Goal: Task Accomplishment & Management: Use online tool/utility

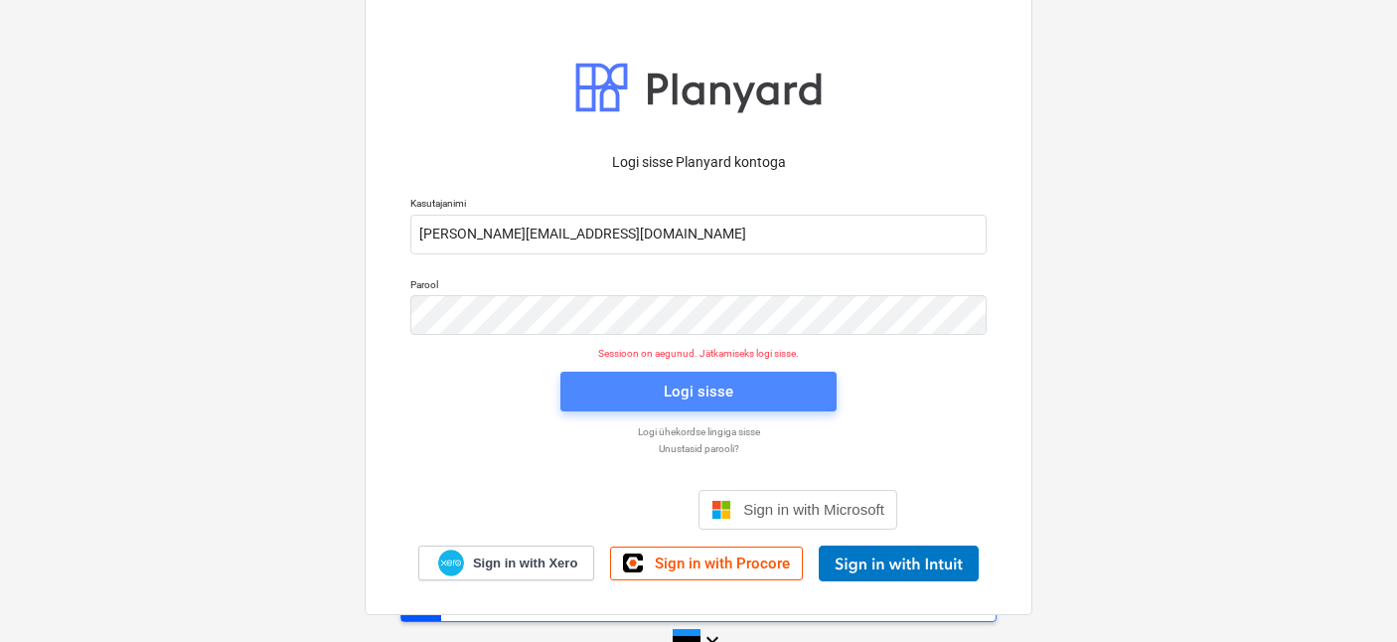
click at [640, 407] on button "Logi sisse" at bounding box center [698, 392] width 276 height 40
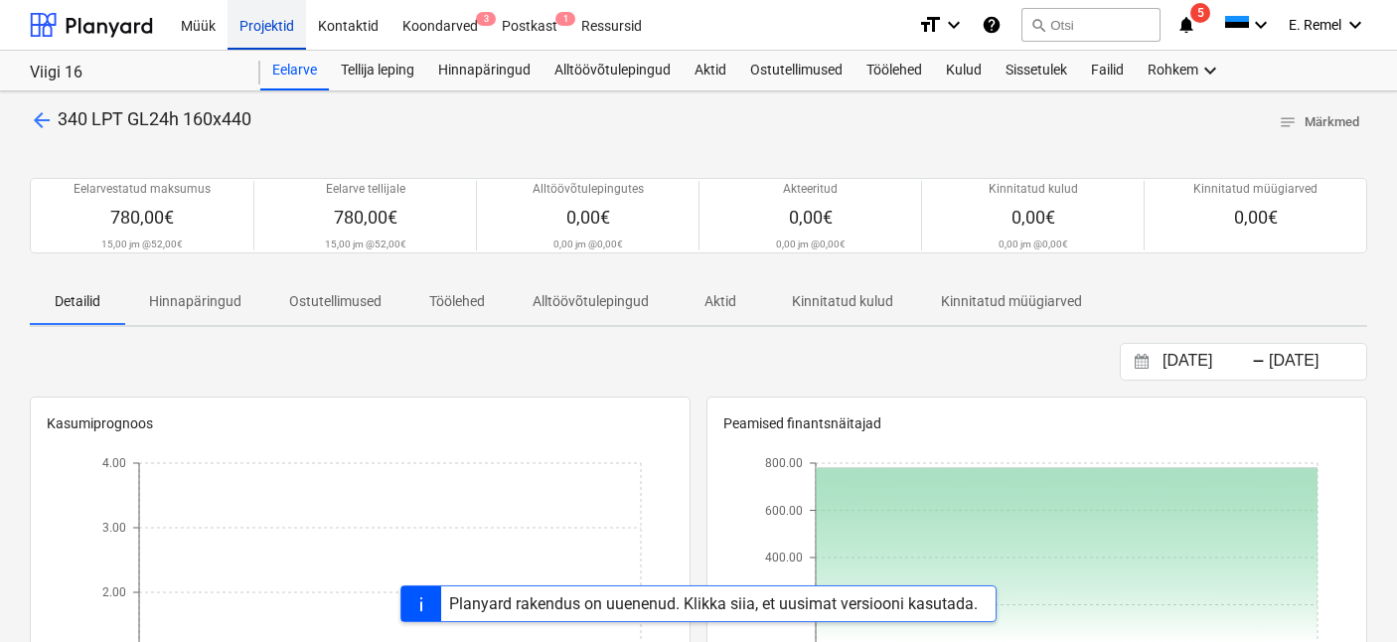
click at [254, 22] on div "Projektid" at bounding box center [267, 24] width 79 height 51
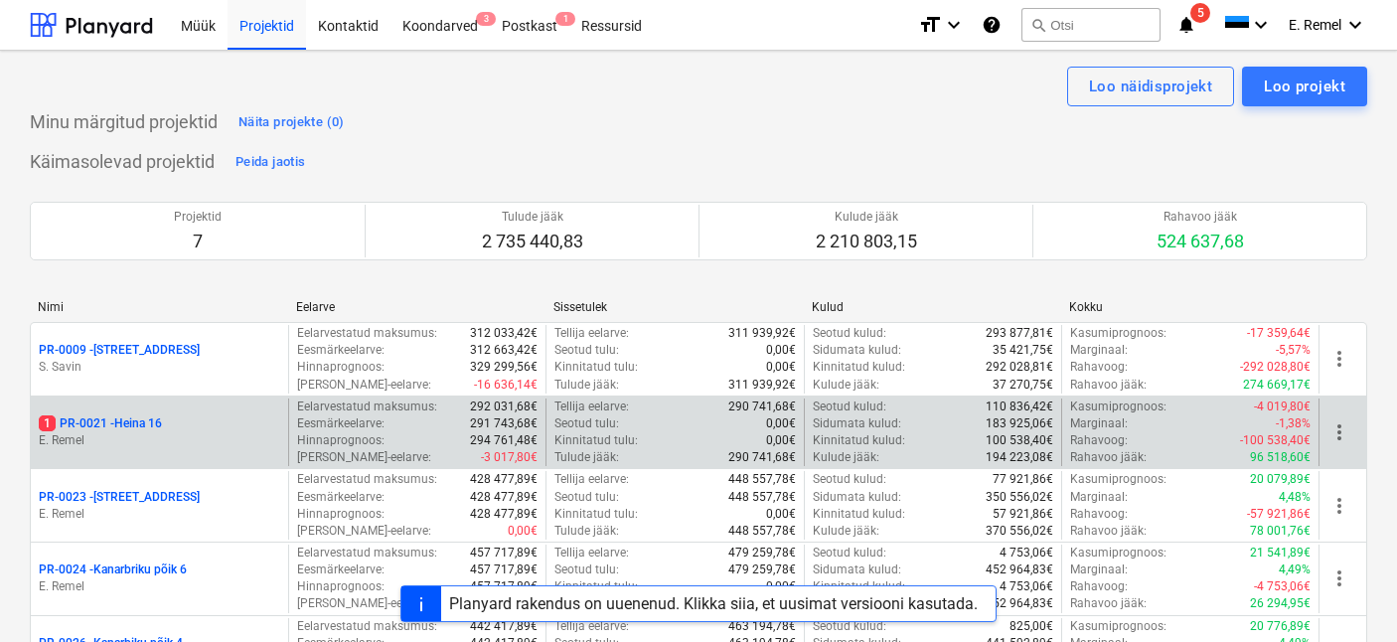
click at [129, 430] on p "1 PR-0021 - Heina 16" at bounding box center [100, 423] width 123 height 17
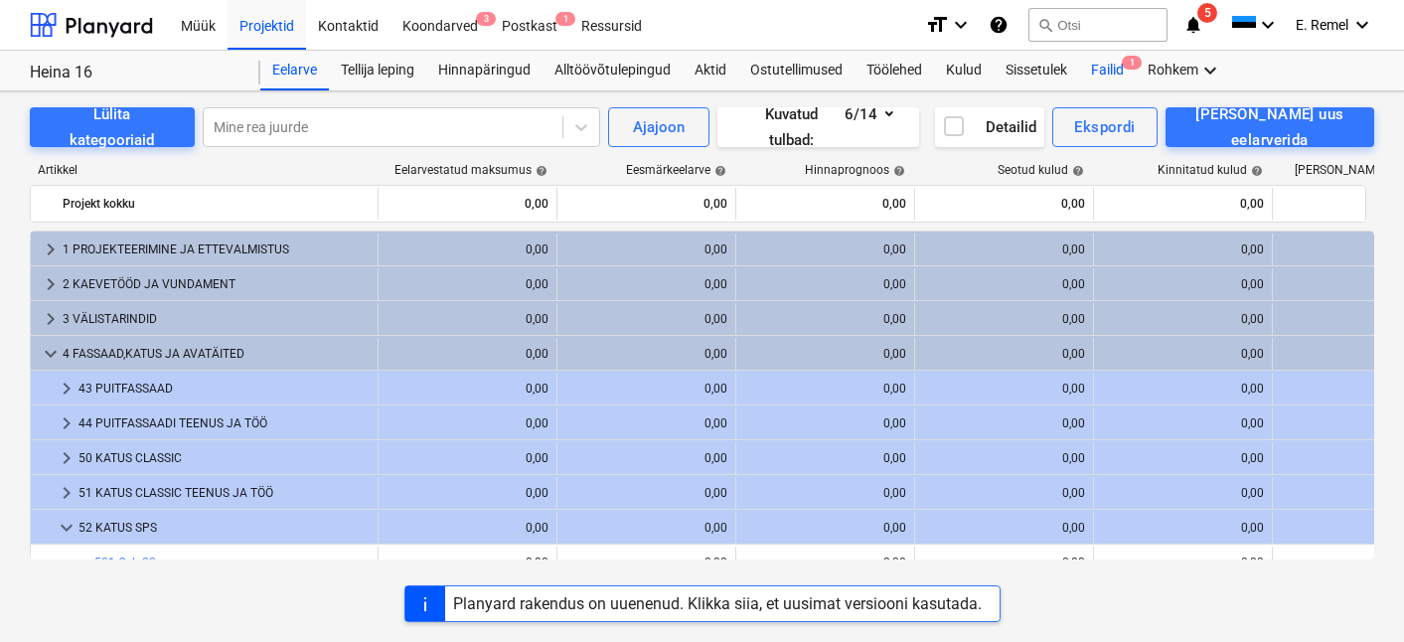
click at [1101, 70] on div "Failid 1" at bounding box center [1107, 71] width 57 height 40
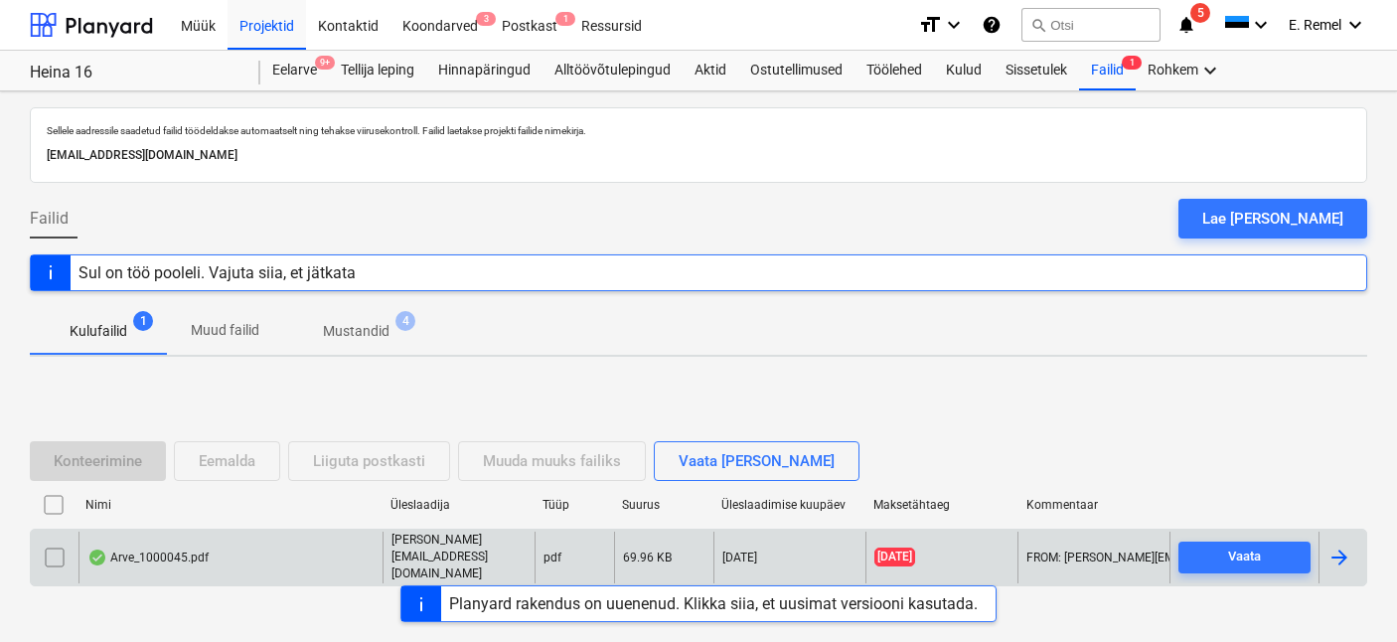
click at [175, 550] on div "Arve_1000045.pdf" at bounding box center [147, 558] width 121 height 16
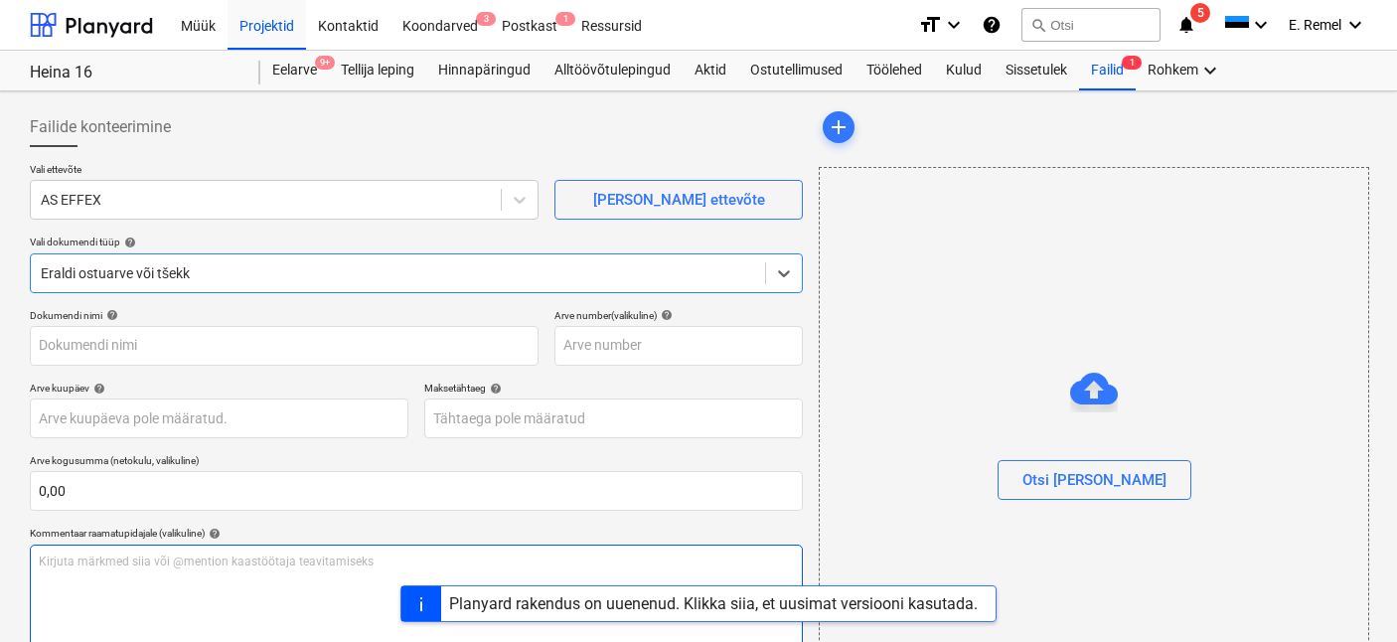
type input "1000045"
type input "[DATE]"
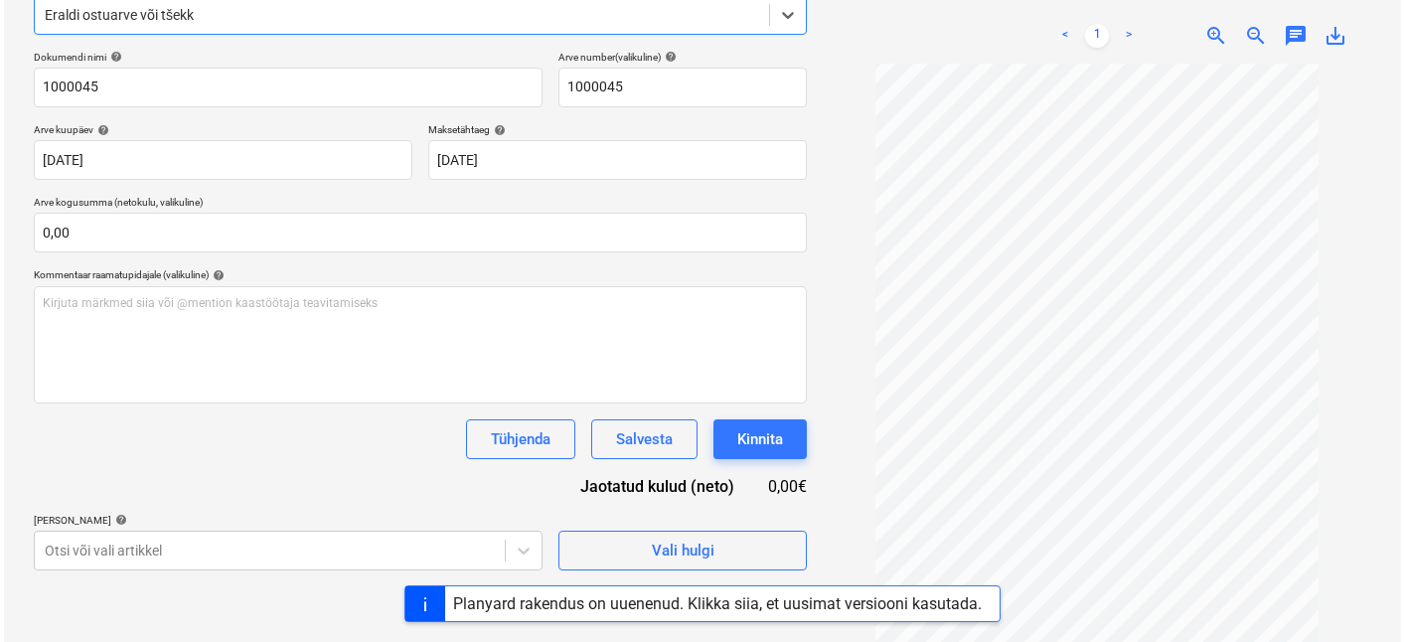
scroll to position [282, 0]
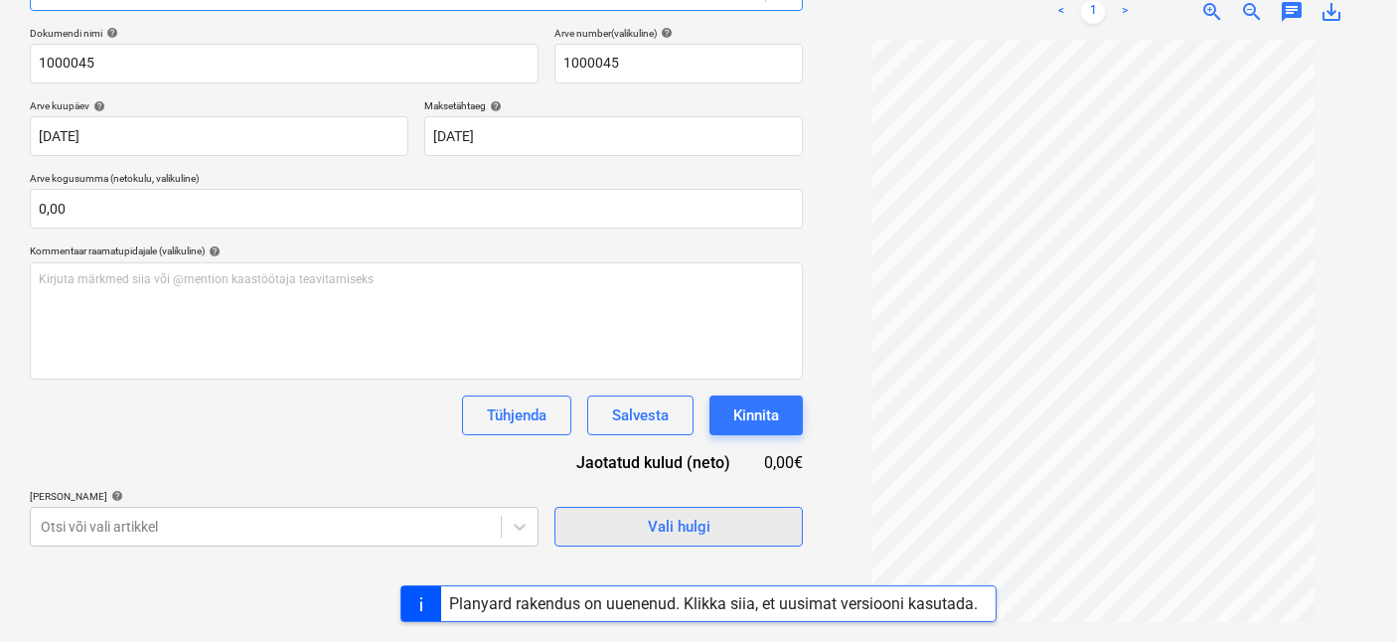
click at [753, 511] on button "Vali hulgi" at bounding box center [679, 527] width 248 height 40
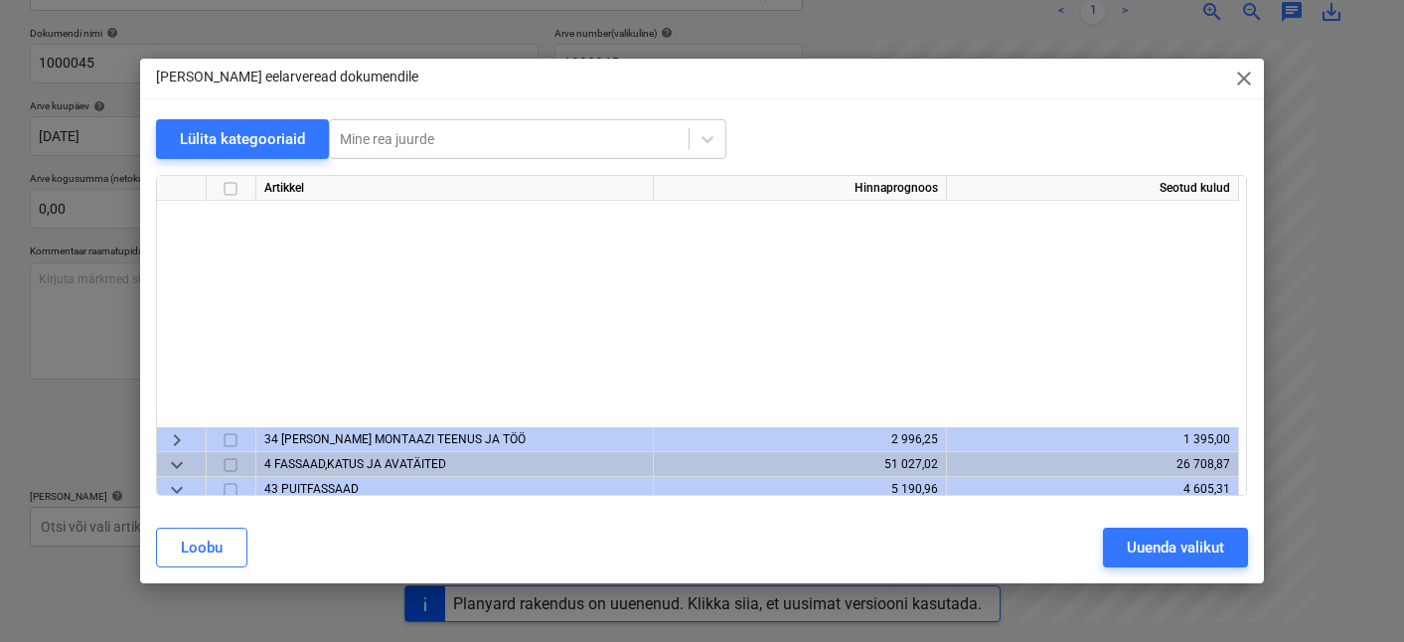
scroll to position [0, 0]
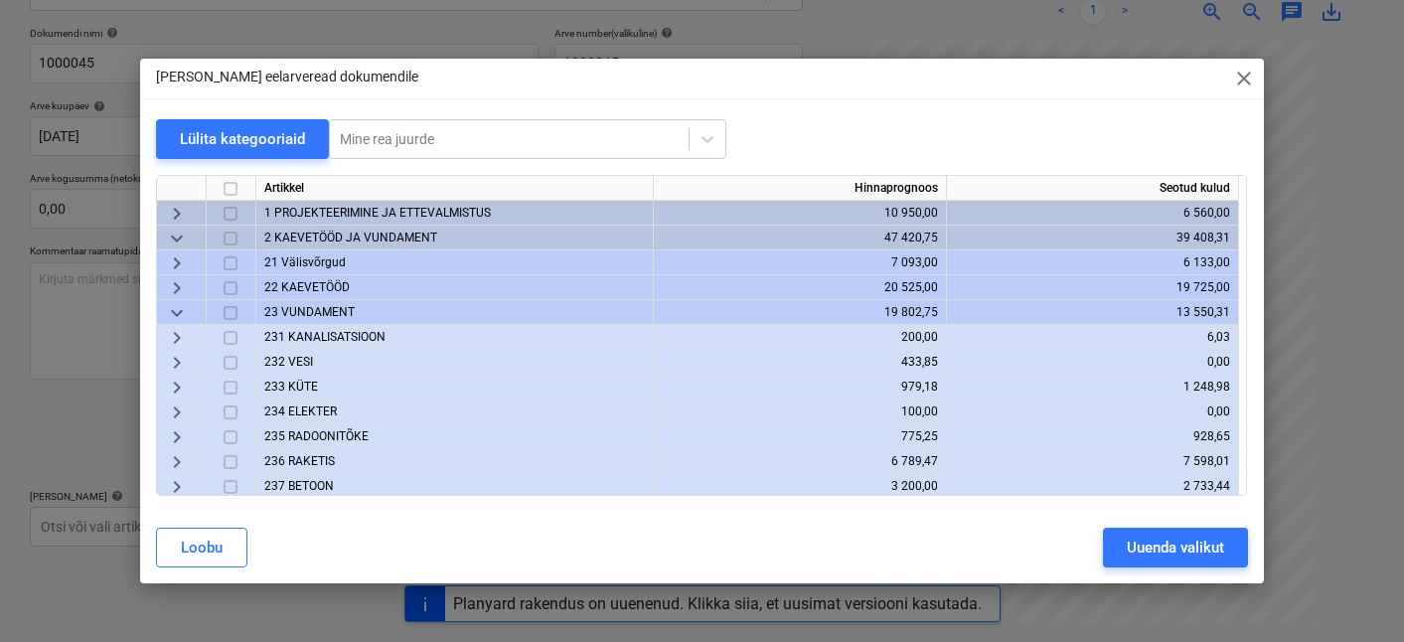
click at [189, 237] on div "keyboard_arrow_down" at bounding box center [182, 238] width 50 height 25
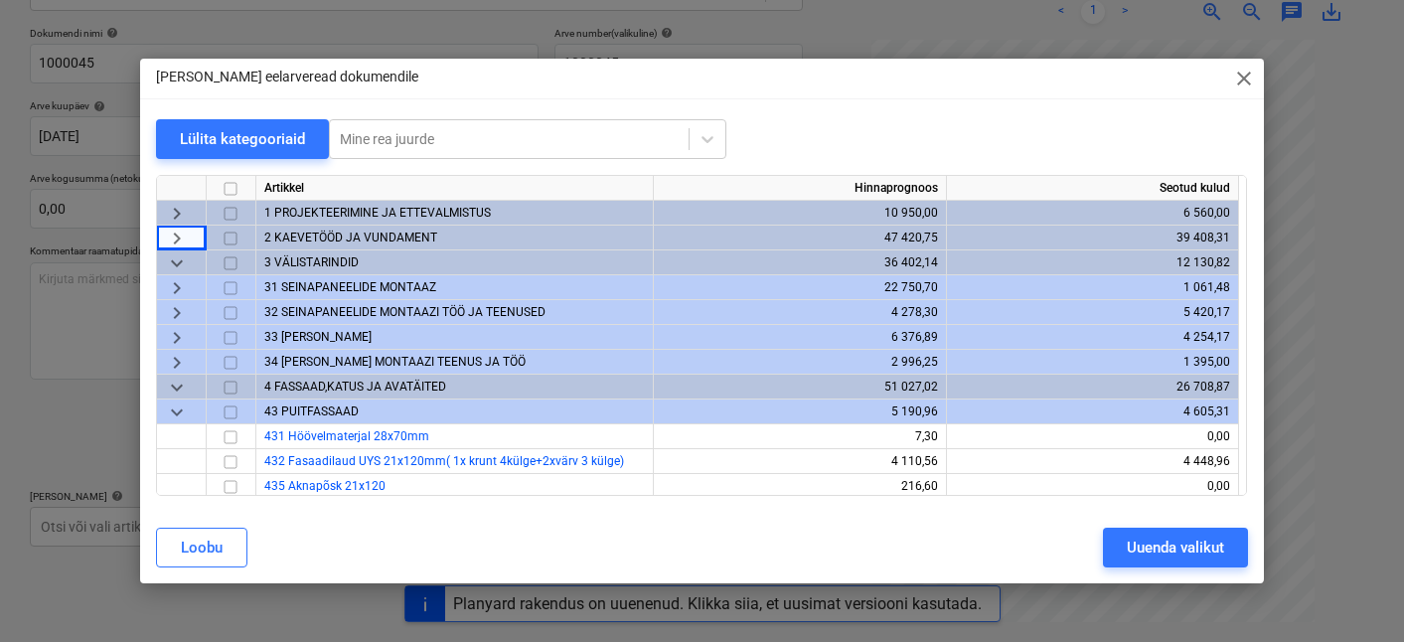
click at [188, 267] on span "keyboard_arrow_down" at bounding box center [177, 263] width 24 height 24
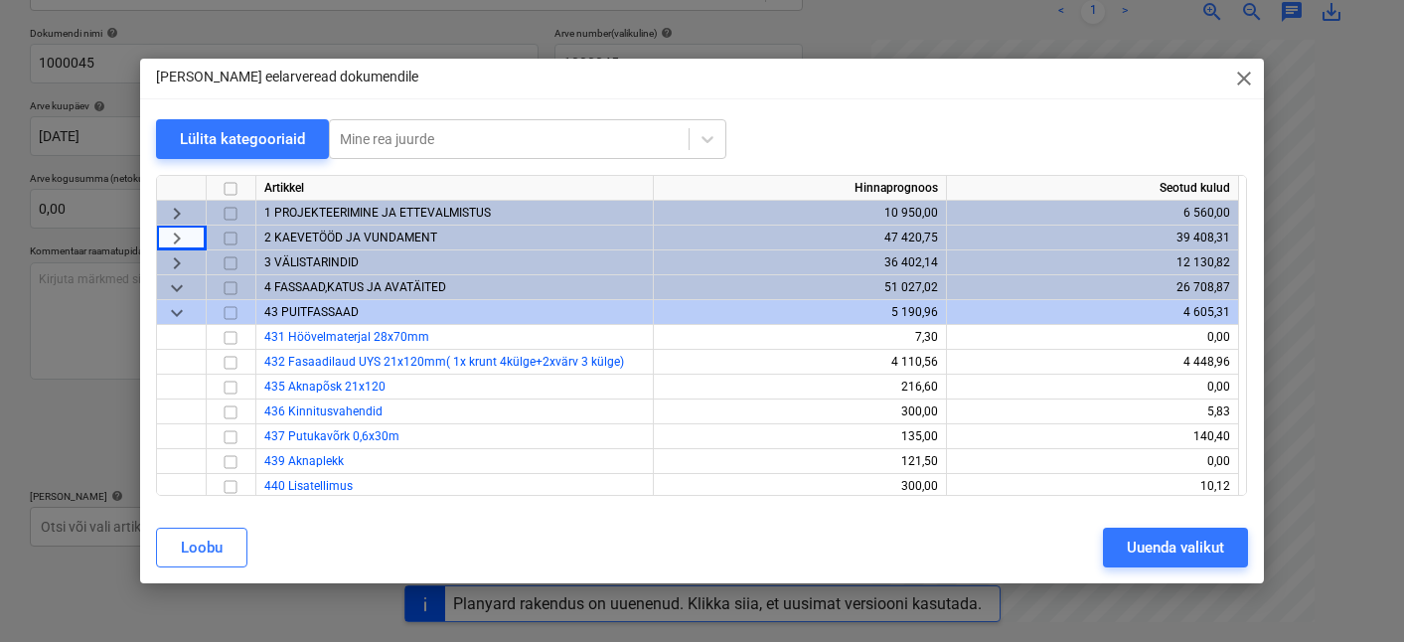
click at [188, 306] on span "keyboard_arrow_down" at bounding box center [177, 313] width 24 height 24
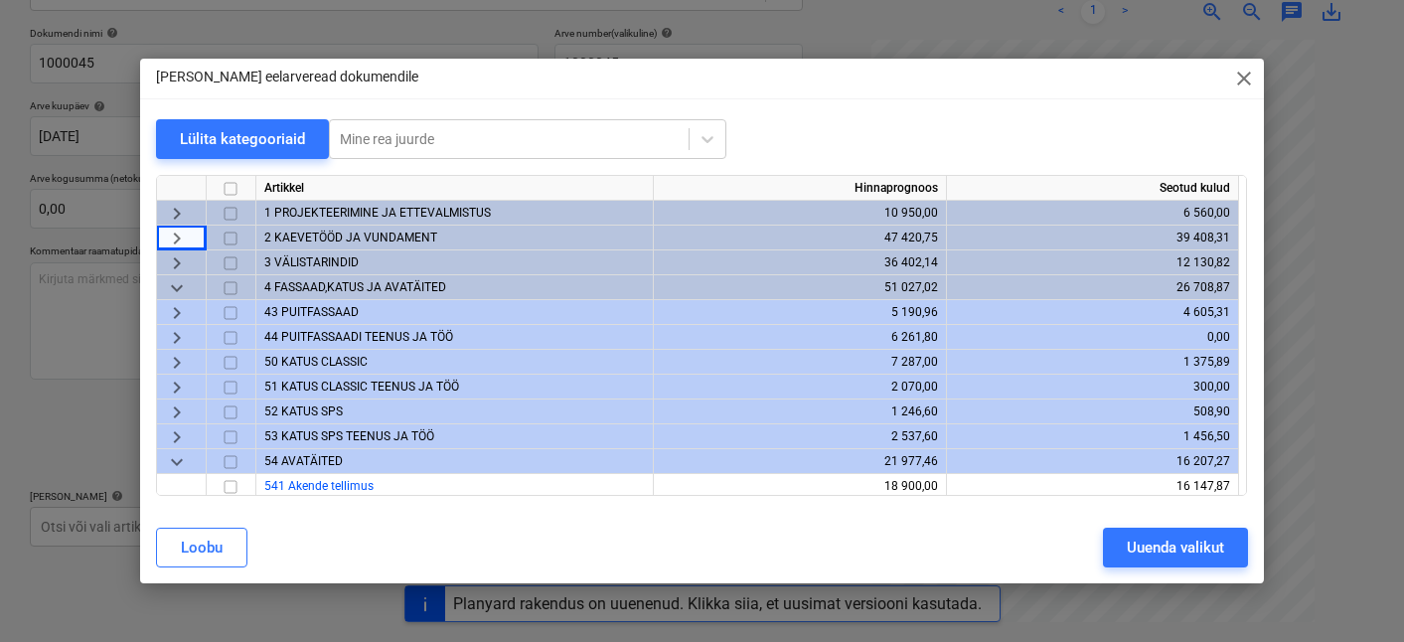
click at [186, 290] on span "keyboard_arrow_down" at bounding box center [177, 288] width 24 height 24
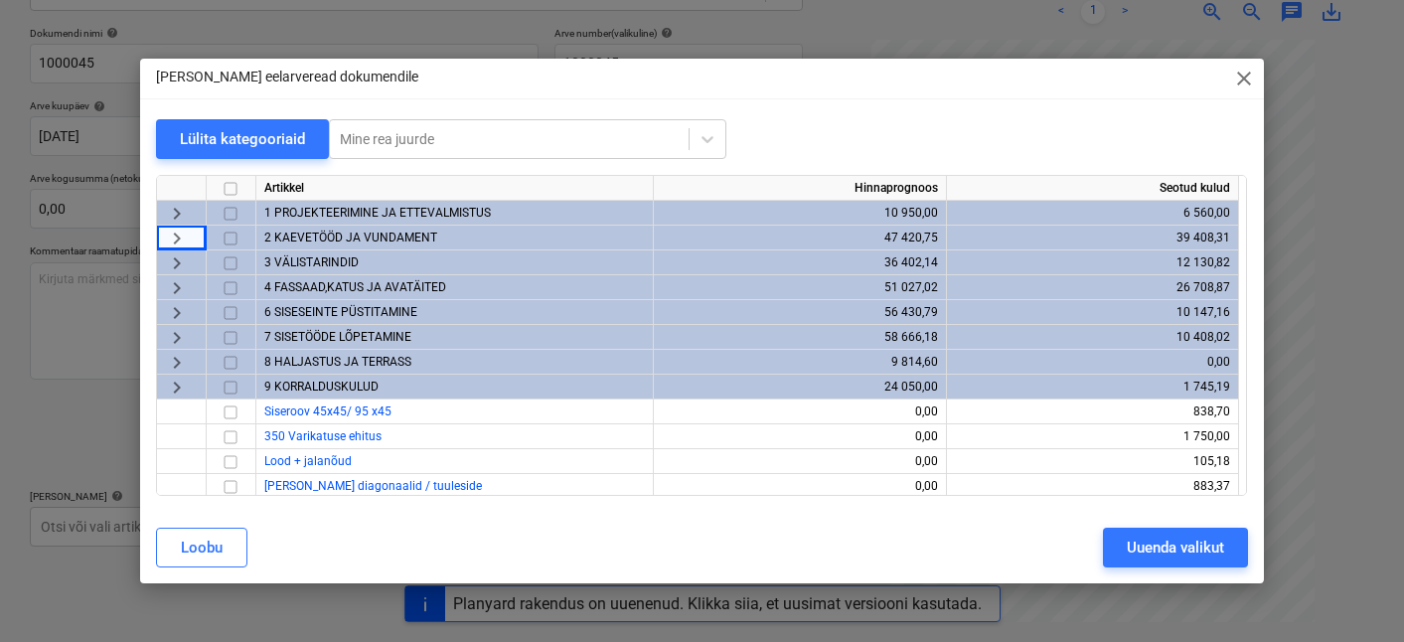
click at [290, 303] on div "6 SISESEINTE PÜSTITAMINE" at bounding box center [454, 312] width 397 height 25
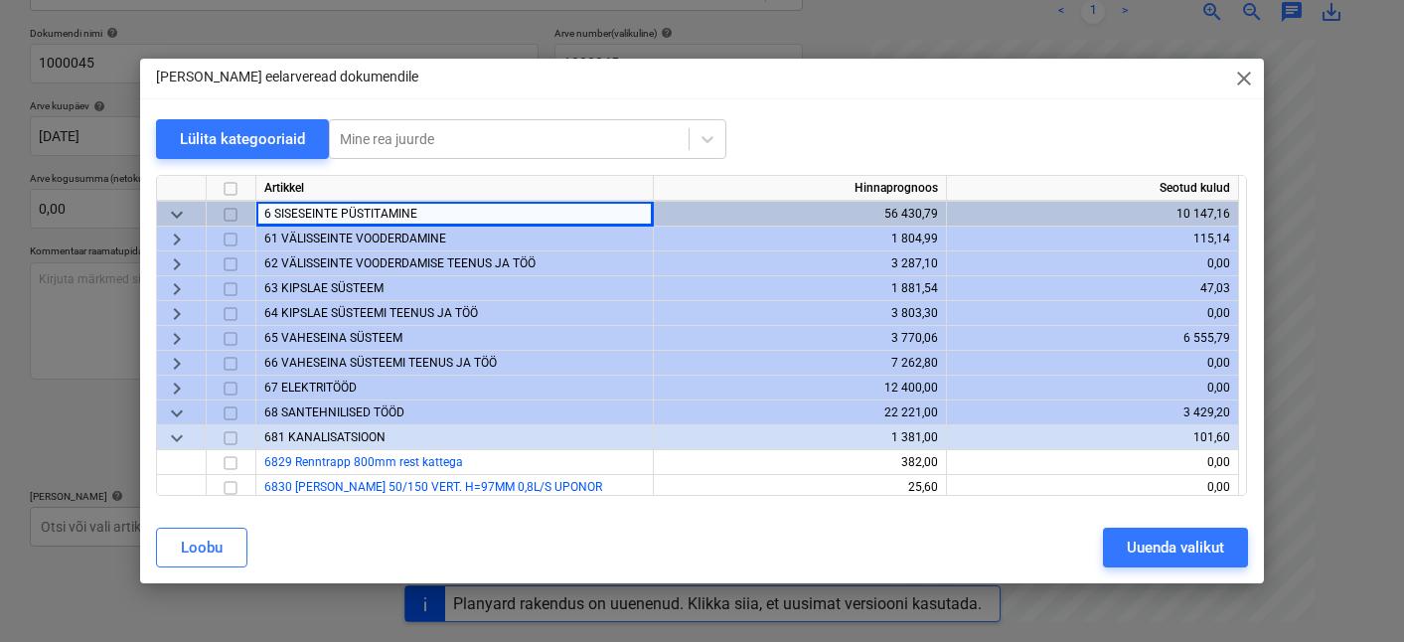
scroll to position [179, 0]
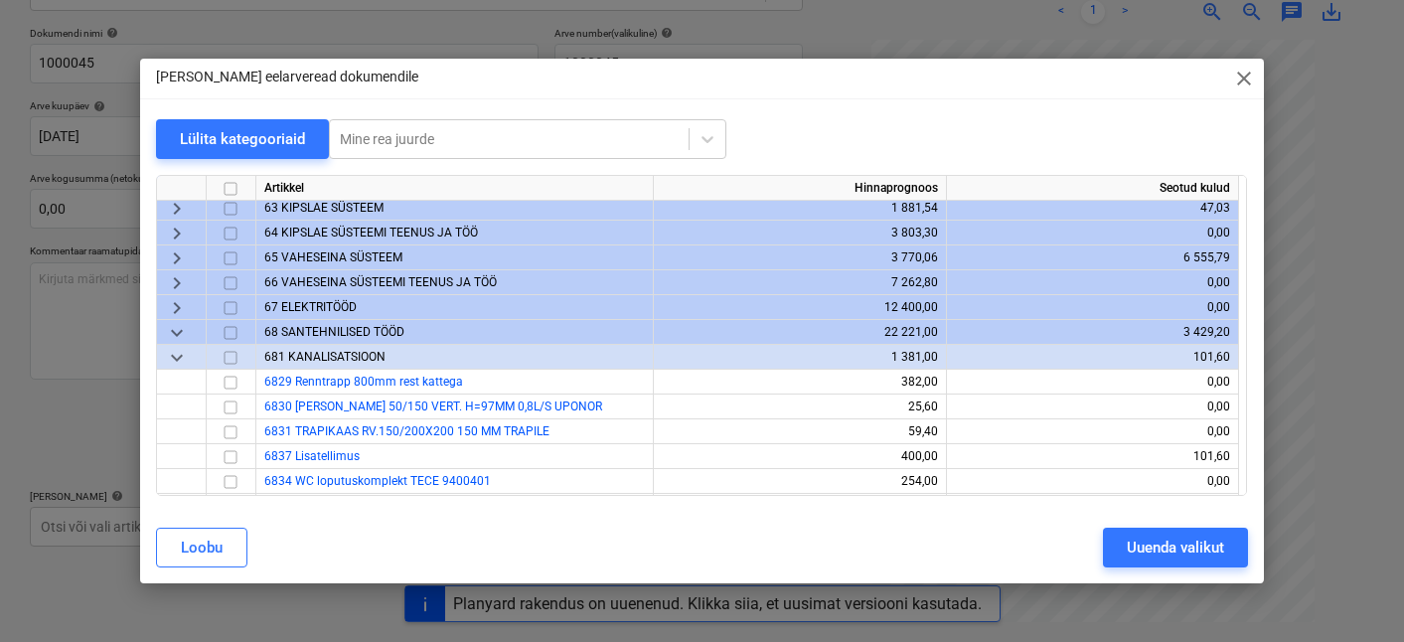
click at [301, 310] on span "67 ELEKTRITÖÖD" at bounding box center [310, 307] width 92 height 14
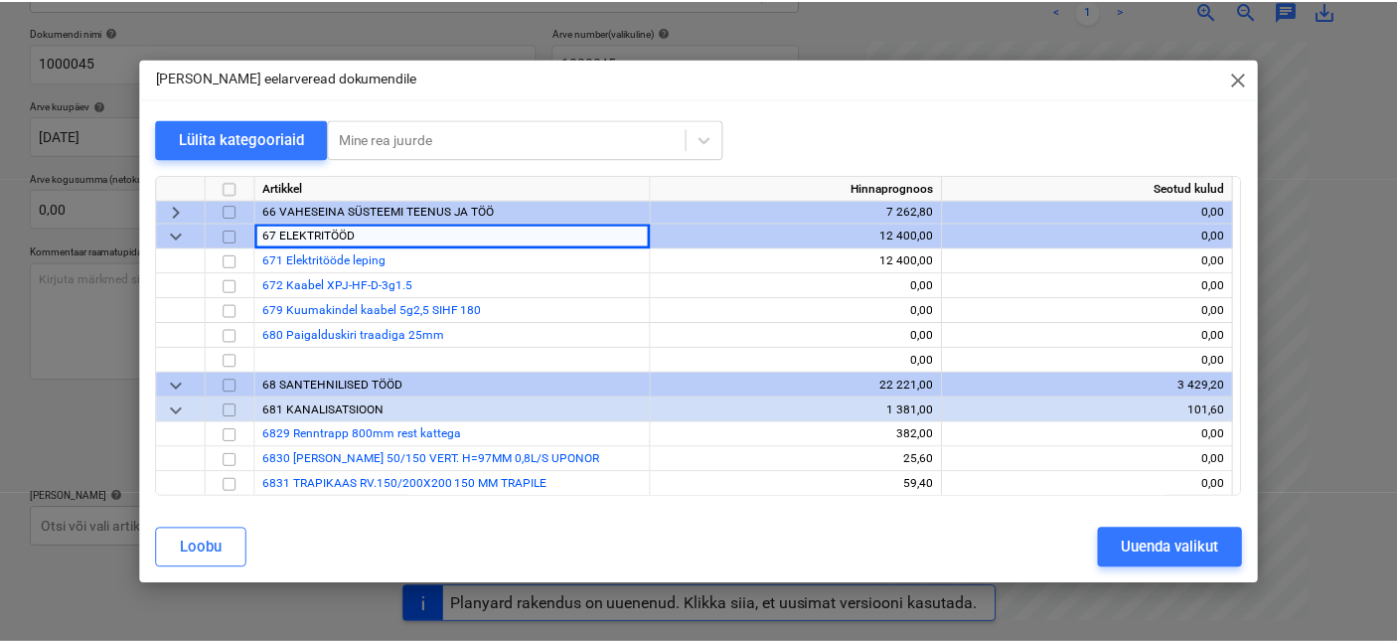
scroll to position [246, 0]
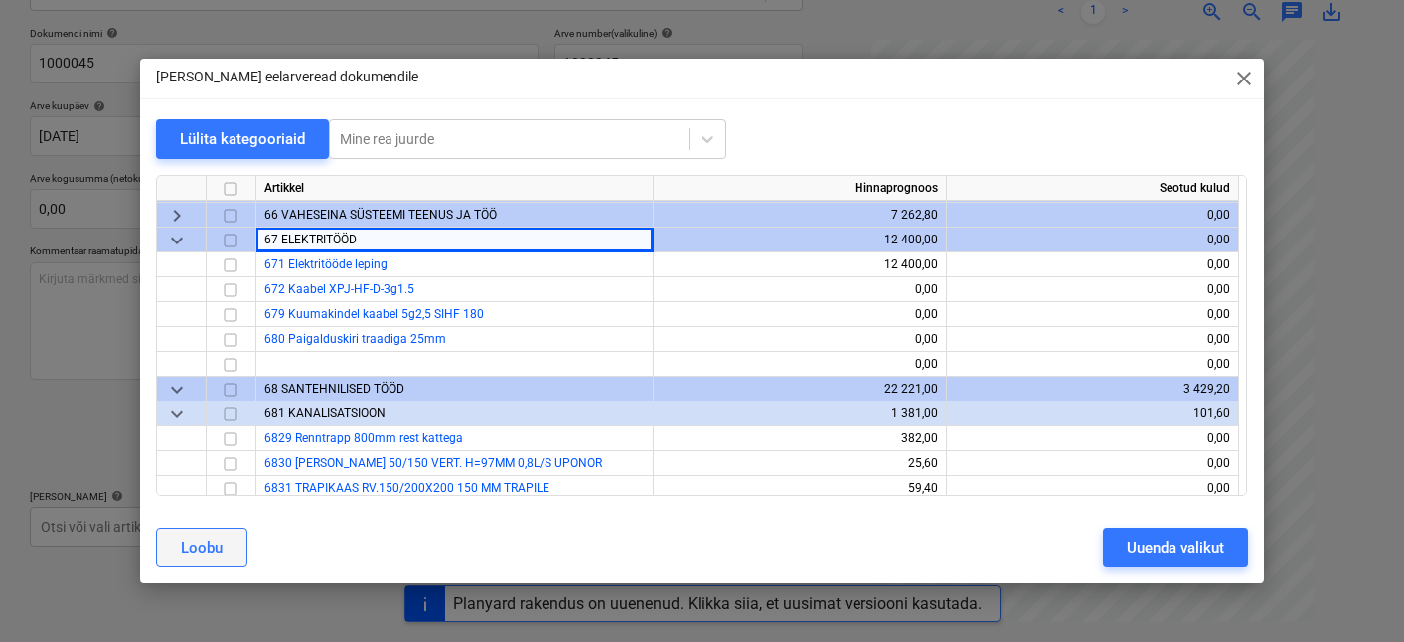
click at [201, 563] on button "Loobu" at bounding box center [201, 548] width 91 height 40
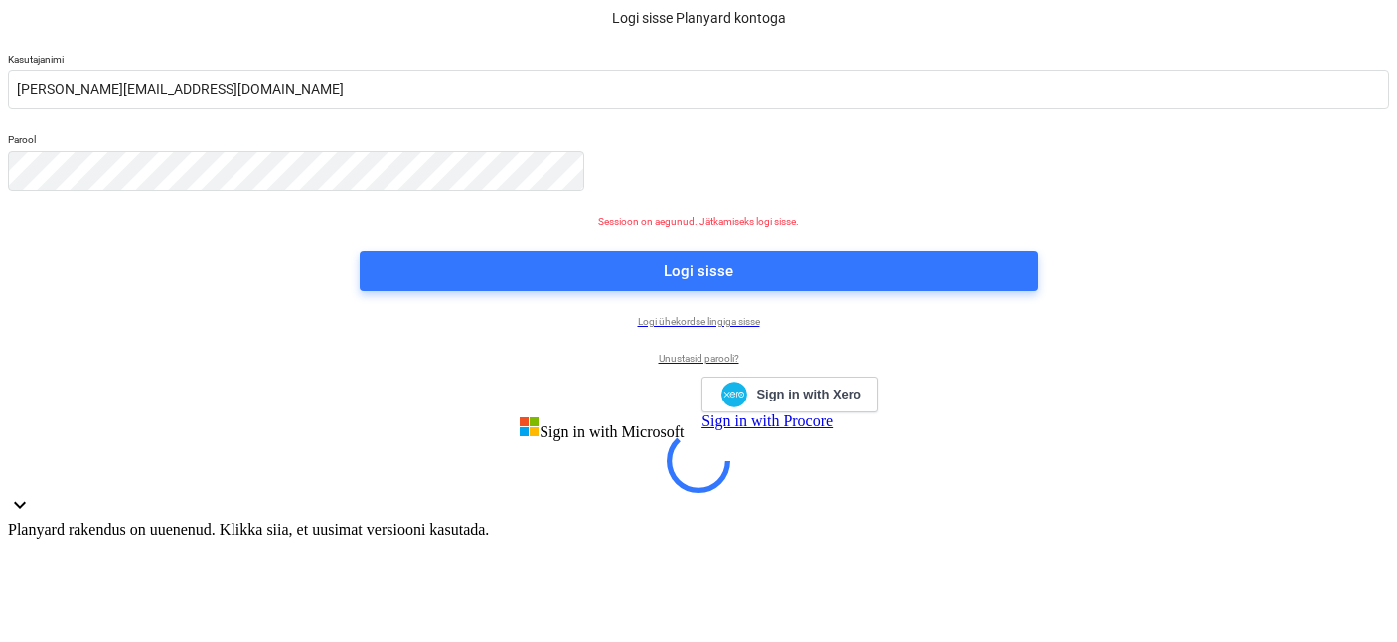
scroll to position [39, 0]
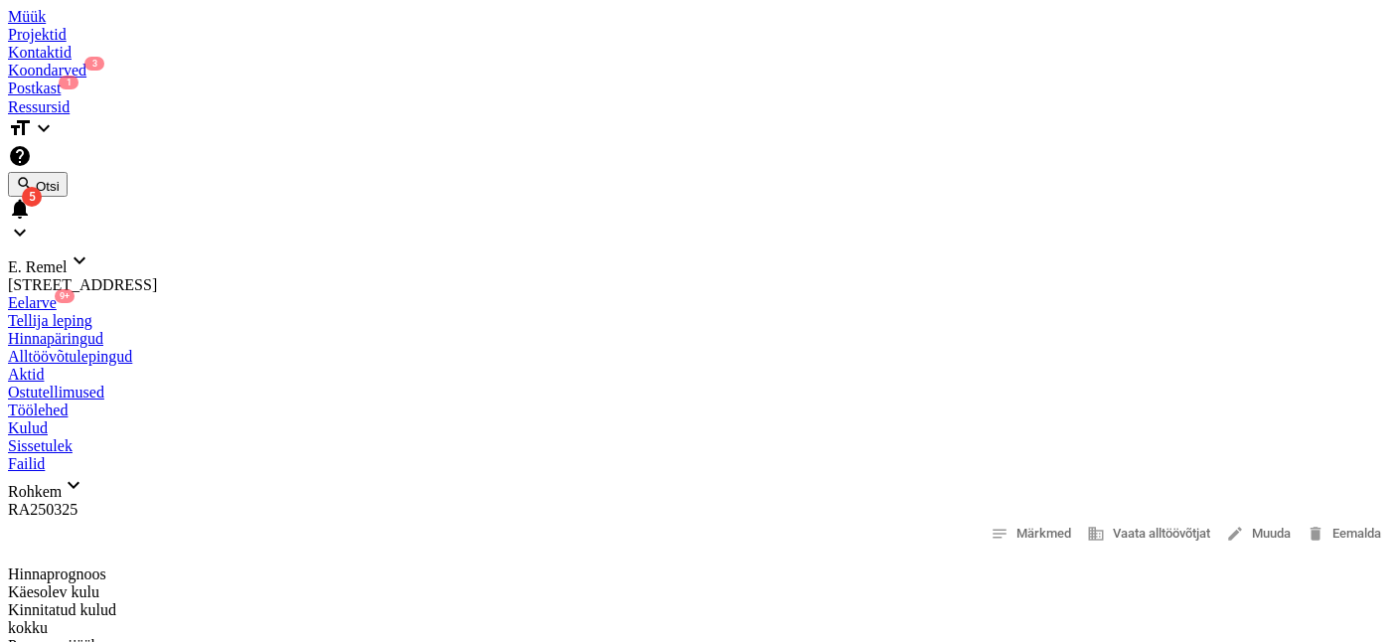
click at [270, 26] on div "Projektid" at bounding box center [698, 35] width 1381 height 18
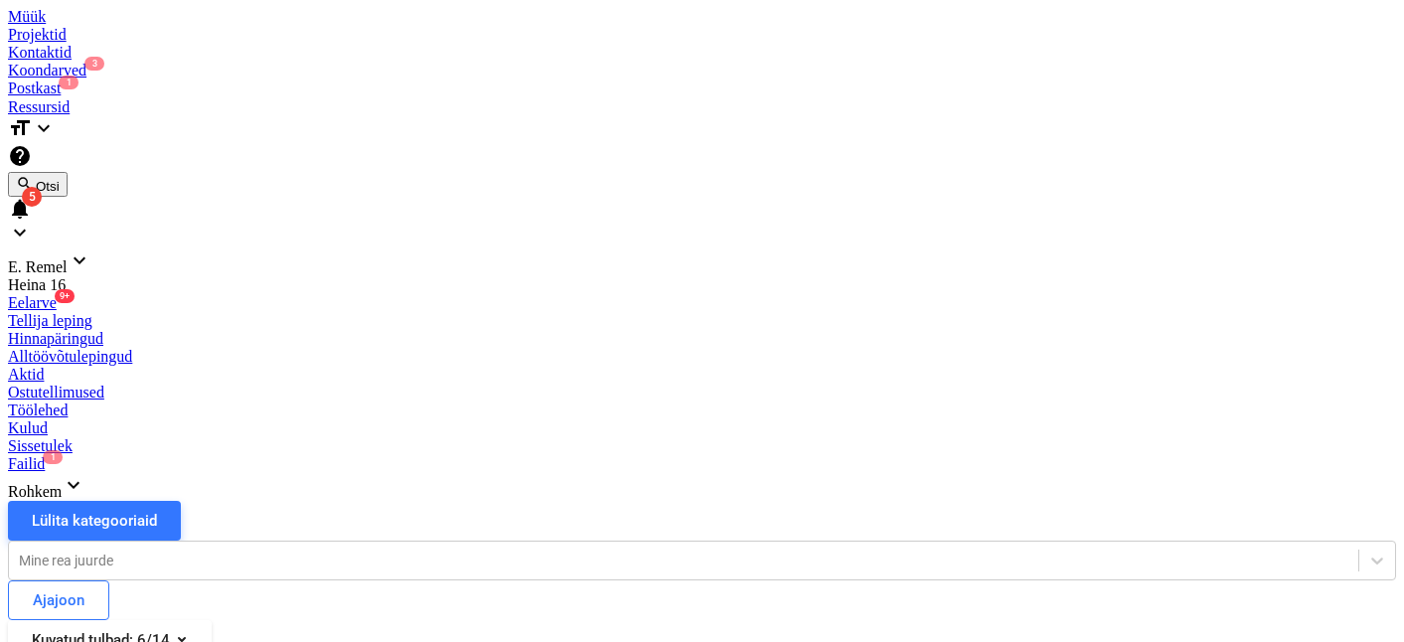
scroll to position [66, 0]
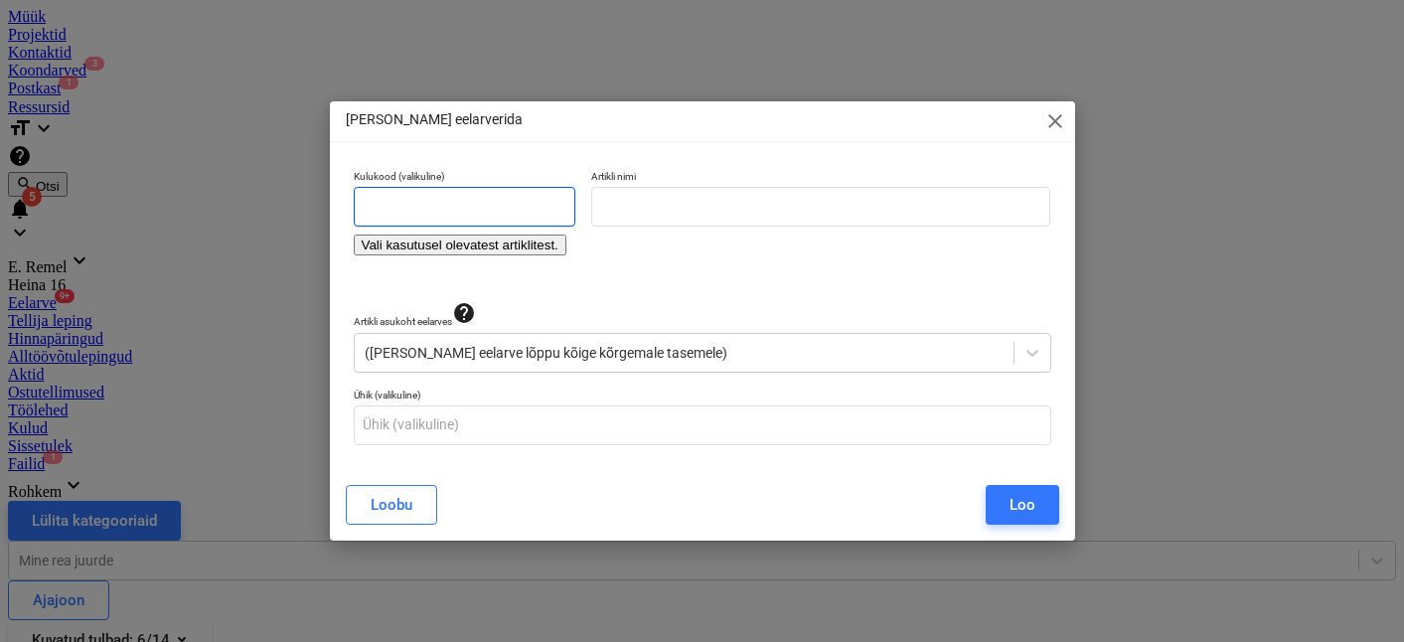
click at [526, 227] on input "text" at bounding box center [465, 207] width 222 height 40
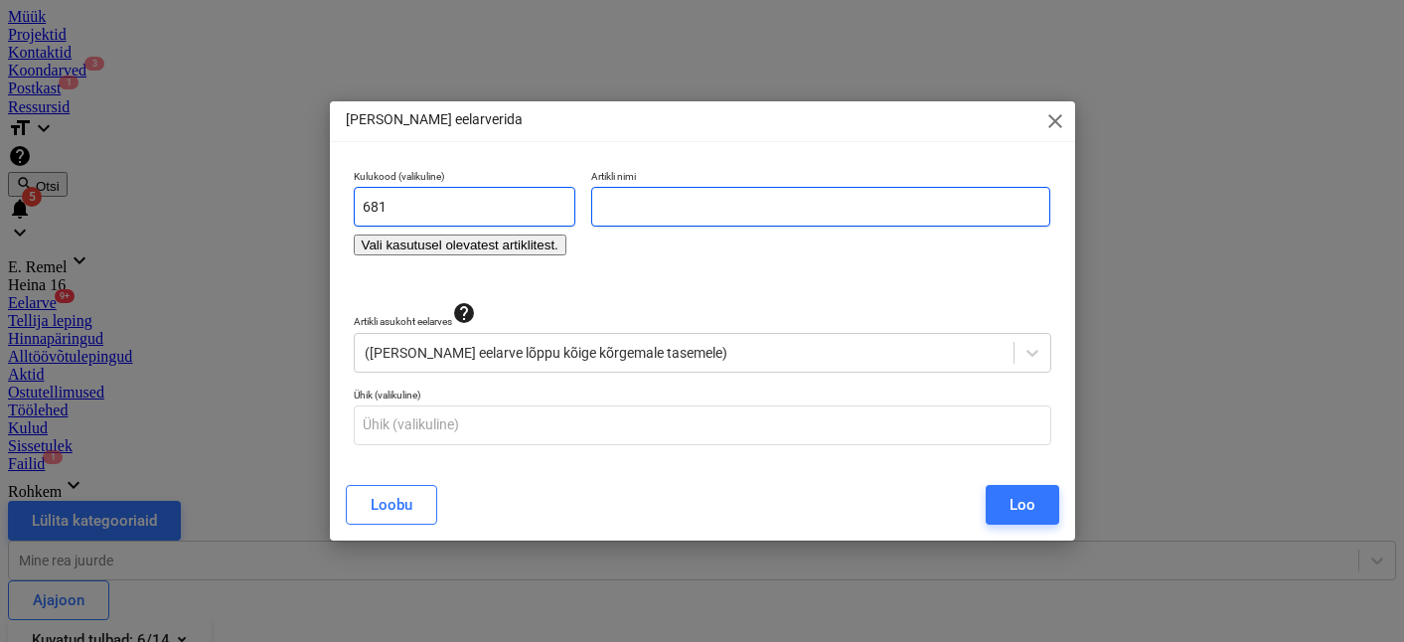
type input "681"
click at [632, 227] on input "text" at bounding box center [821, 207] width 460 height 40
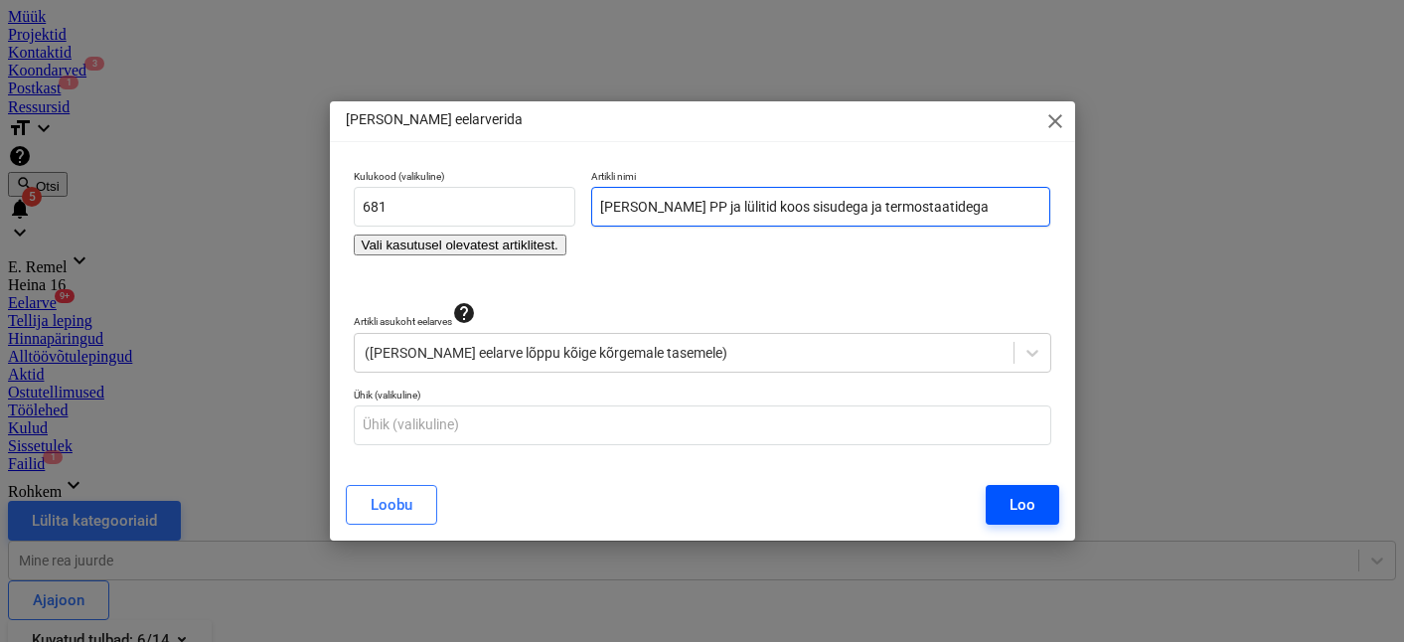
type input "Jungi PP ja lülitid koos sisudega ja termostaatidega"
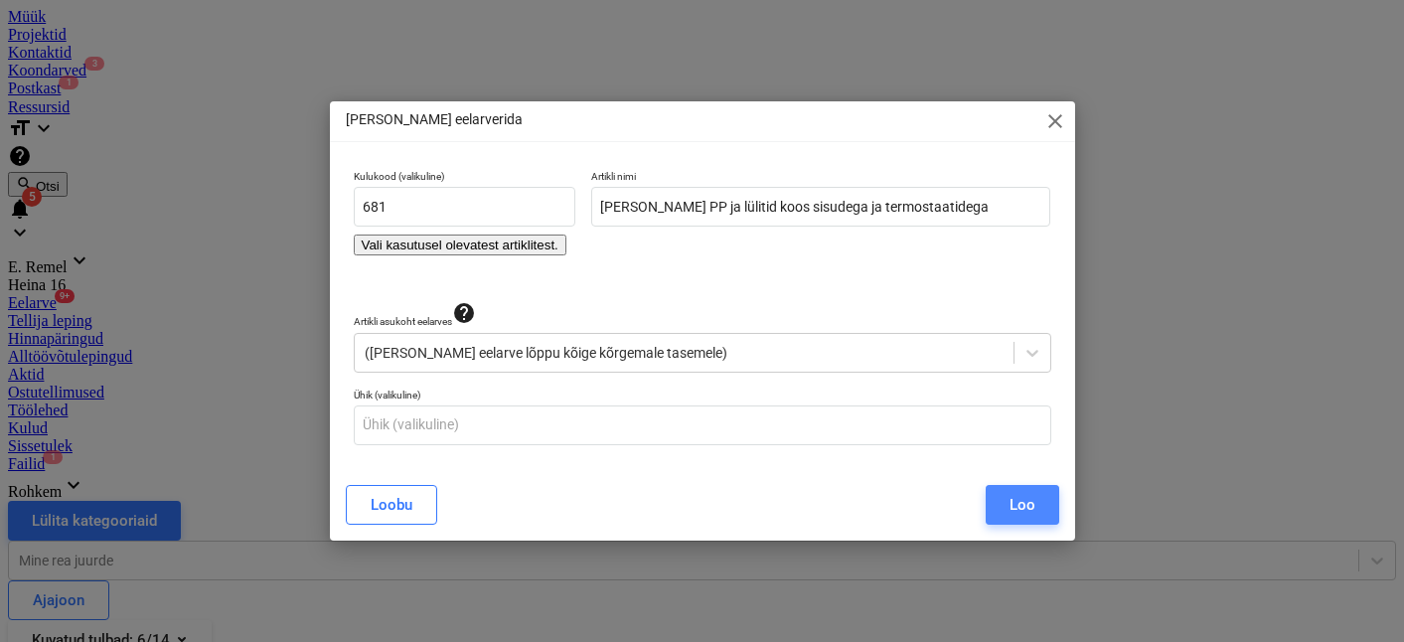
click at [1014, 492] on div "Loo" at bounding box center [1023, 505] width 26 height 26
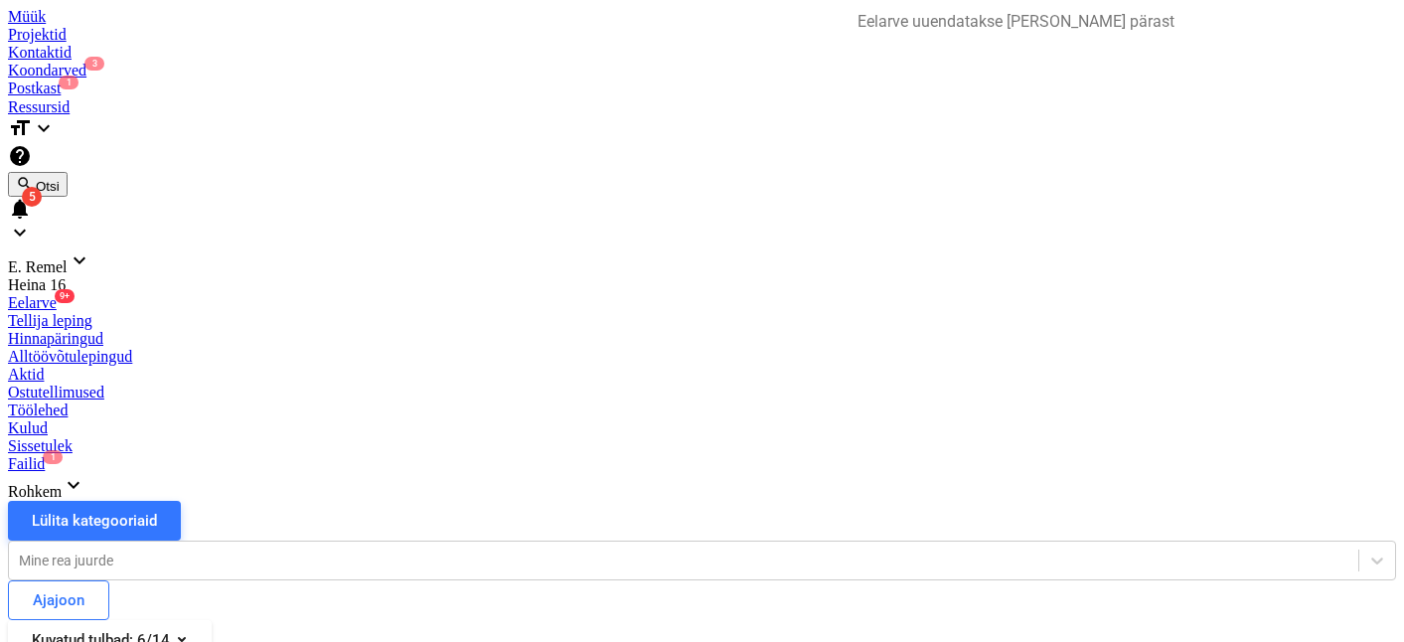
scroll to position [383, 0]
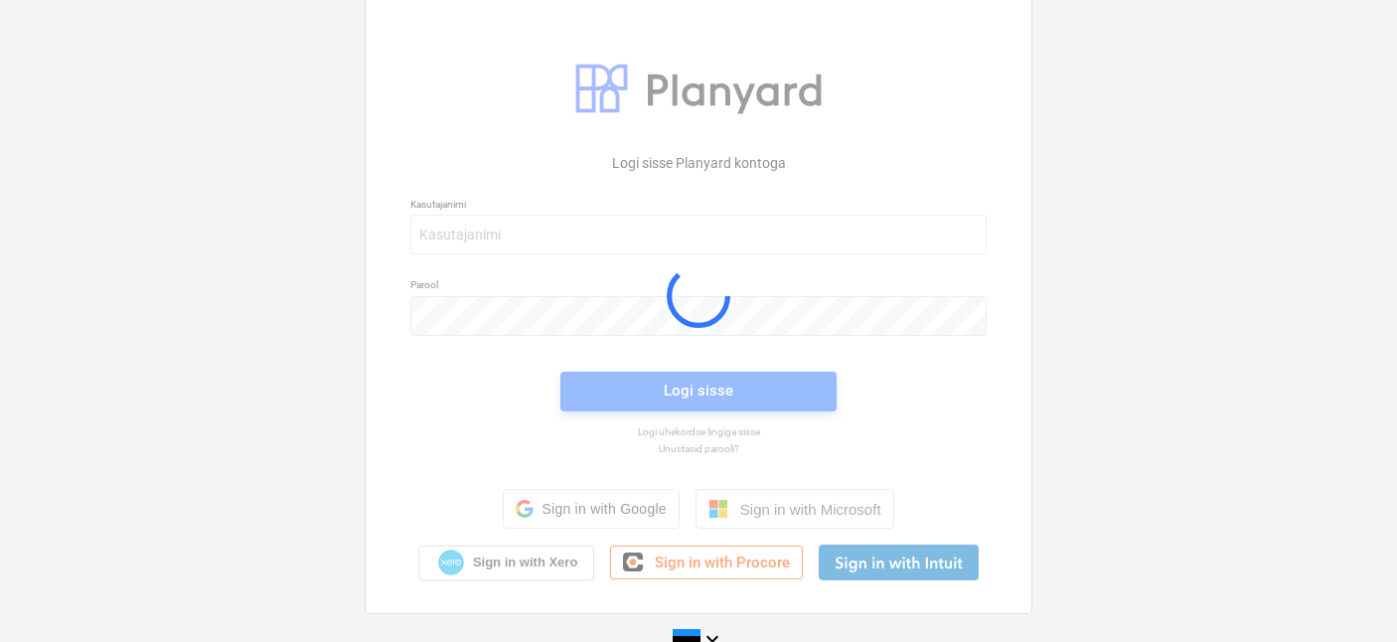
scroll to position [38, 0]
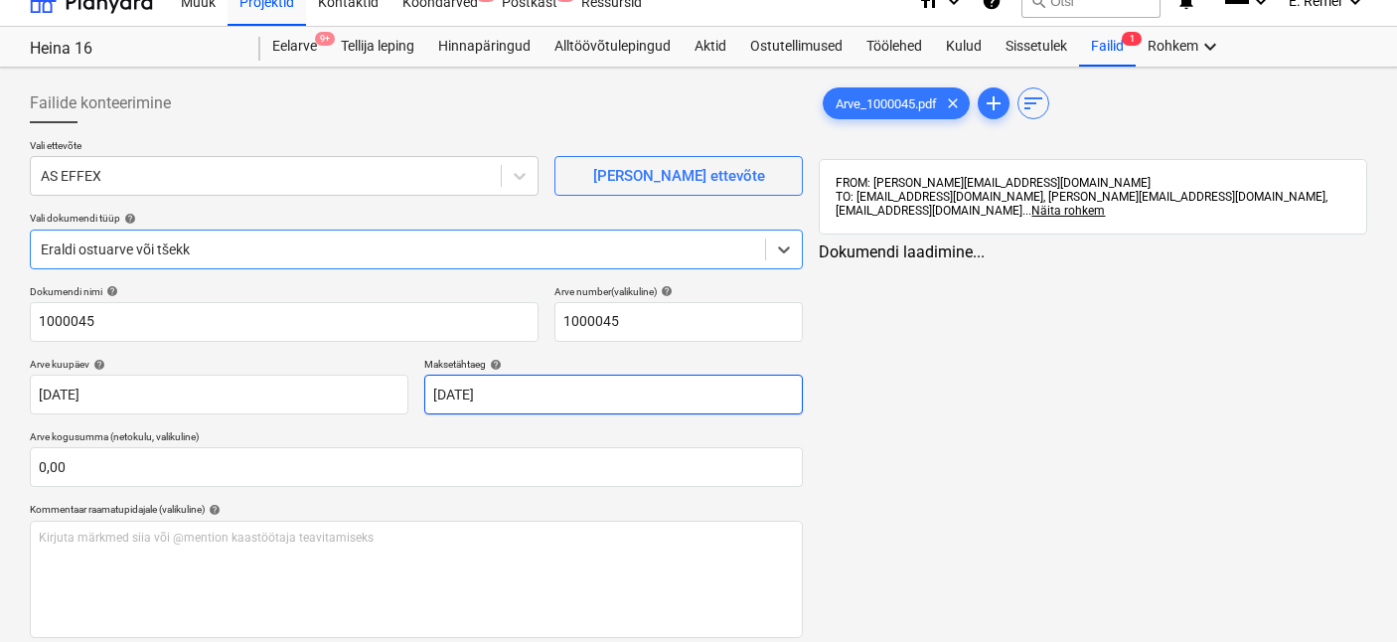
type input "1000045"
type input "[DATE]"
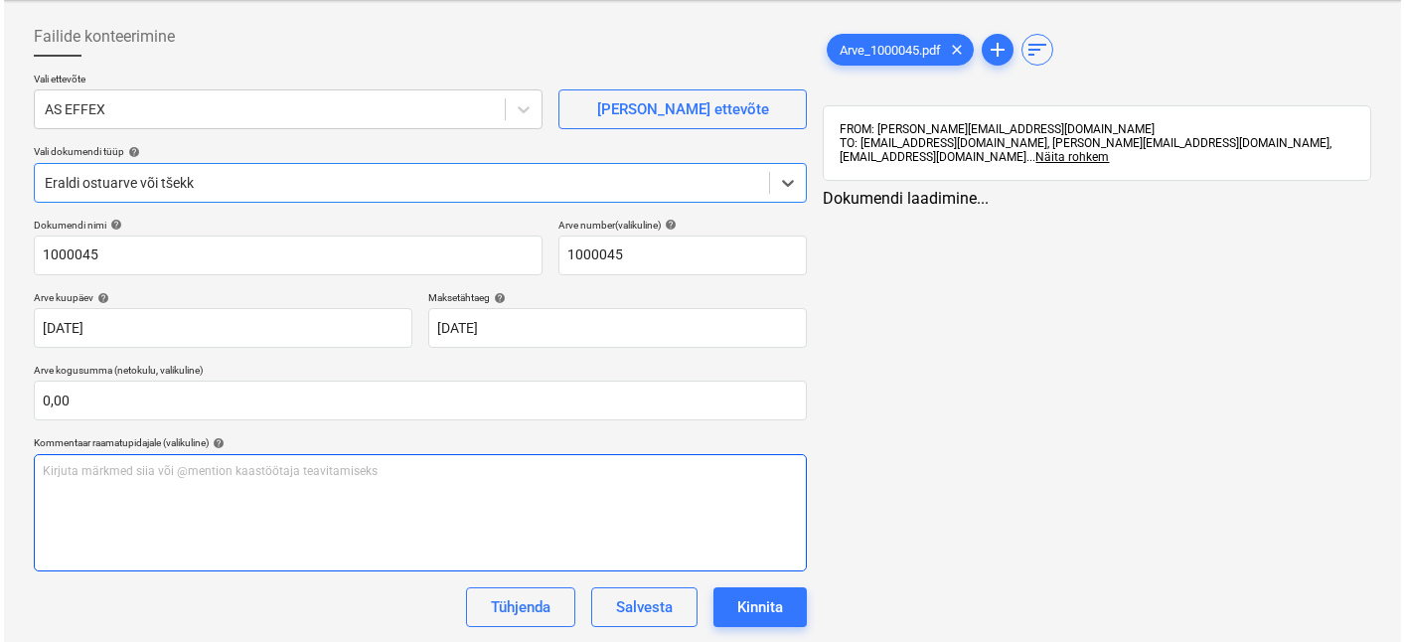
scroll to position [203, 0]
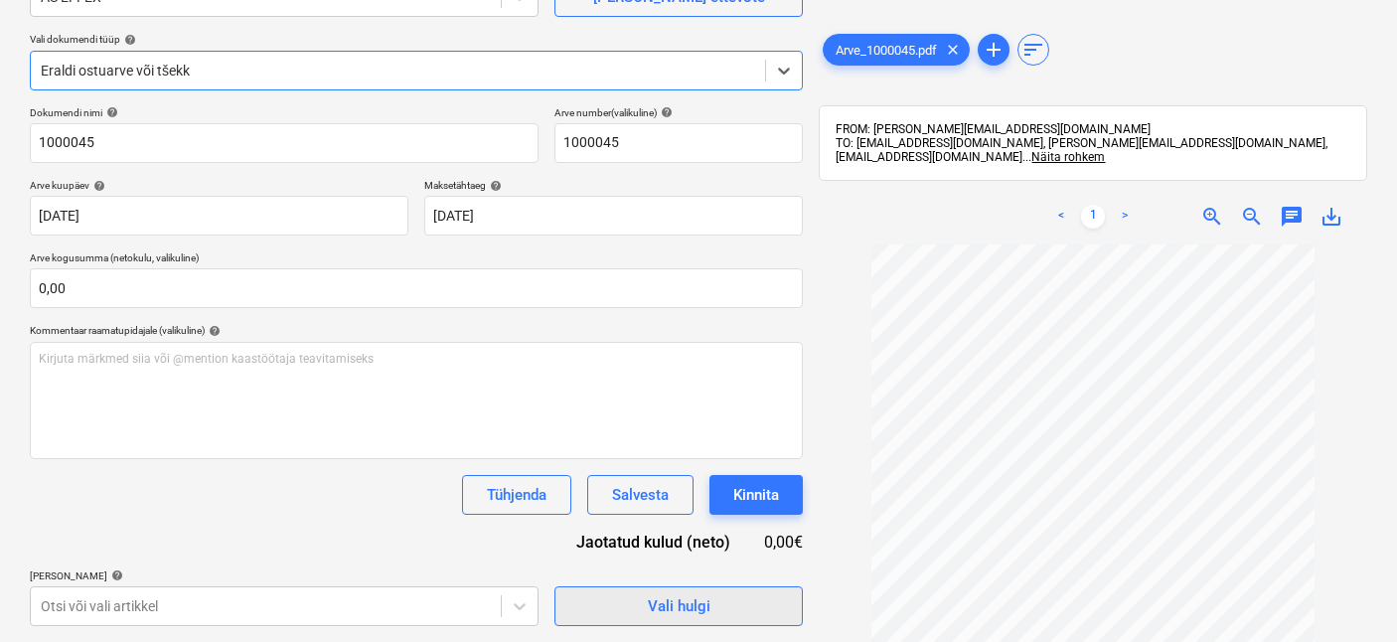
click at [670, 619] on div "Vali hulgi" at bounding box center [679, 606] width 63 height 26
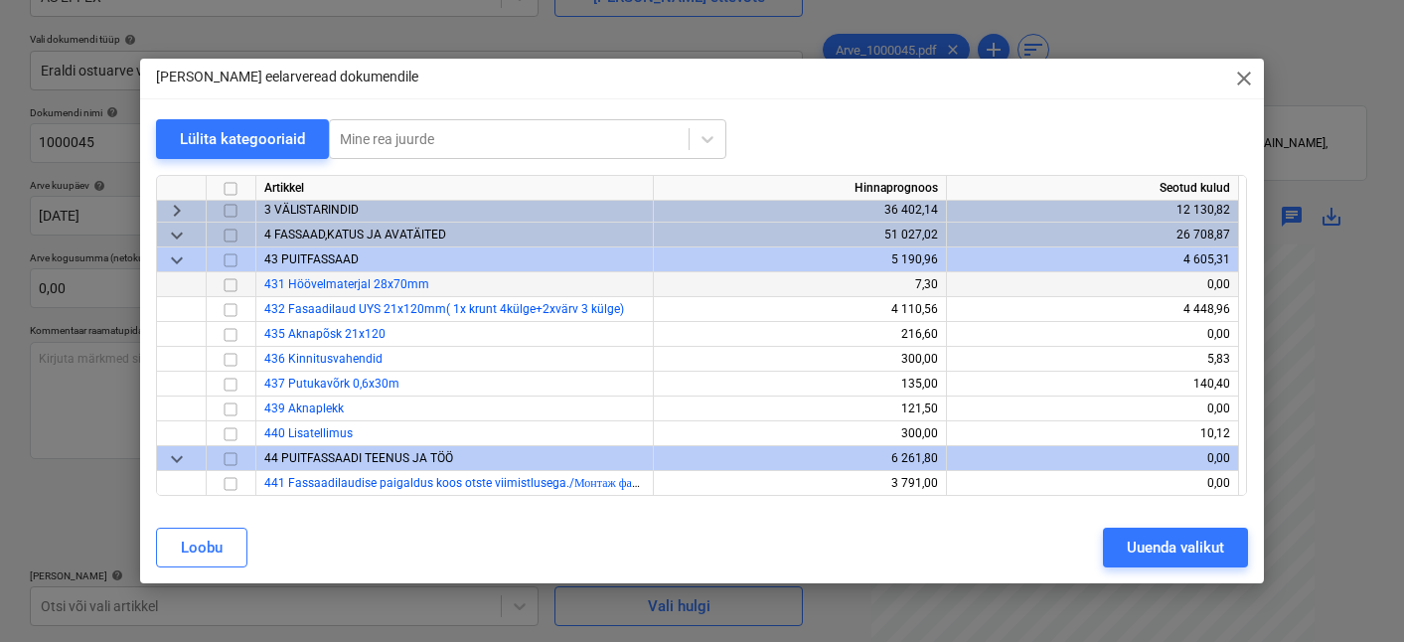
scroll to position [0, 0]
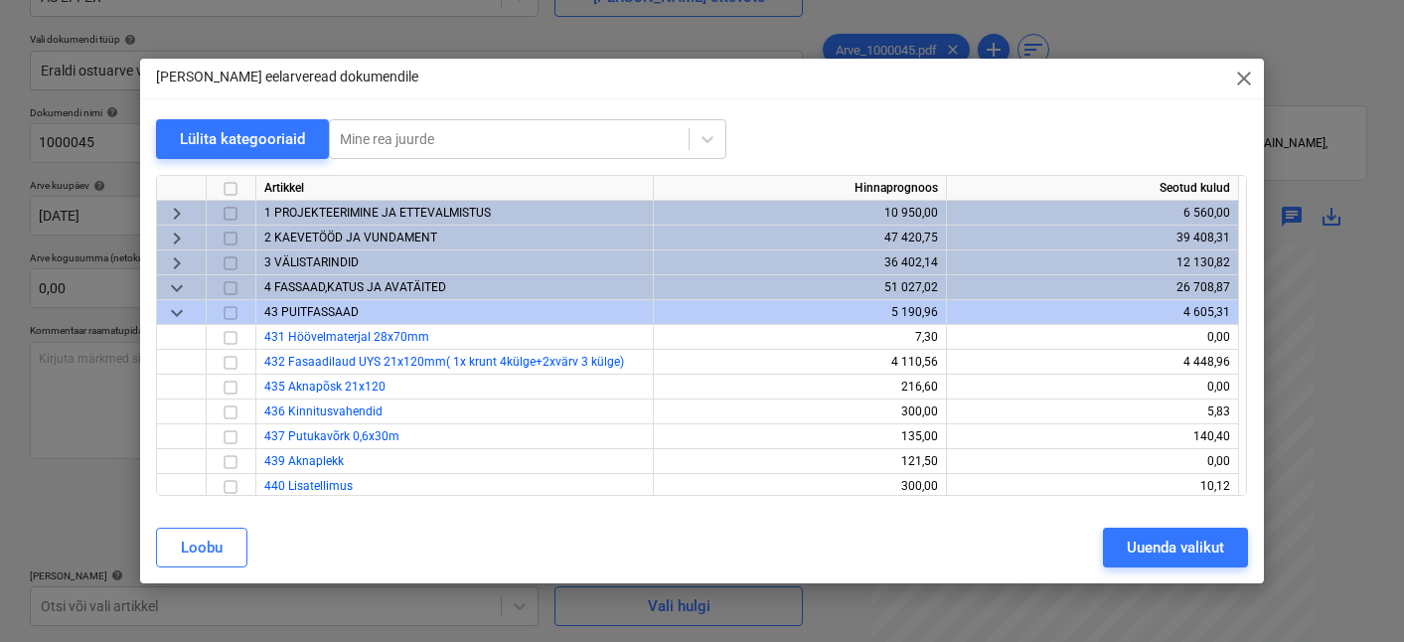
click at [182, 304] on span "keyboard_arrow_down" at bounding box center [177, 313] width 24 height 24
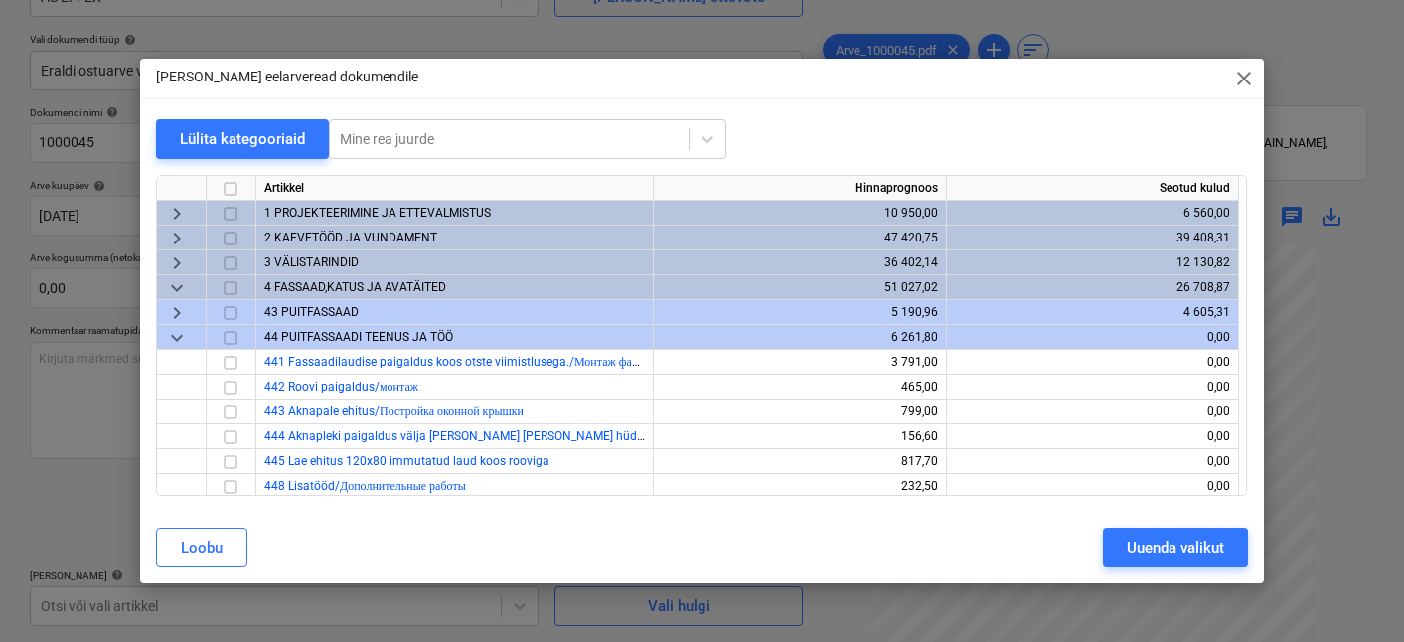
click at [183, 288] on span "keyboard_arrow_down" at bounding box center [177, 288] width 24 height 24
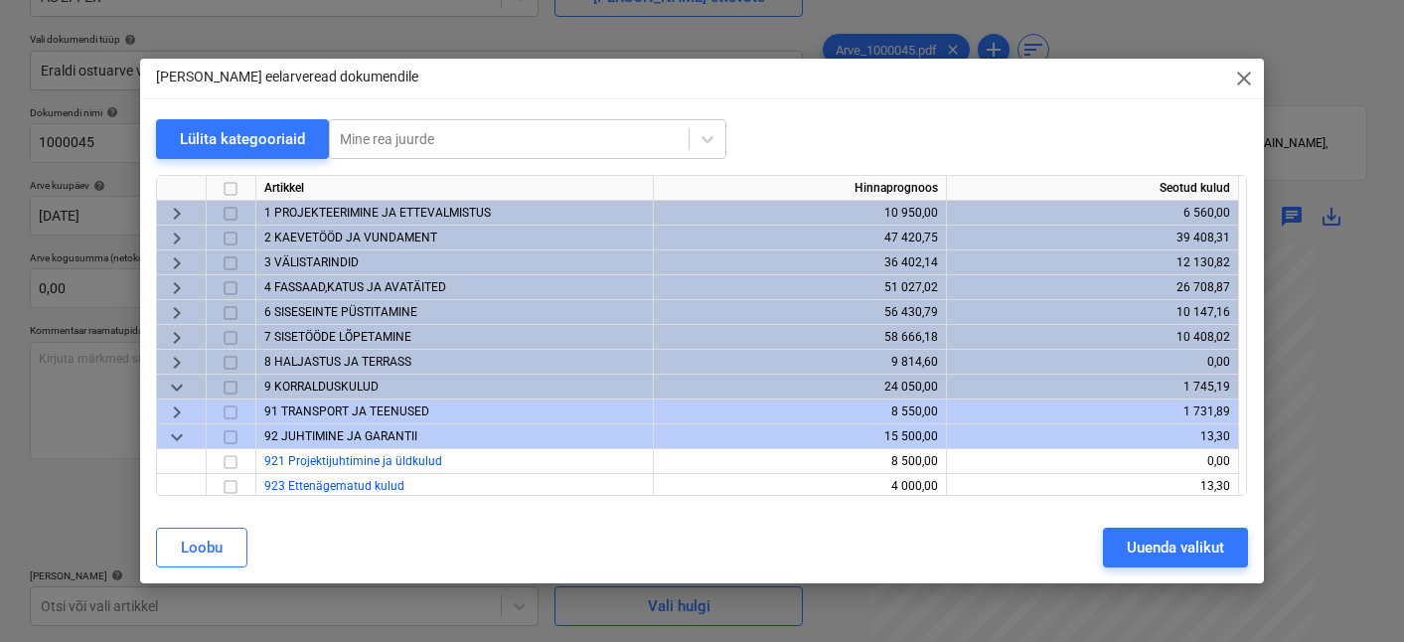
click at [184, 378] on span "keyboard_arrow_down" at bounding box center [177, 388] width 24 height 24
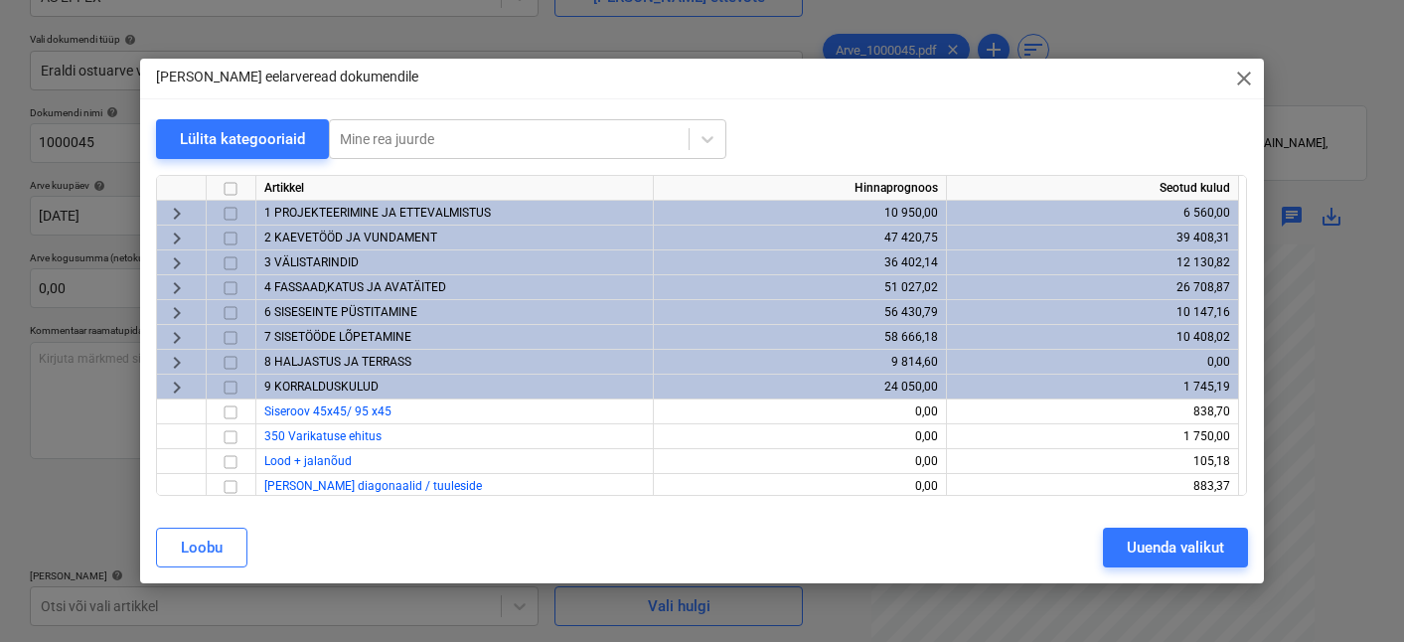
click at [186, 381] on span "keyboard_arrow_right" at bounding box center [177, 388] width 24 height 24
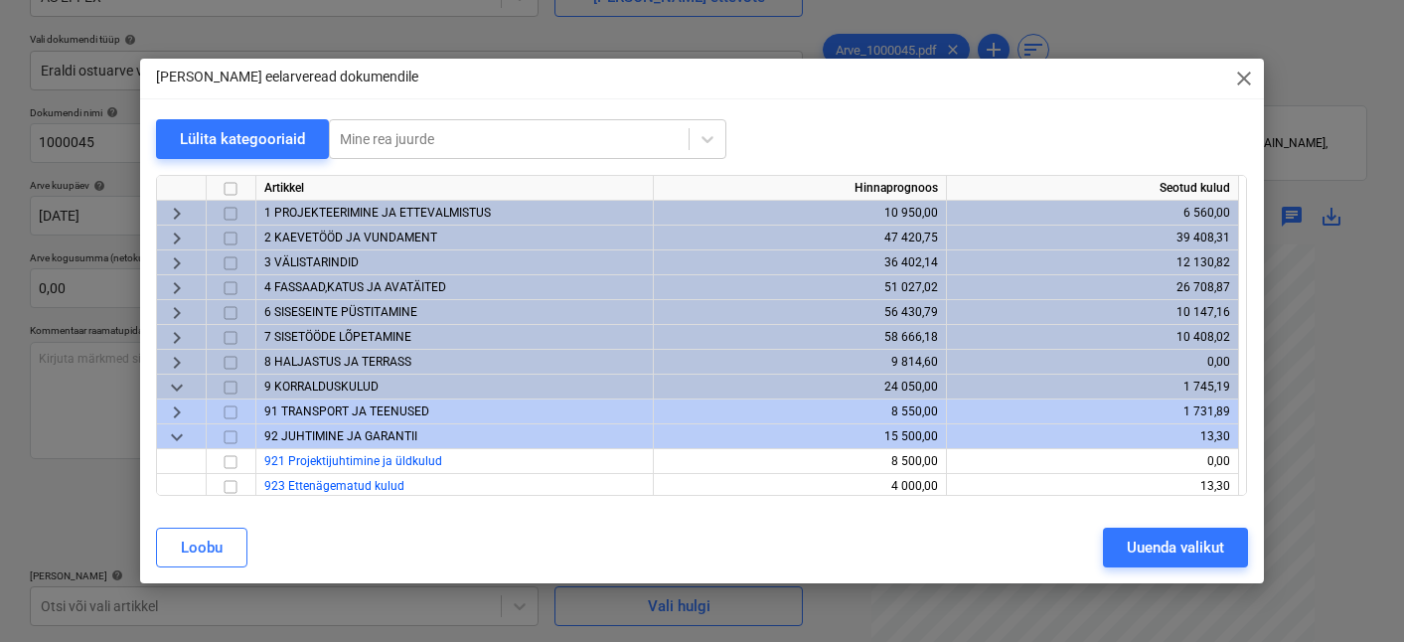
click at [188, 384] on span "keyboard_arrow_down" at bounding box center [177, 388] width 24 height 24
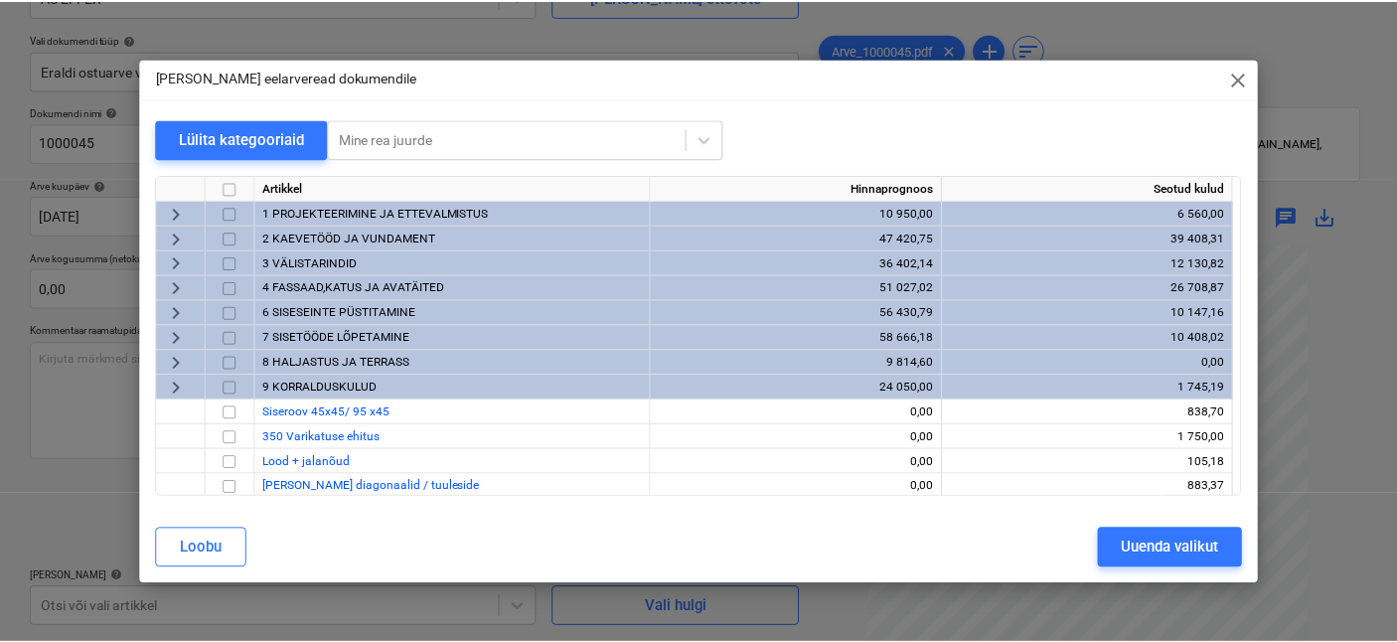
scroll to position [54, 0]
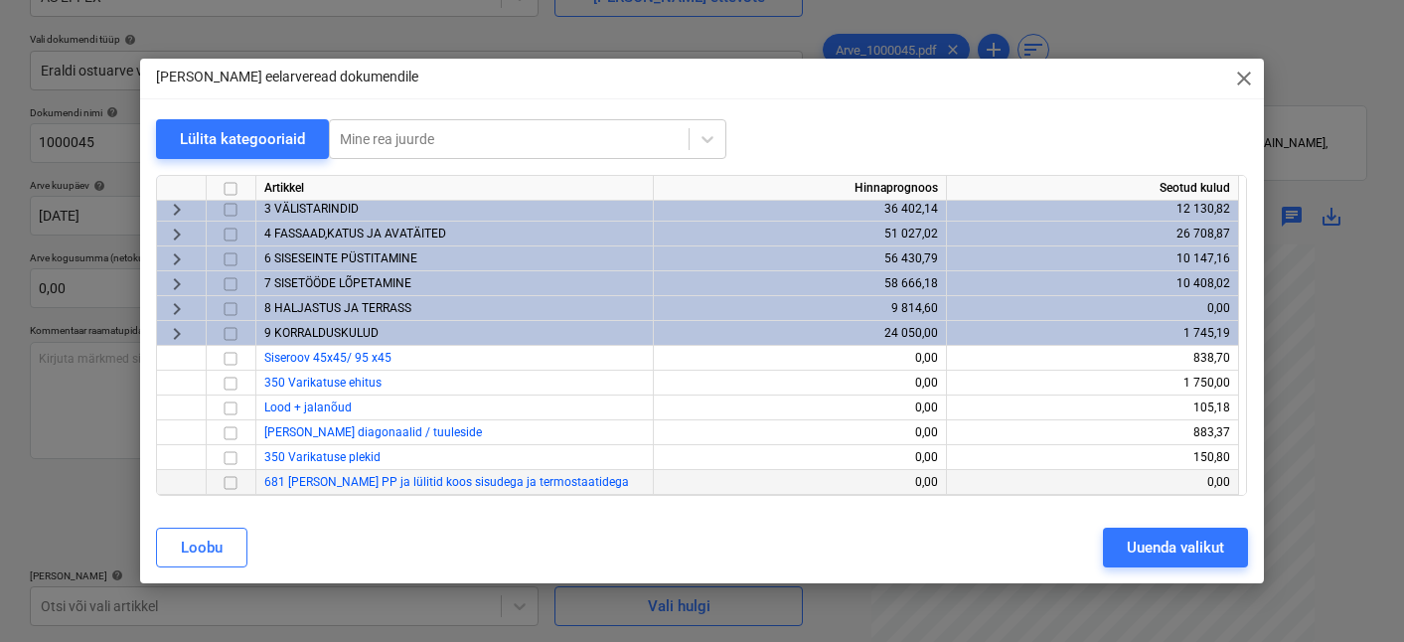
click at [233, 480] on input "checkbox" at bounding box center [231, 483] width 24 height 24
click at [1153, 544] on div "Uuenda valikut" at bounding box center [1175, 548] width 97 height 26
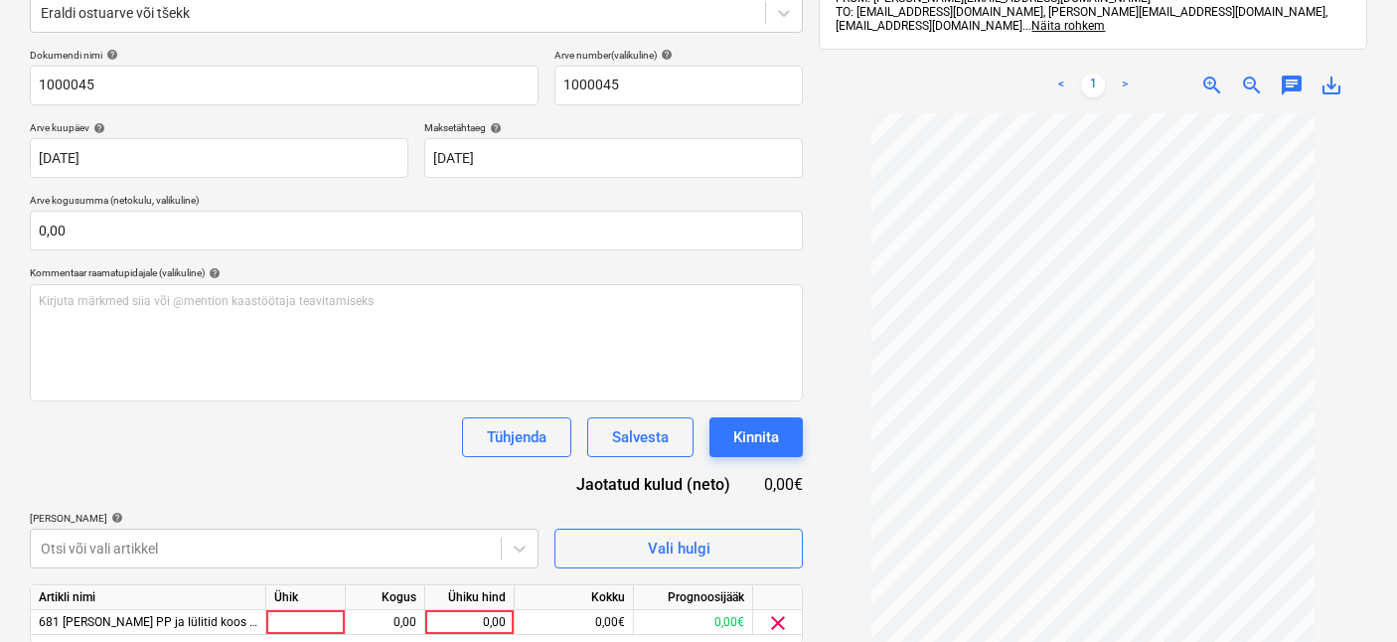
scroll to position [334, 0]
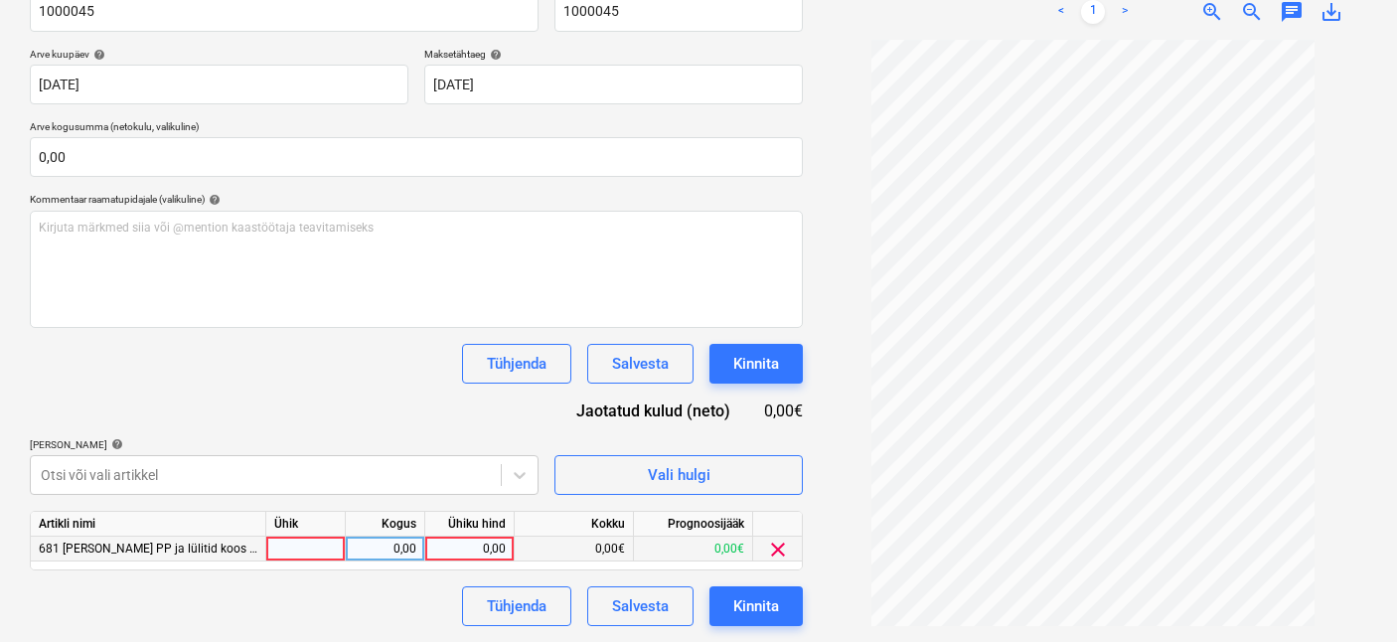
click at [335, 556] on div at bounding box center [305, 549] width 79 height 25
type input "1"
click at [376, 557] on div "0,00" at bounding box center [385, 549] width 63 height 25
type input "1"
click at [478, 550] on div "0,00" at bounding box center [469, 549] width 73 height 25
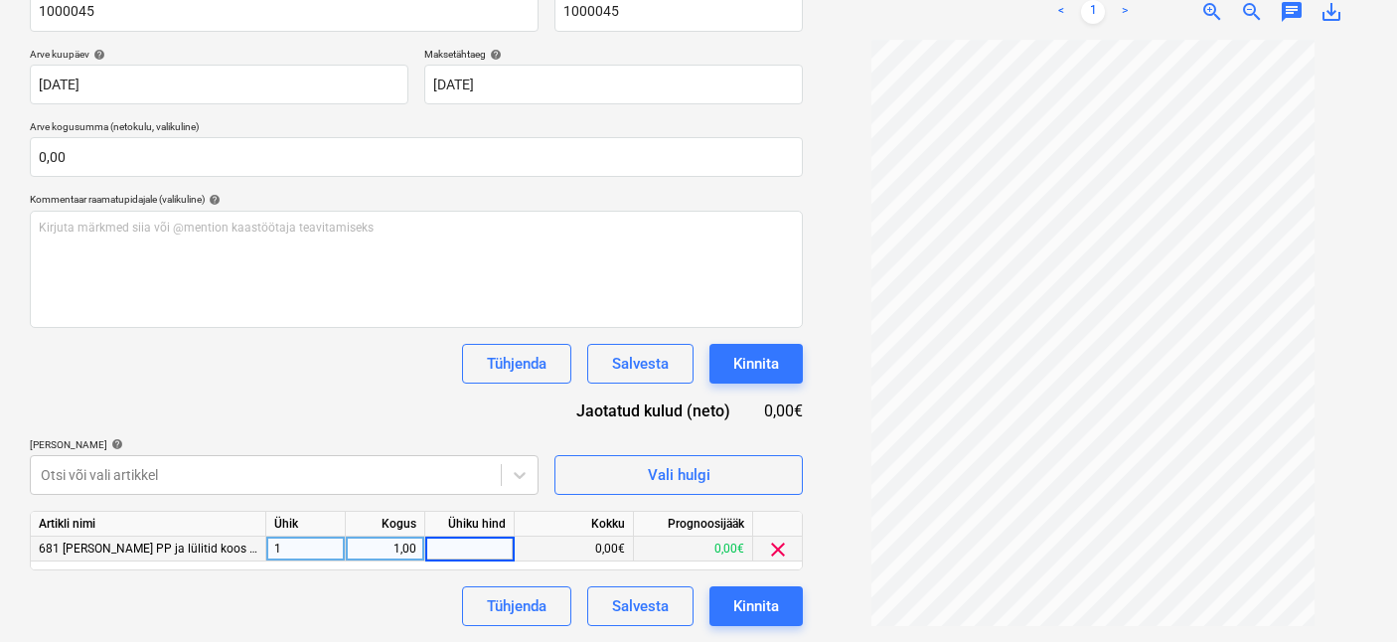
click at [1205, 12] on span "zoom_in" at bounding box center [1212, 12] width 24 height 24
click at [1204, 11] on span "zoom_in" at bounding box center [1212, 12] width 24 height 24
click at [486, 551] on div "0,00" at bounding box center [469, 549] width 73 height 25
type input "3629,03"
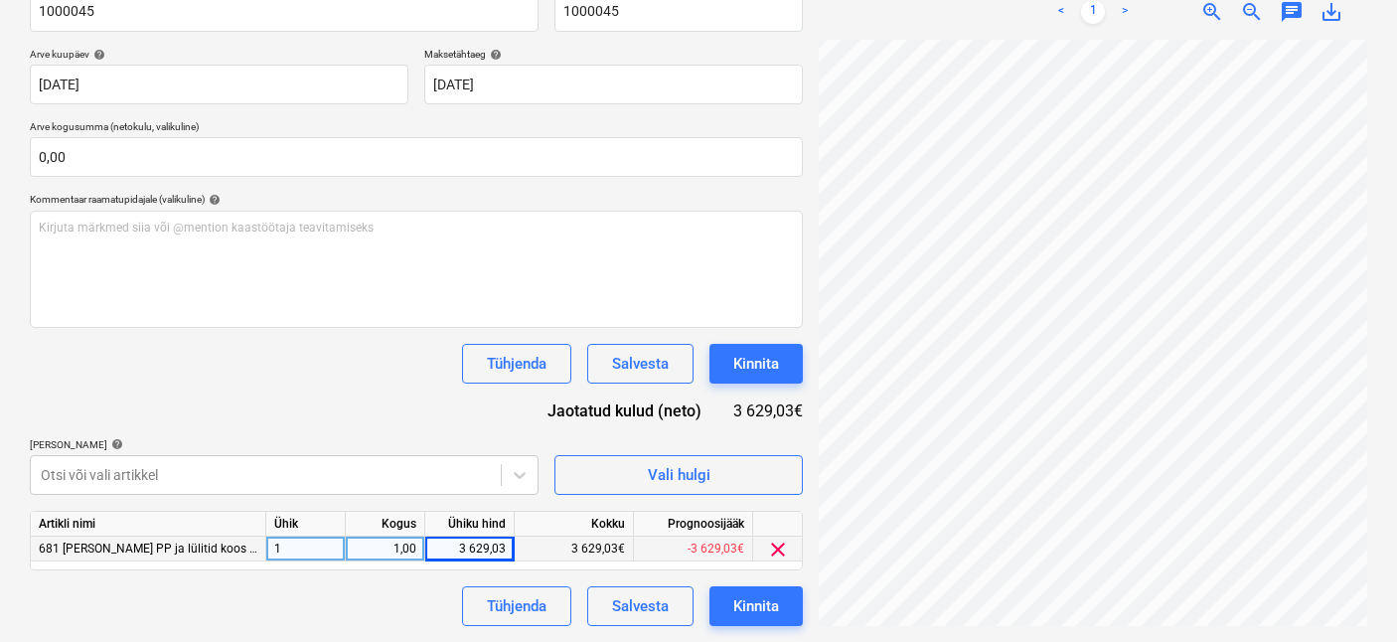
click at [295, 587] on div "Tühjenda Salvesta Kinnita" at bounding box center [416, 606] width 773 height 40
click at [726, 605] on button "Kinnita" at bounding box center [756, 606] width 93 height 40
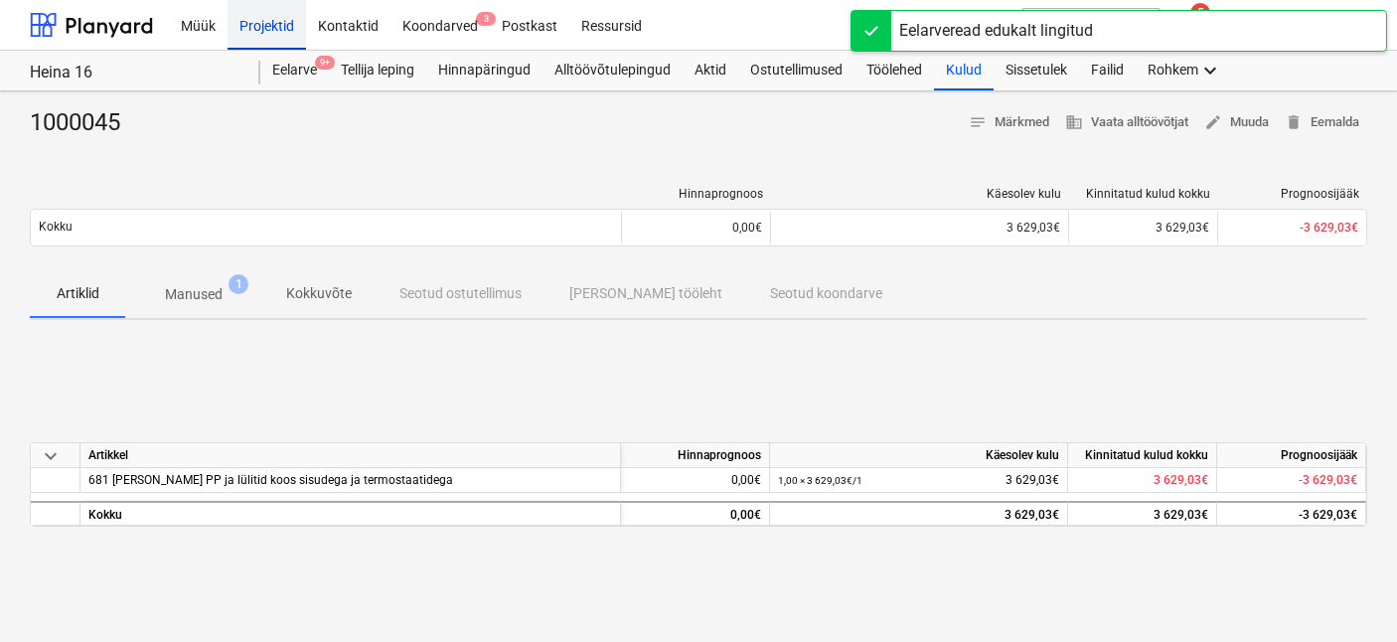
click at [271, 22] on div "Projektid" at bounding box center [267, 24] width 79 height 51
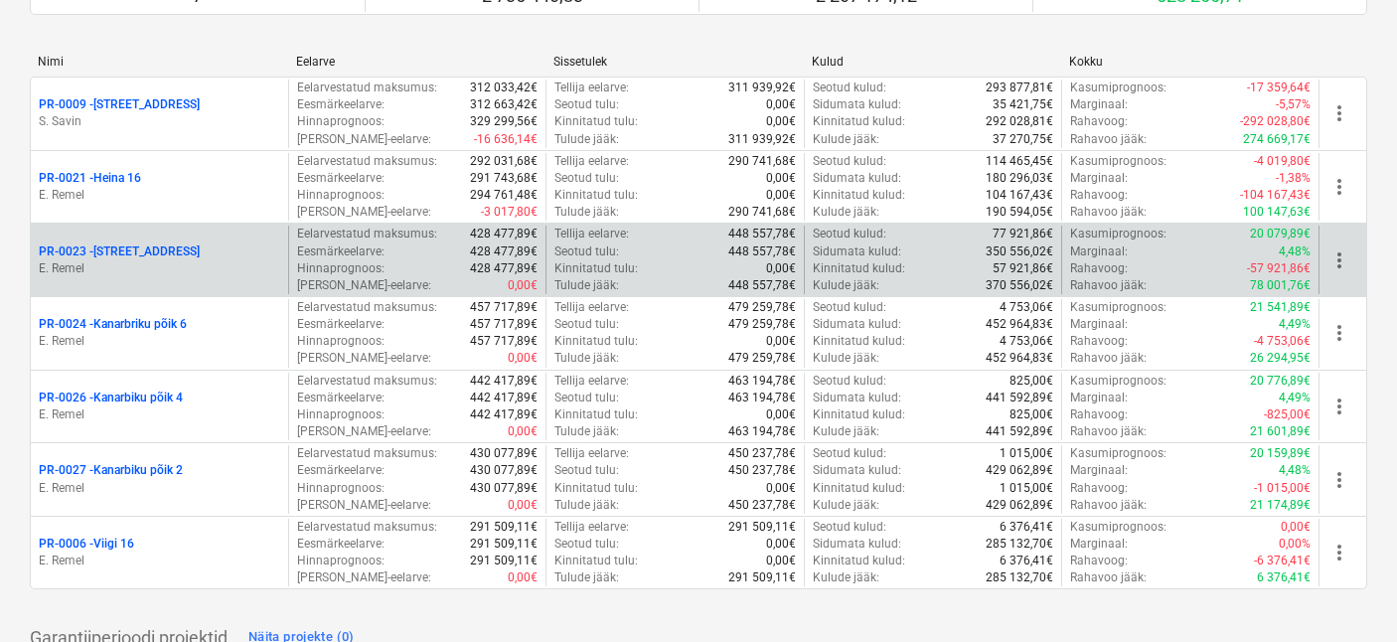
scroll to position [231, 0]
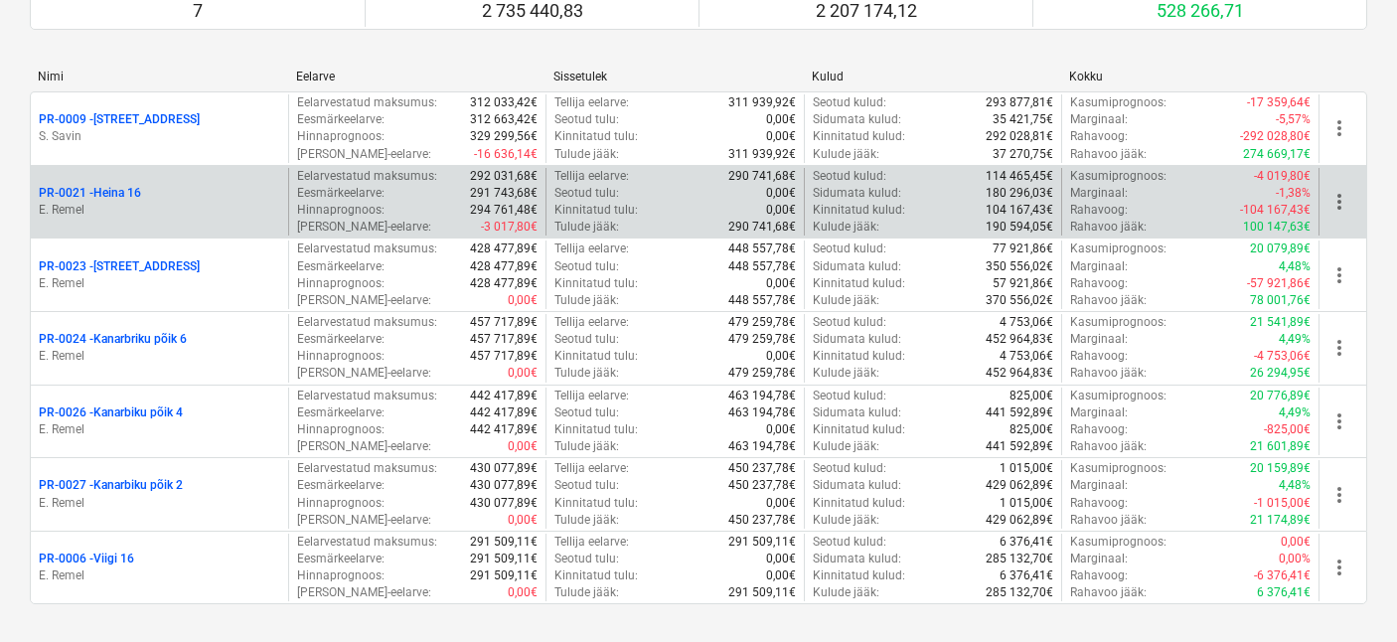
click at [148, 191] on div "PR-0021 - Heina 16" at bounding box center [159, 193] width 241 height 17
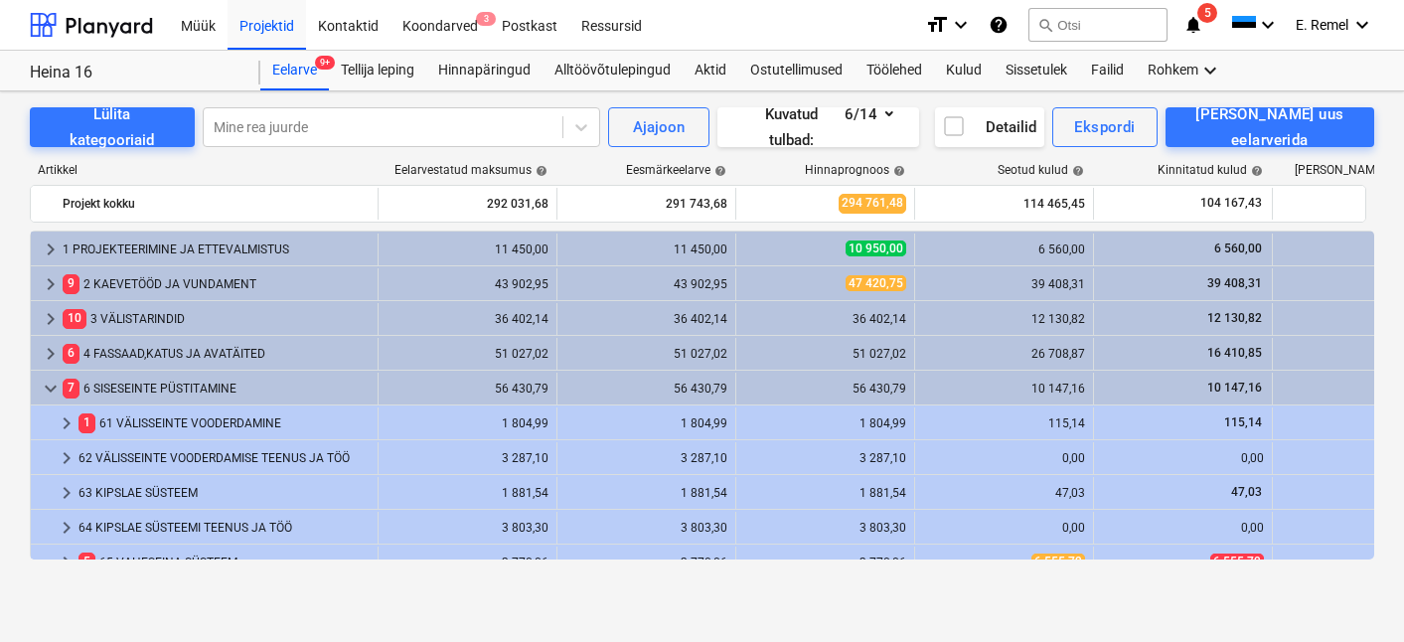
scroll to position [383, 0]
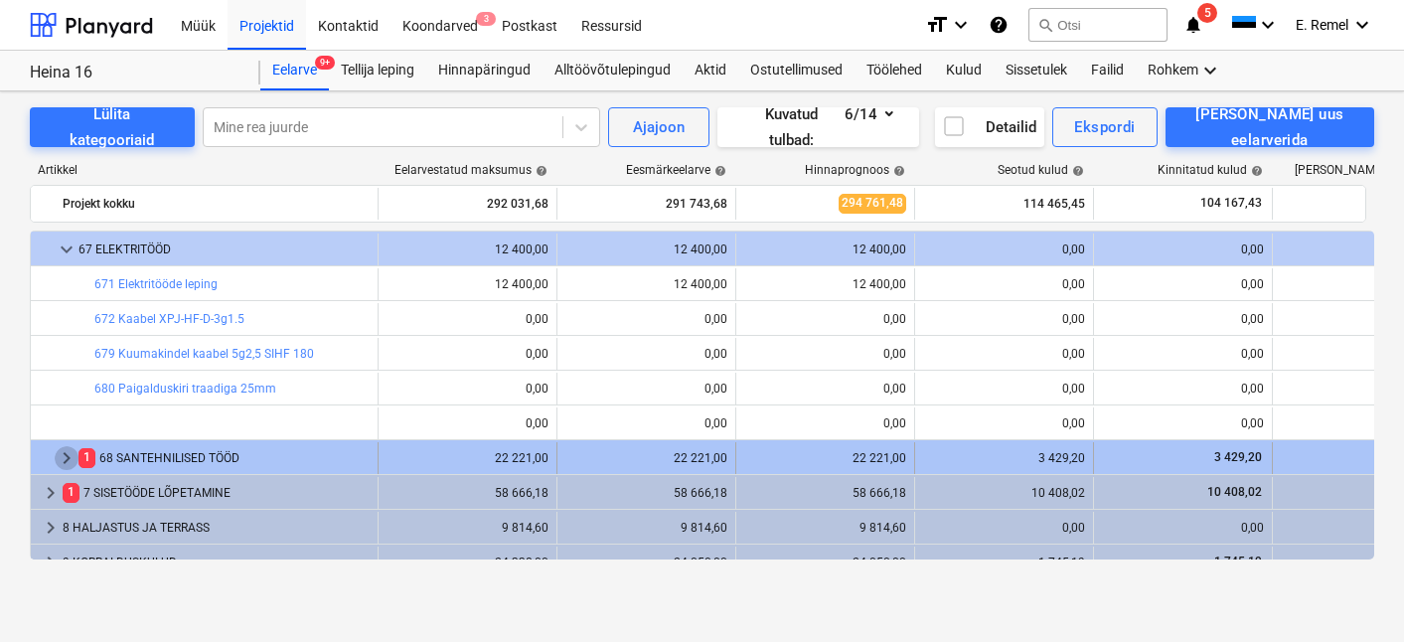
click at [64, 461] on span "keyboard_arrow_right" at bounding box center [67, 458] width 24 height 24
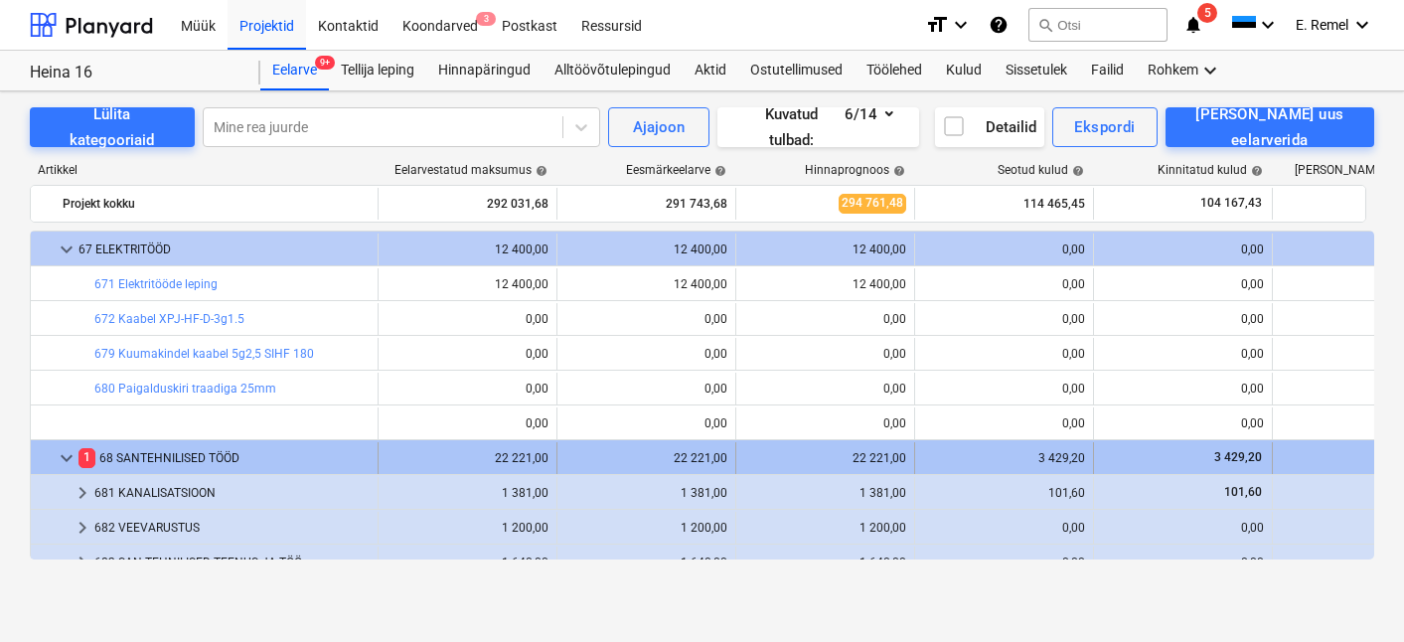
click at [204, 459] on div "1 68 SANTEHNILISED TÖÖD" at bounding box center [224, 458] width 291 height 32
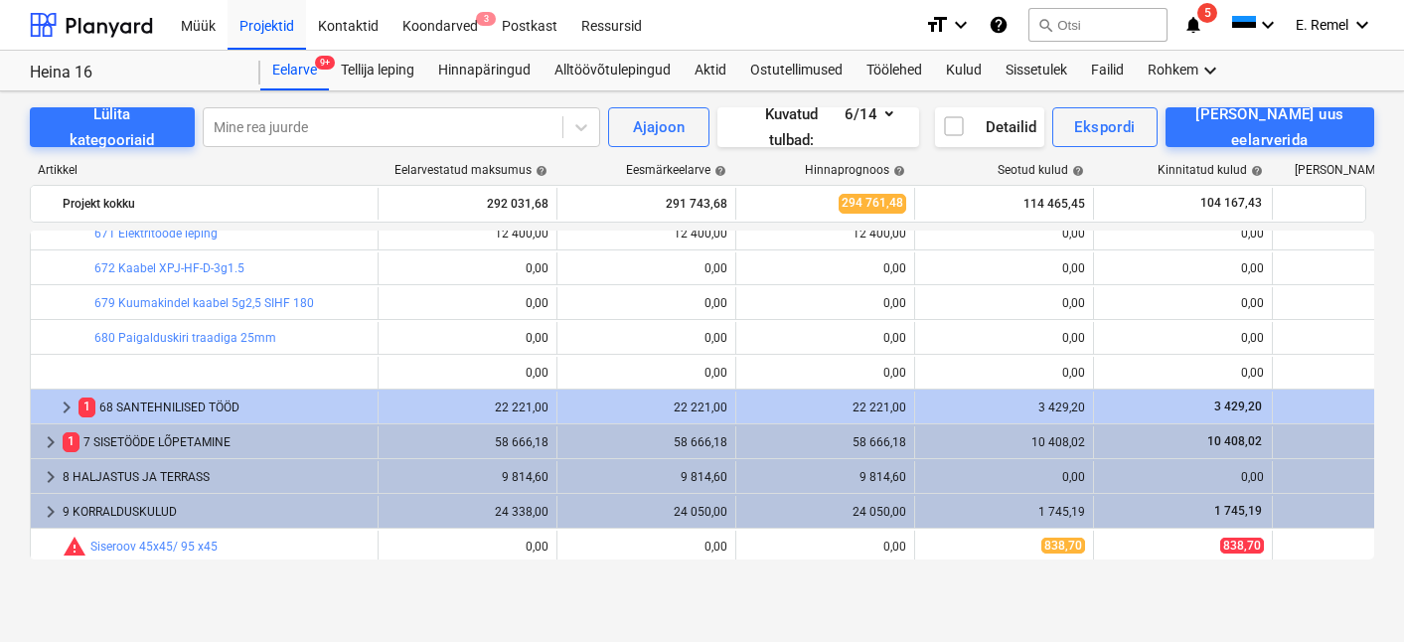
scroll to position [464, 0]
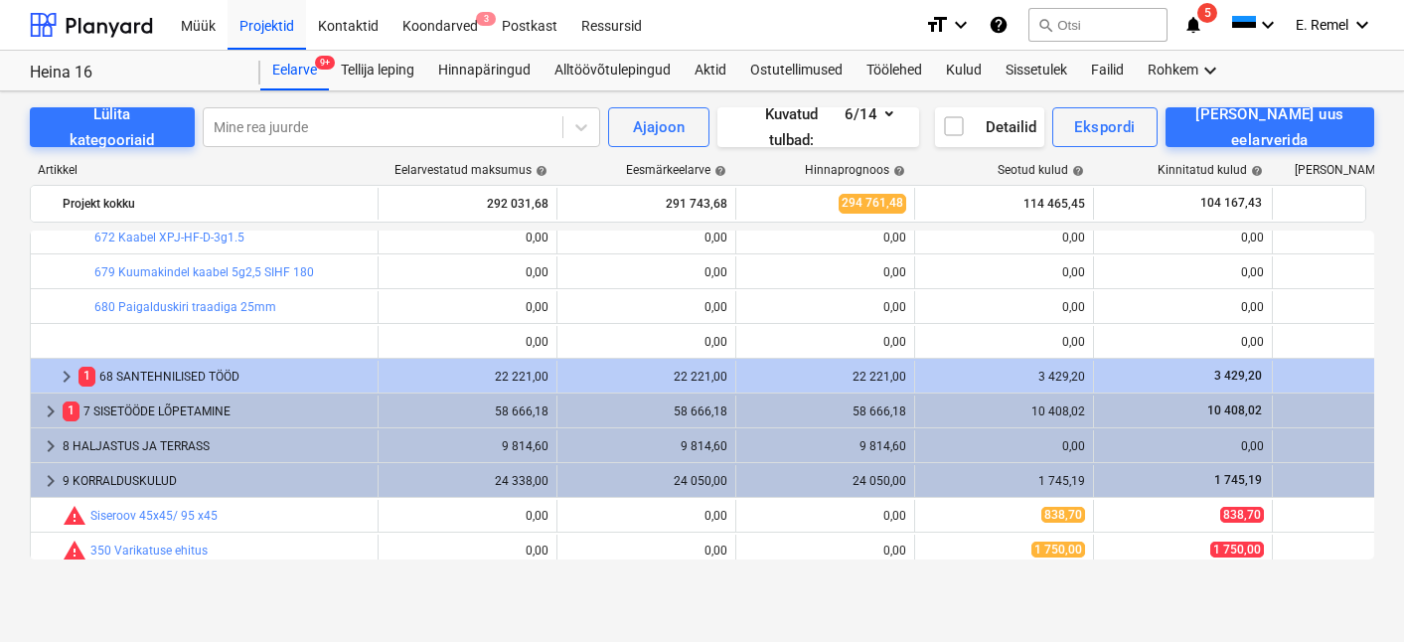
click at [184, 379] on div "1 68 SANTEHNILISED TÖÖD" at bounding box center [224, 377] width 291 height 32
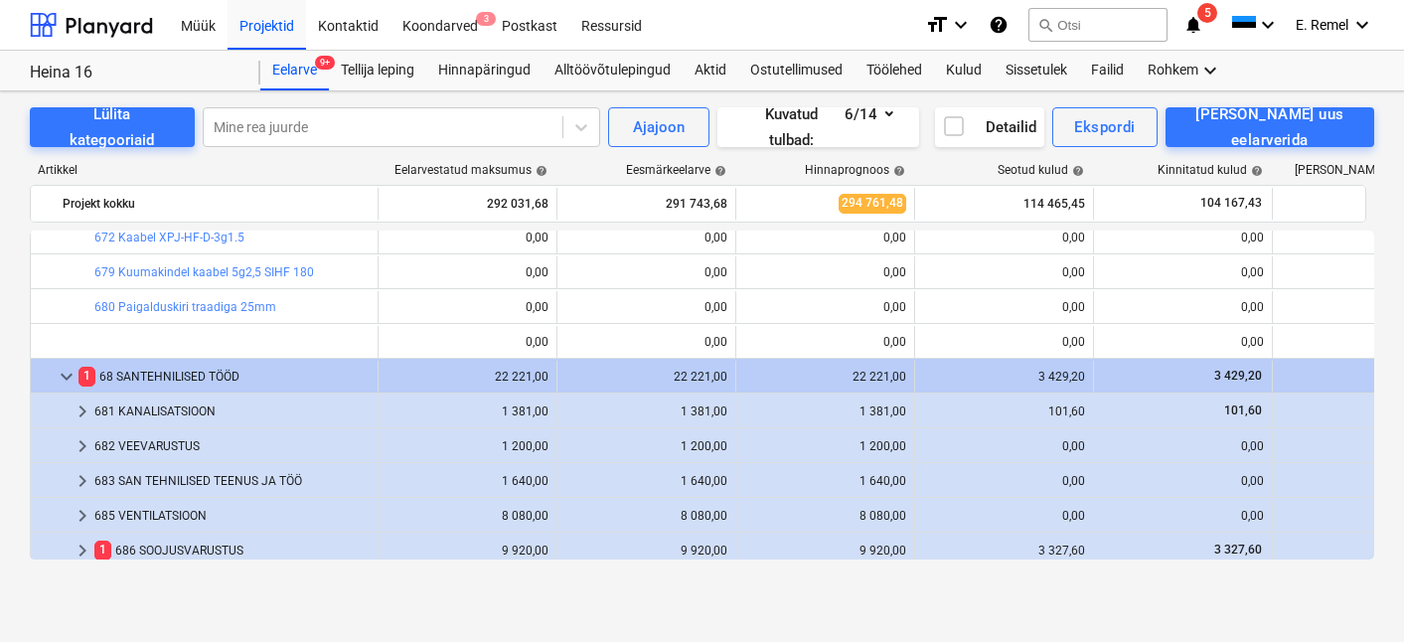
scroll to position [589, 0]
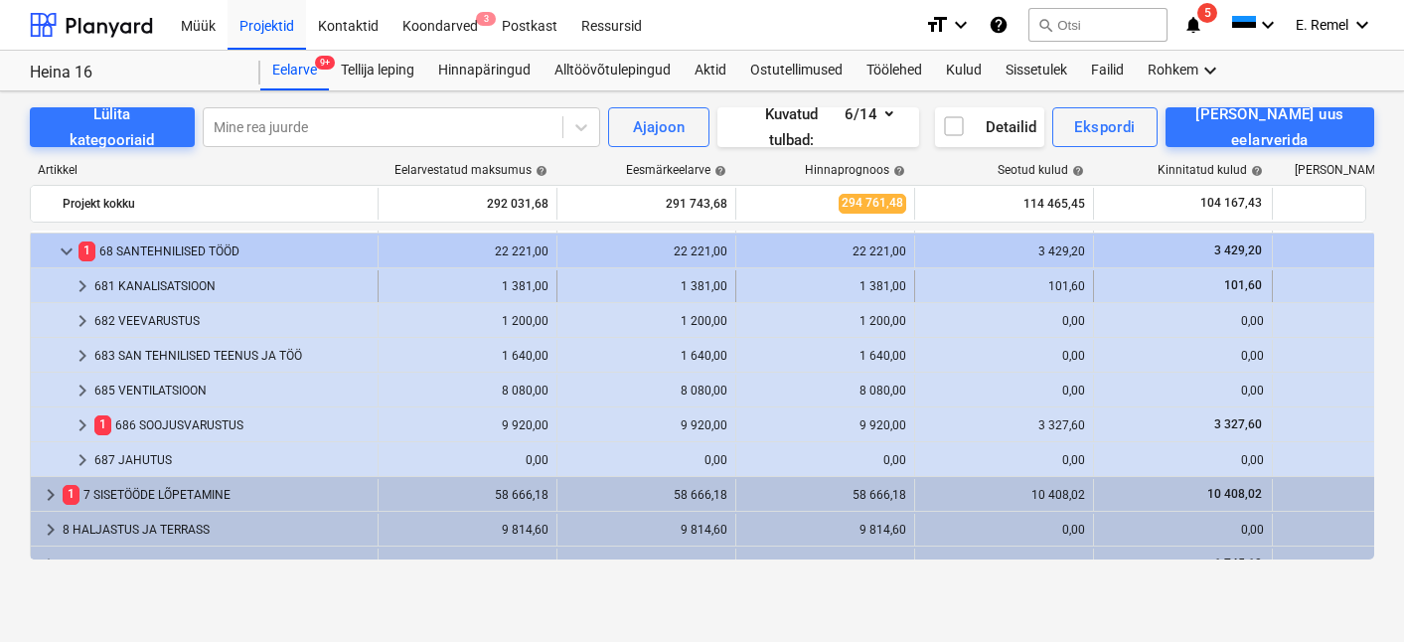
click at [205, 281] on div "681 KANALISATSIOON" at bounding box center [231, 286] width 275 height 32
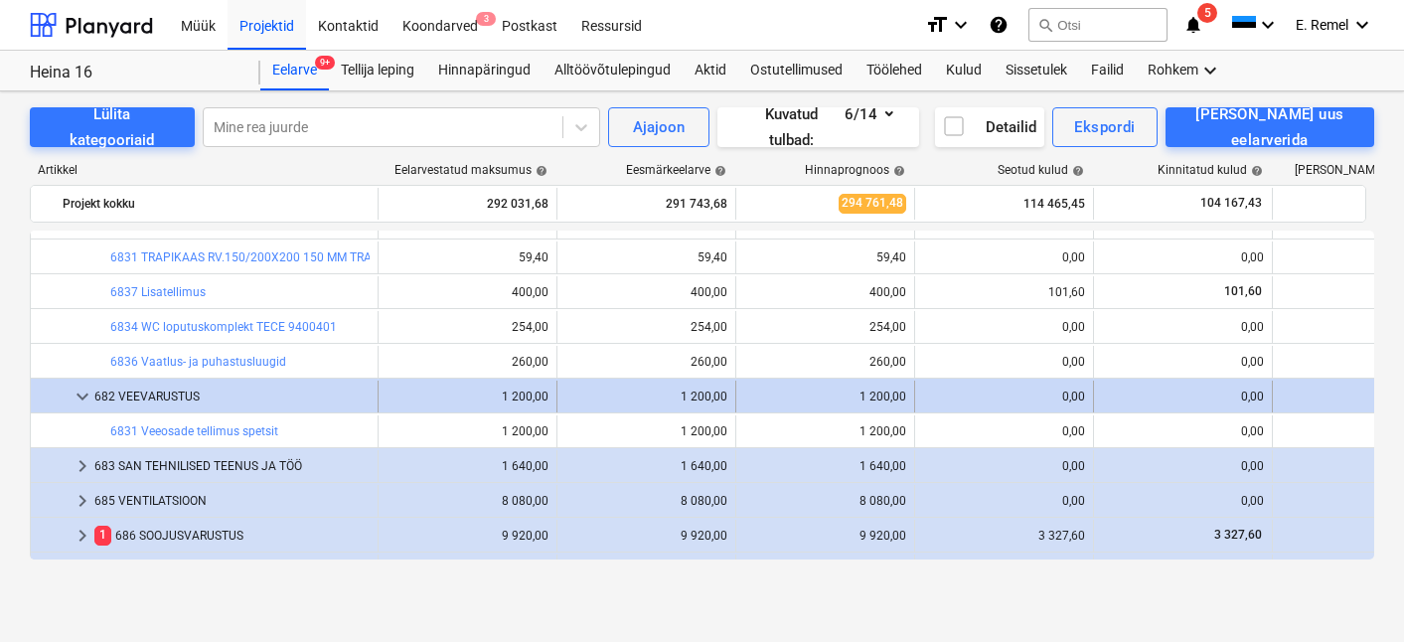
scroll to position [726, 0]
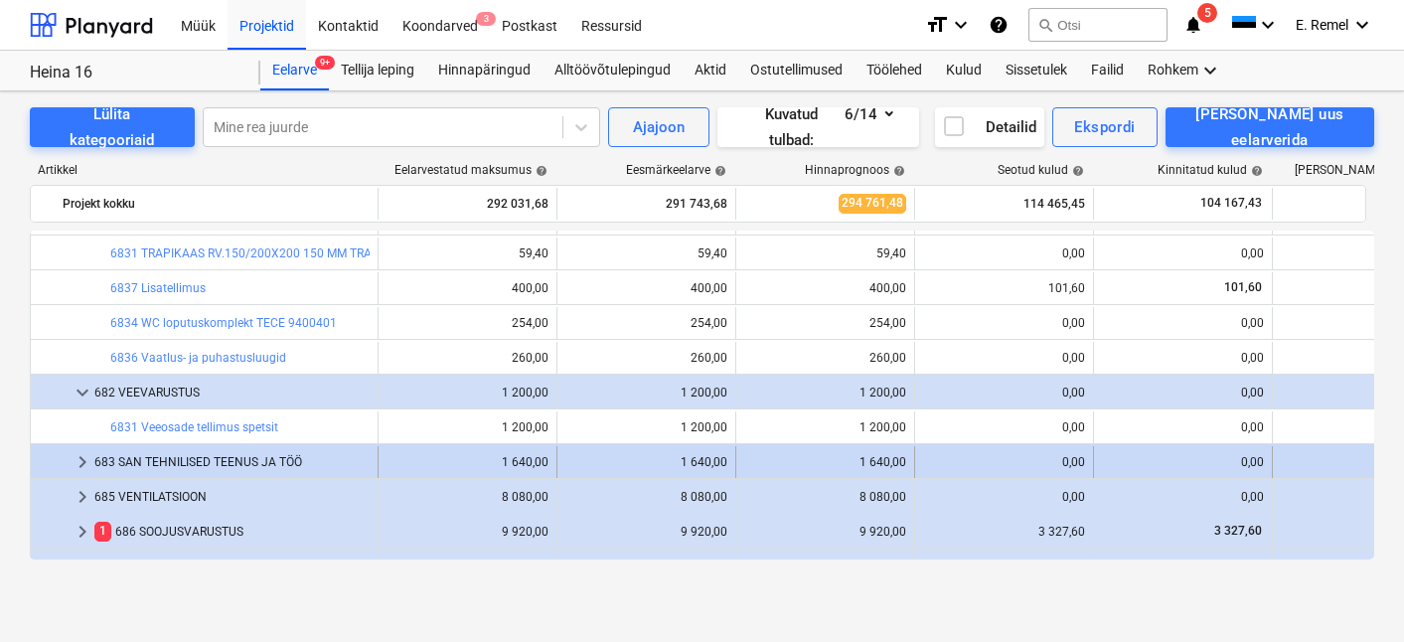
click at [217, 461] on div "683 SAN TEHNILISED TEENUS JA TÖÖ" at bounding box center [231, 462] width 275 height 32
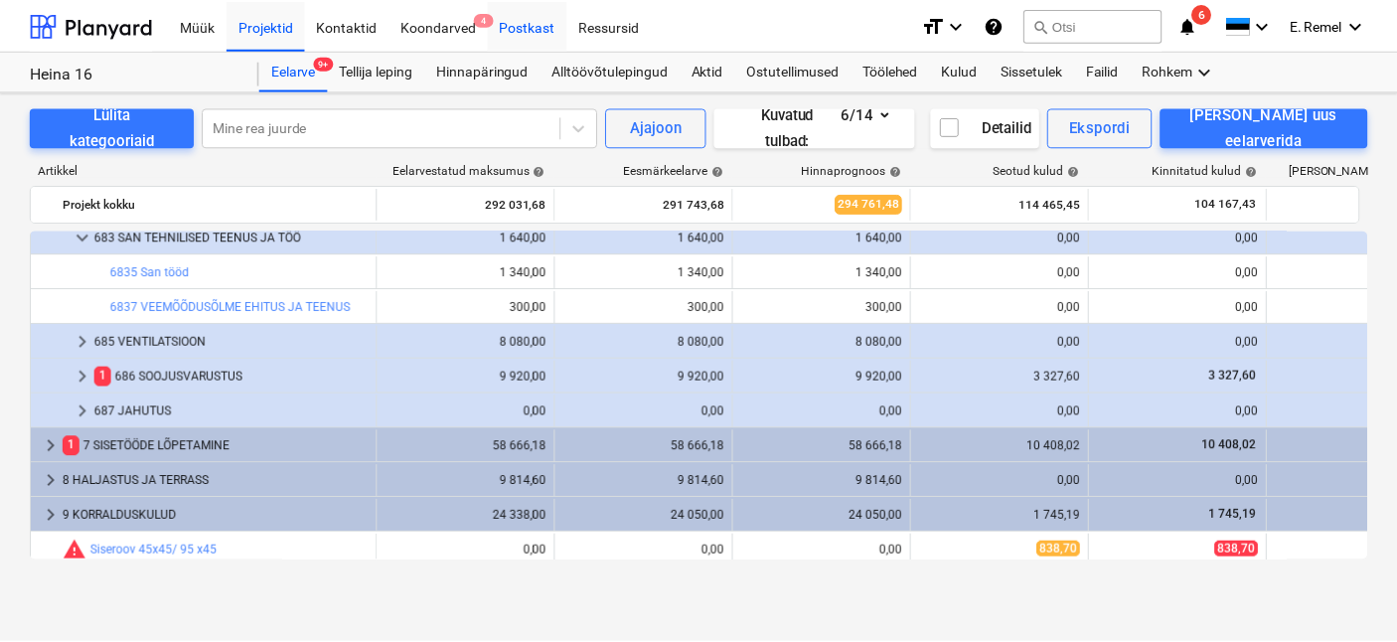
scroll to position [790, 0]
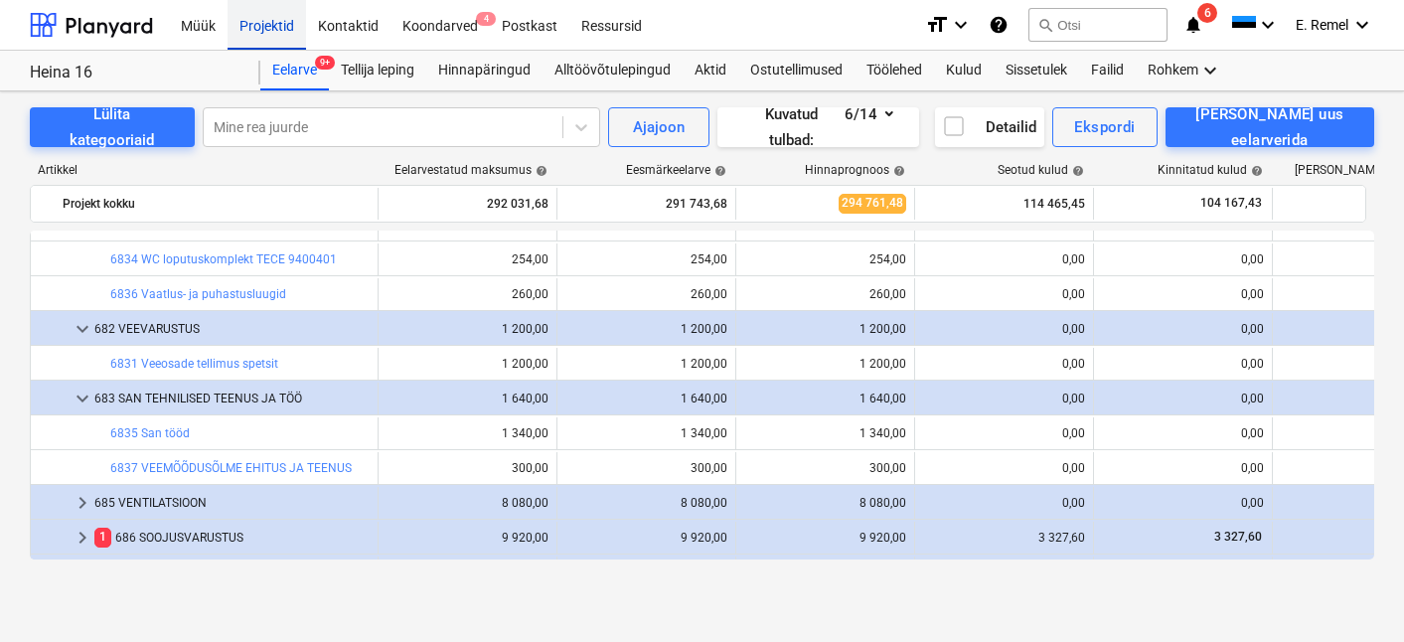
click at [281, 17] on div "Projektid" at bounding box center [267, 24] width 79 height 51
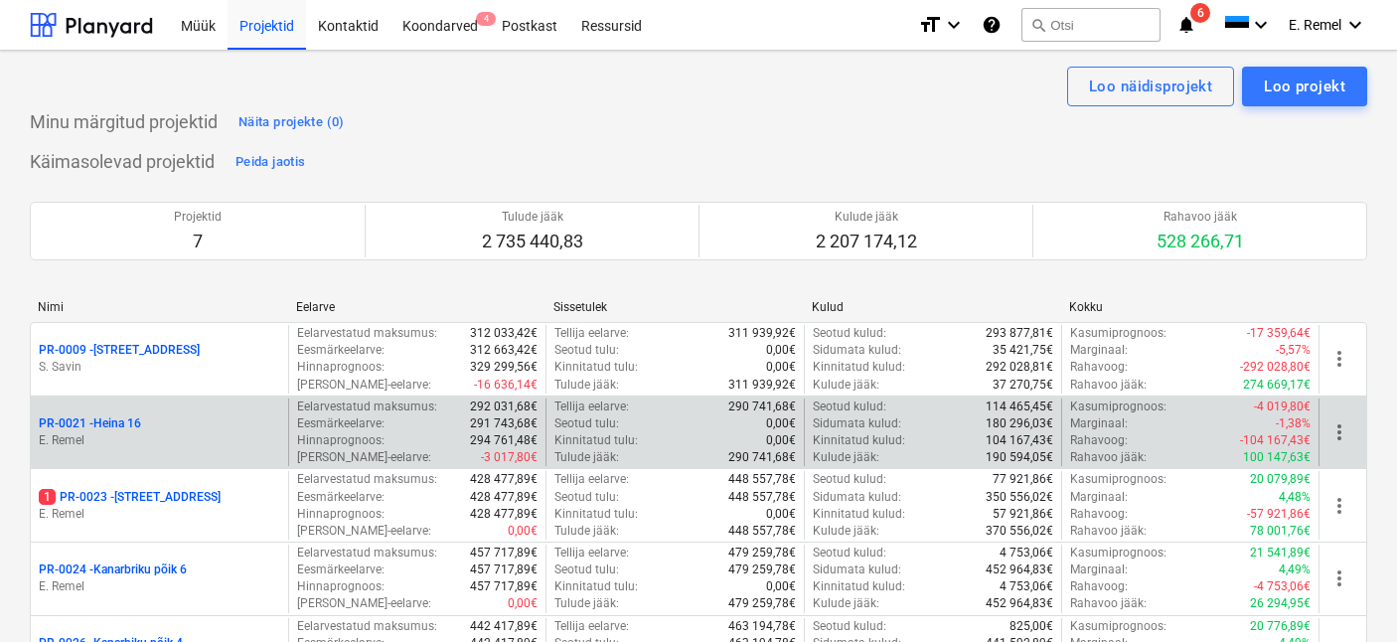
scroll to position [352, 0]
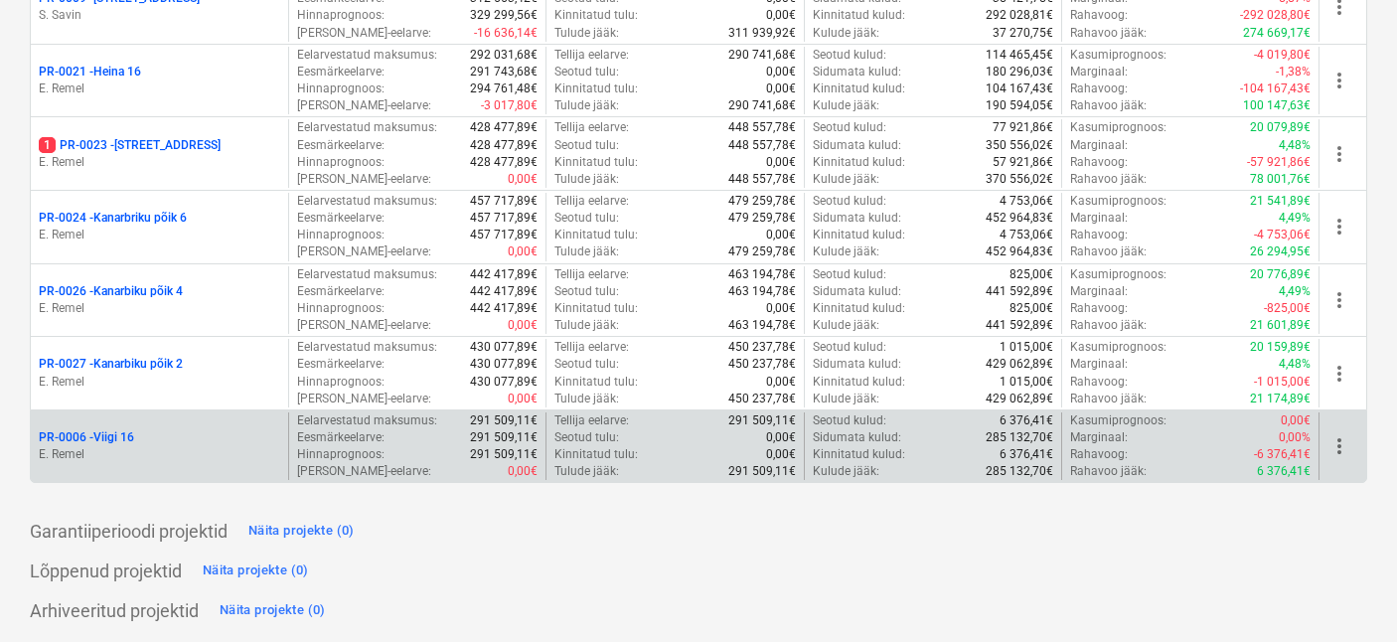
click at [144, 441] on div "PR-0006 - Viigi 16" at bounding box center [159, 437] width 241 height 17
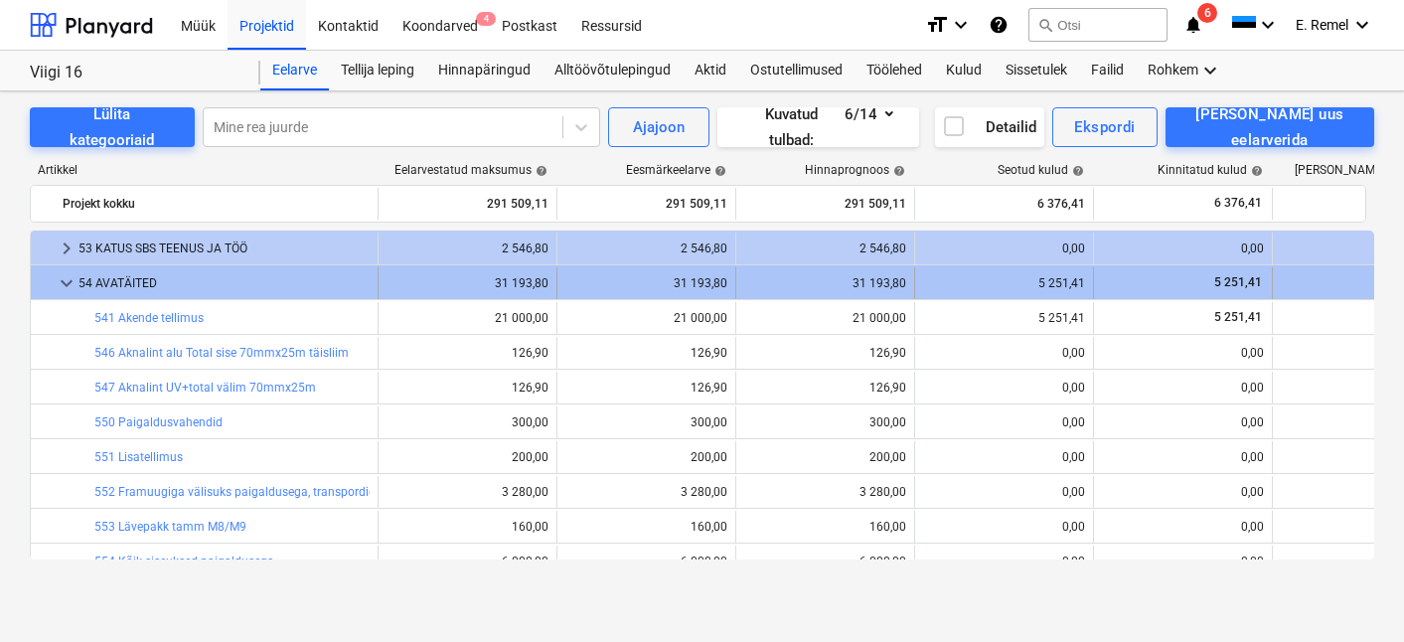
click at [55, 276] on span "keyboard_arrow_down" at bounding box center [67, 283] width 24 height 24
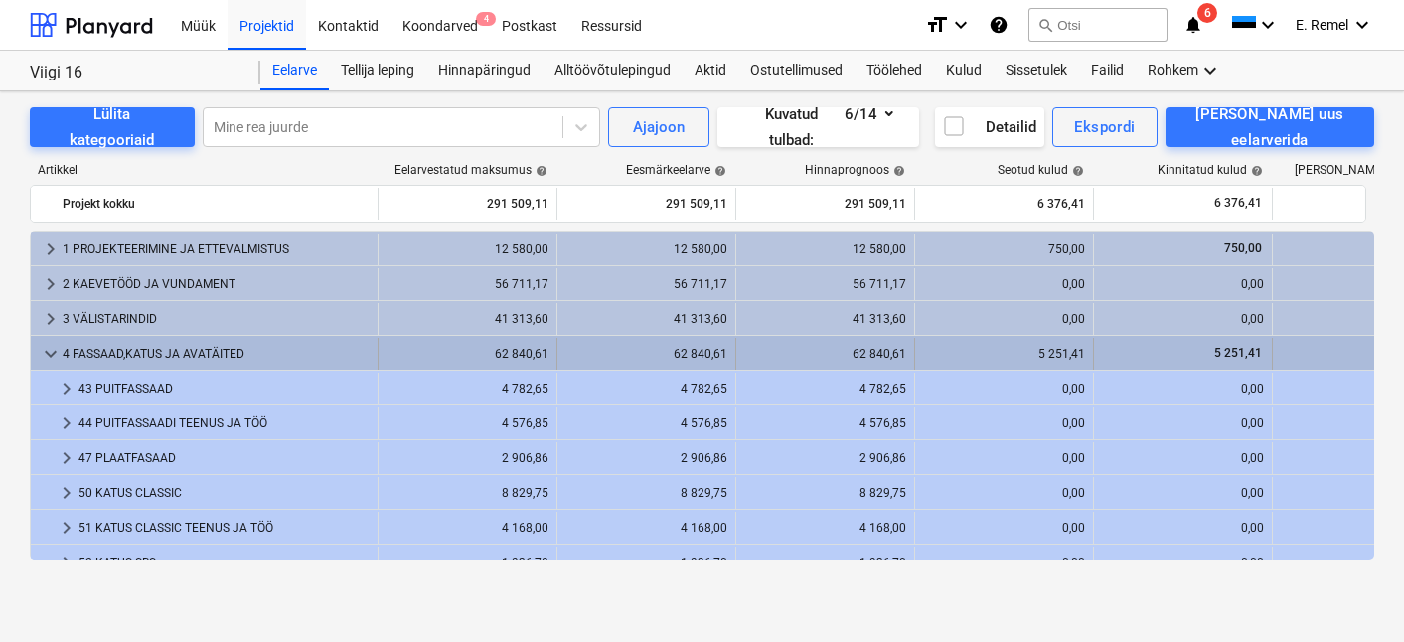
click at [46, 346] on span "keyboard_arrow_down" at bounding box center [51, 354] width 24 height 24
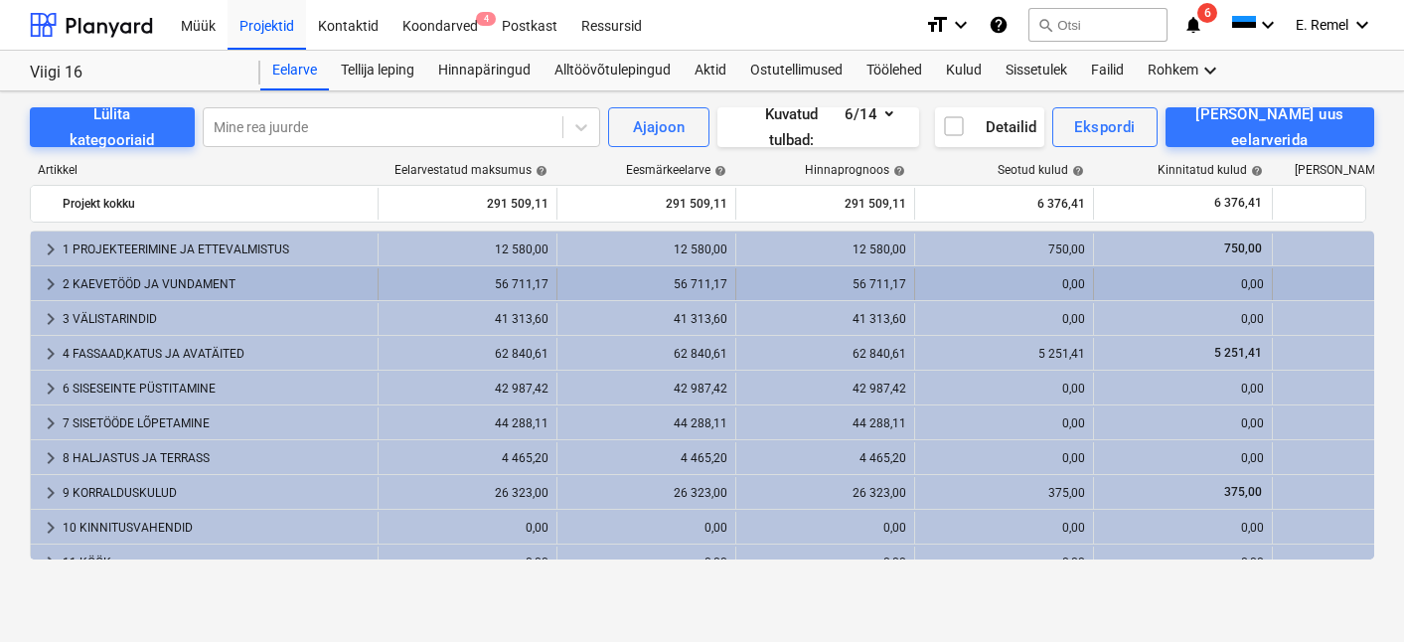
click at [140, 288] on div "2 KAEVETÖÖD JA VUNDAMENT" at bounding box center [216, 284] width 307 height 32
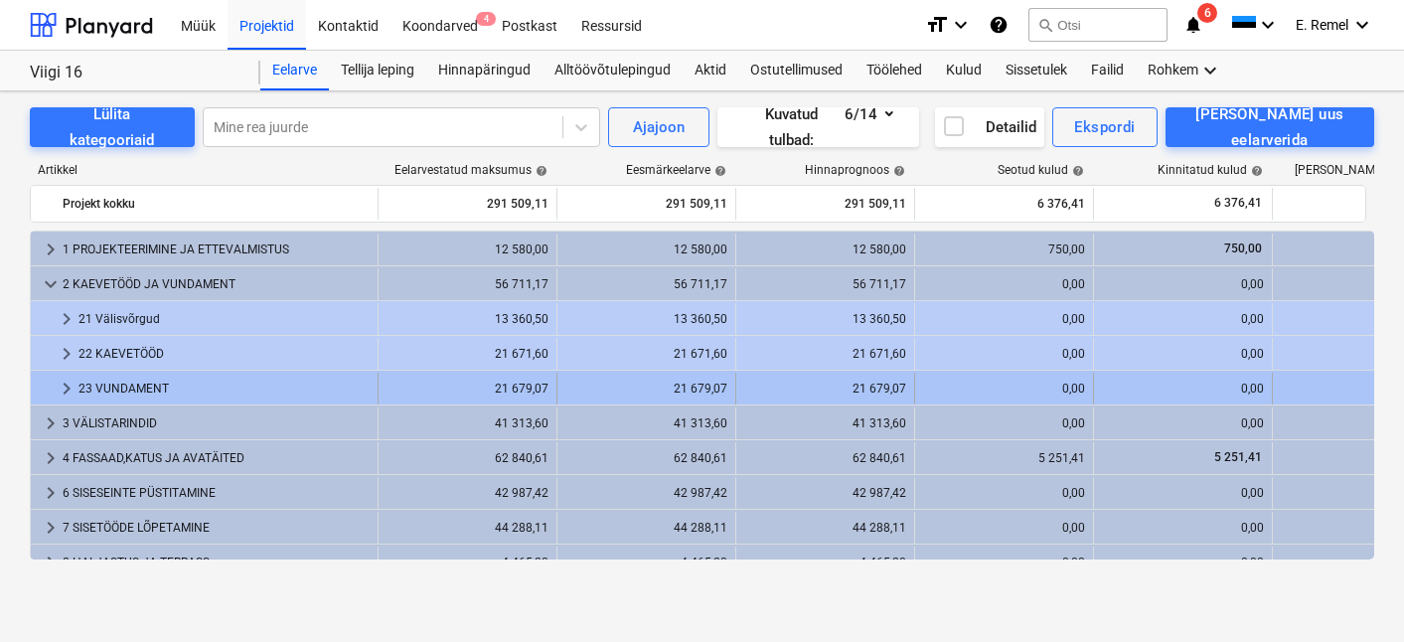
click at [130, 393] on div "23 VUNDAMENT" at bounding box center [224, 389] width 291 height 32
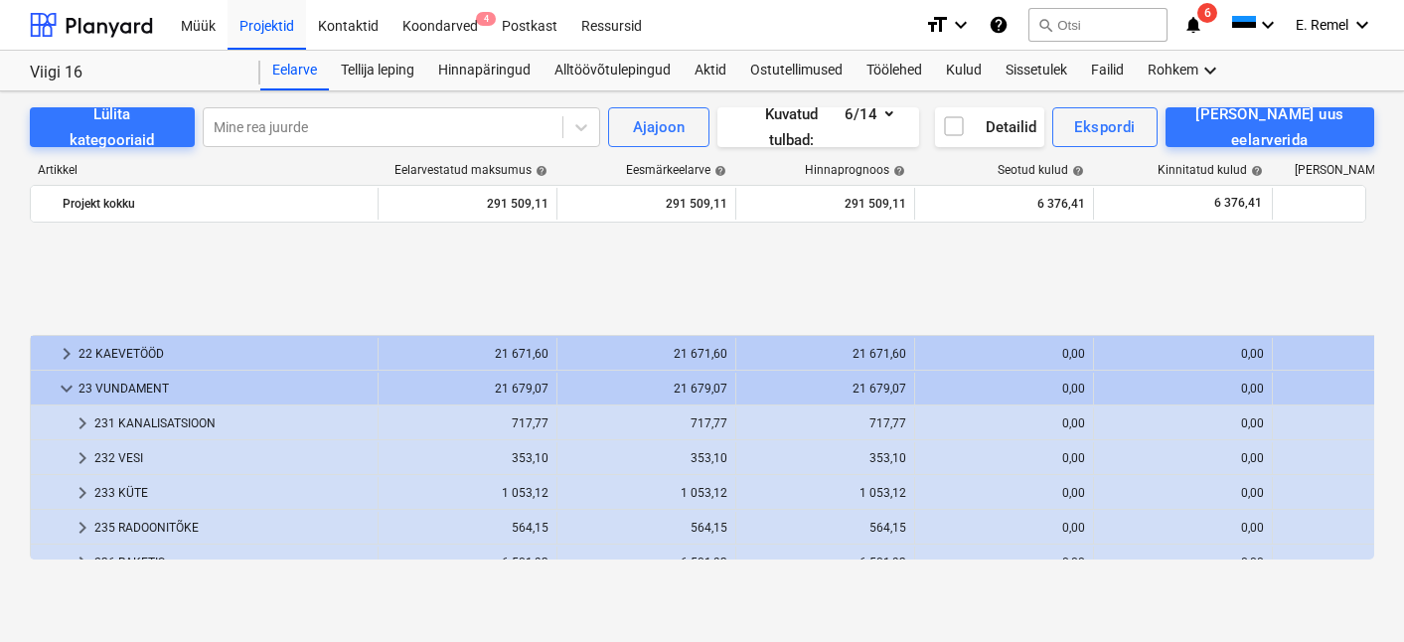
scroll to position [170, 0]
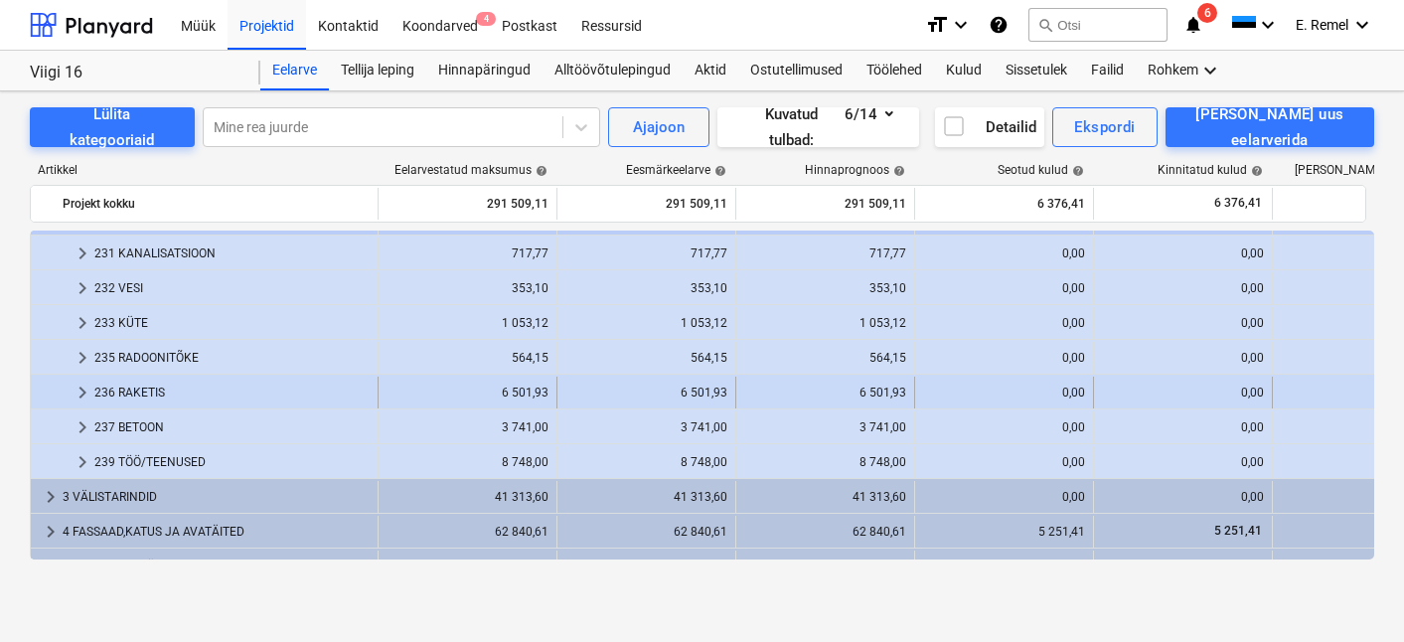
click at [122, 397] on div "236 RAKETIS" at bounding box center [231, 393] width 275 height 32
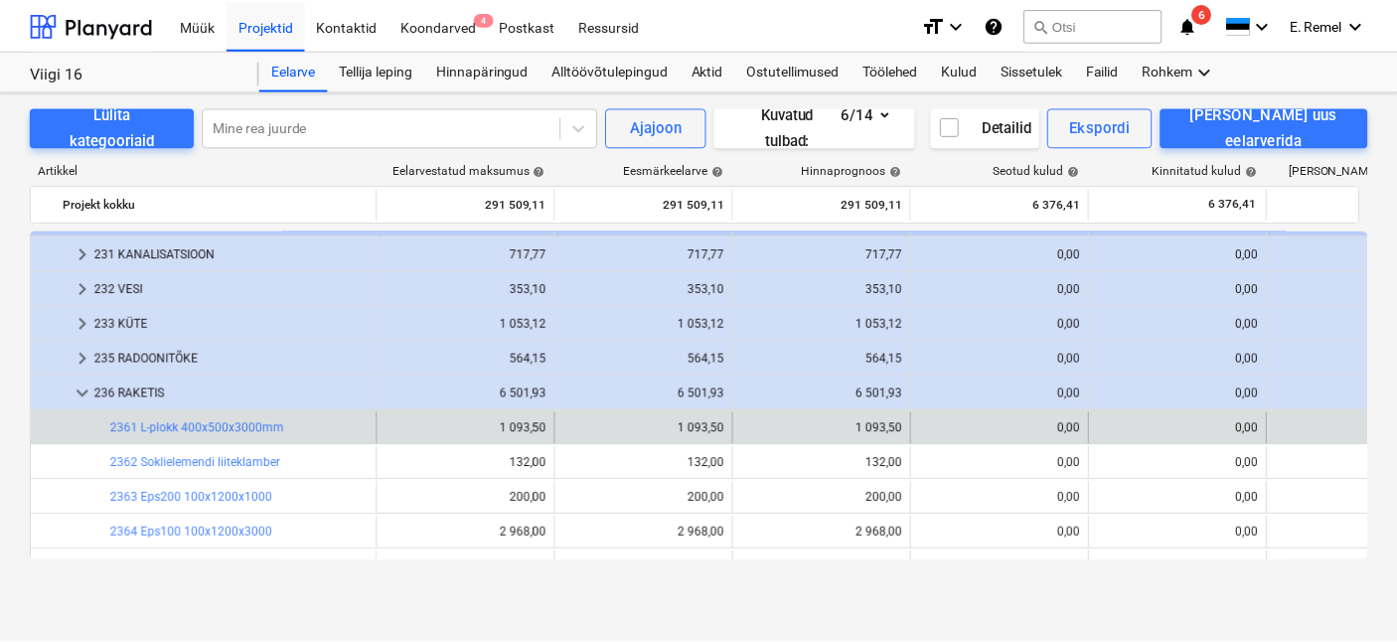
scroll to position [212, 0]
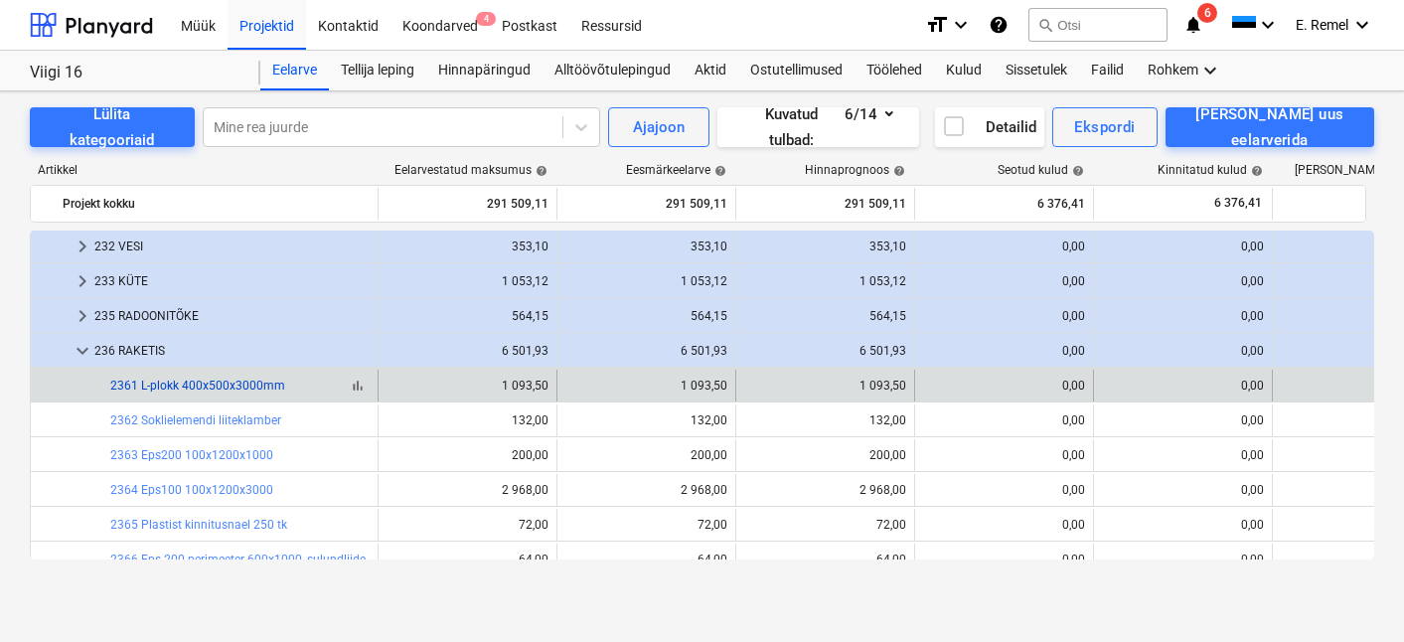
click at [192, 389] on link "2361 L-plokk 400x500x3000mm" at bounding box center [197, 386] width 175 height 14
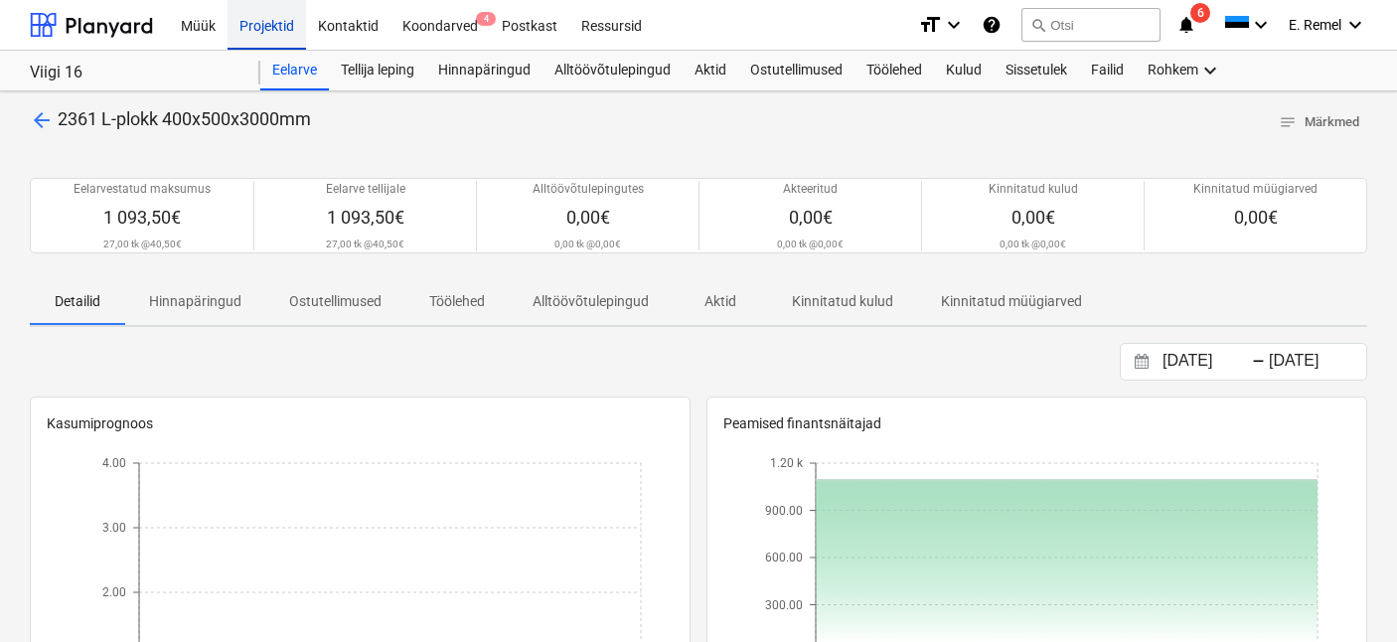
click at [276, 35] on div "Projektid" at bounding box center [267, 24] width 79 height 51
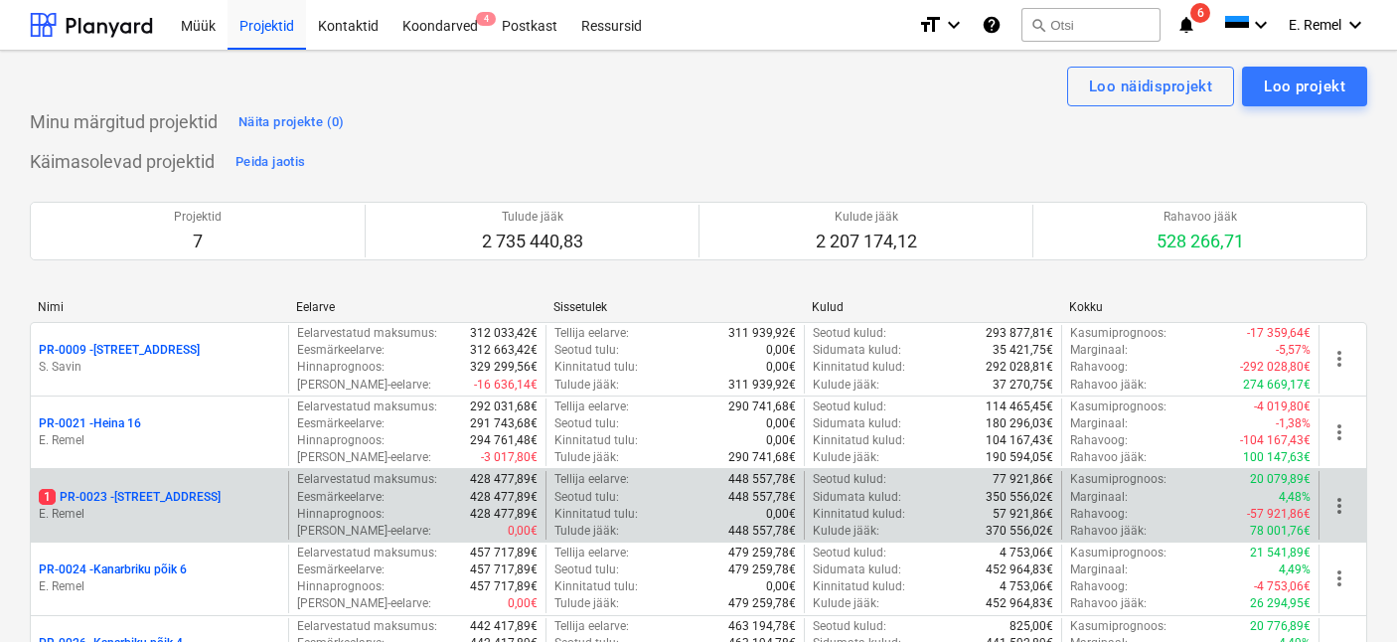
click at [203, 493] on p "1 PR-0023 - Kanarbriku tee 7" at bounding box center [130, 497] width 182 height 17
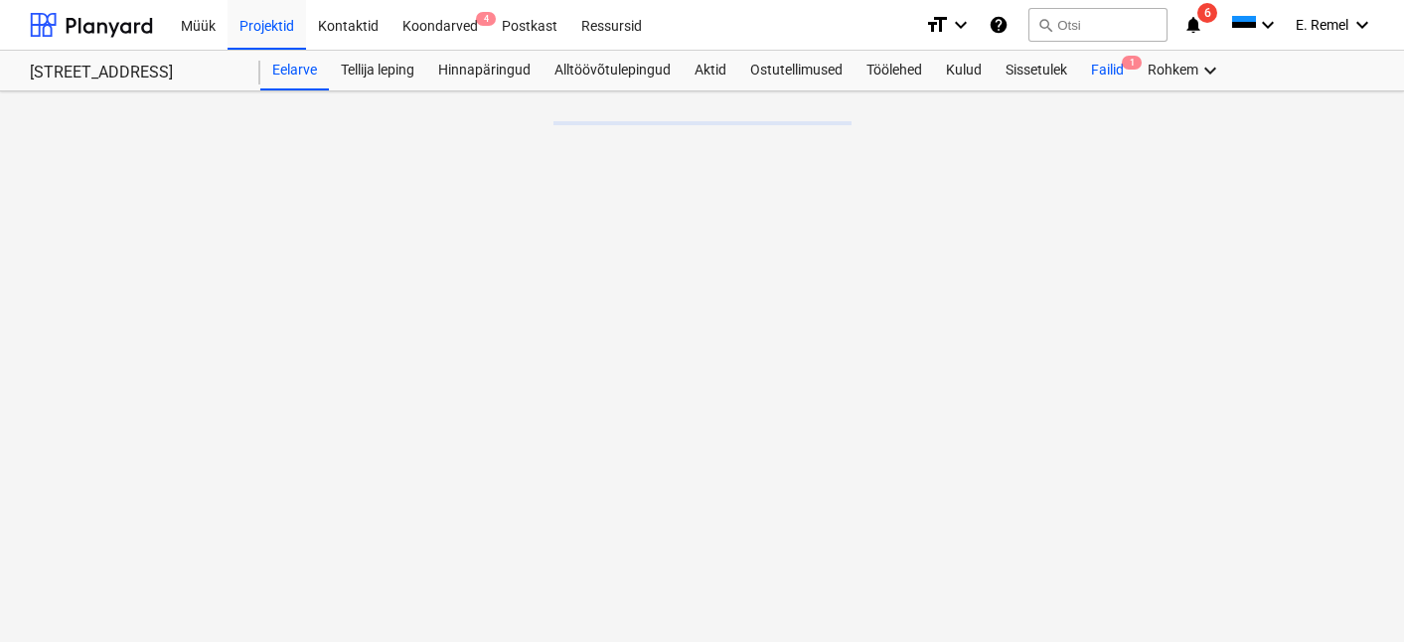
click at [1099, 76] on div "Failid 1" at bounding box center [1107, 71] width 57 height 40
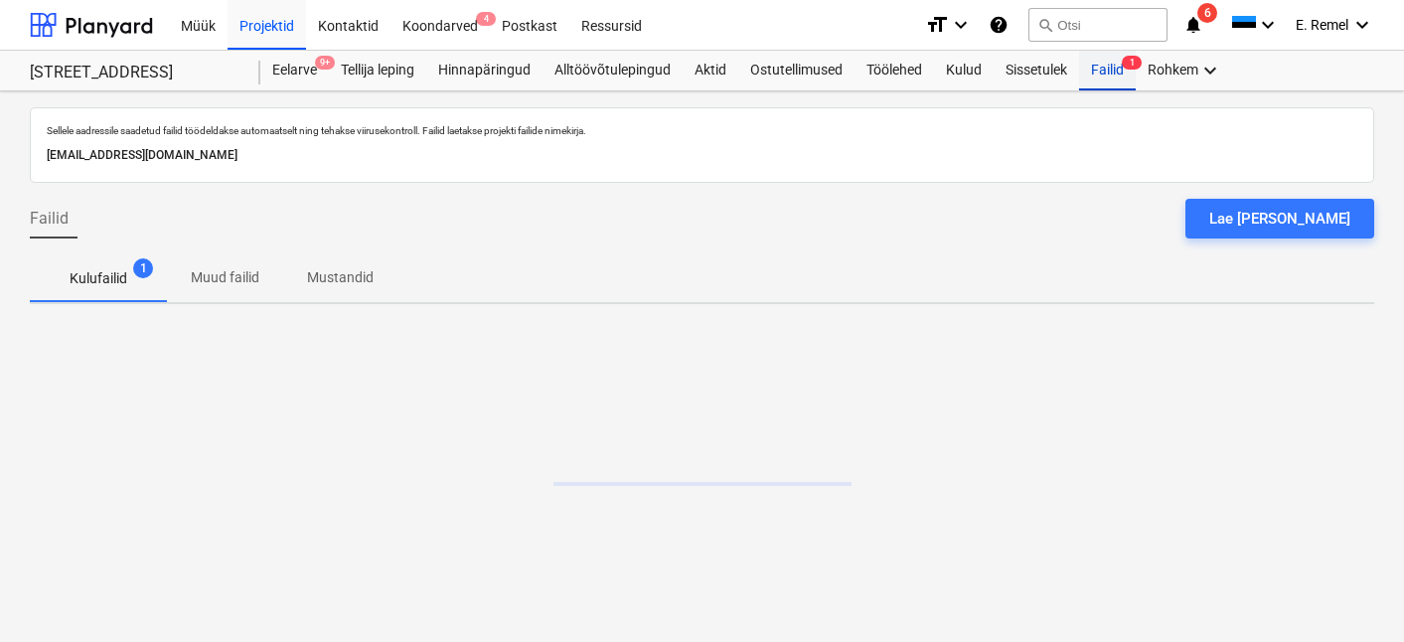
click at [1104, 70] on div "Failid 1" at bounding box center [1107, 71] width 57 height 40
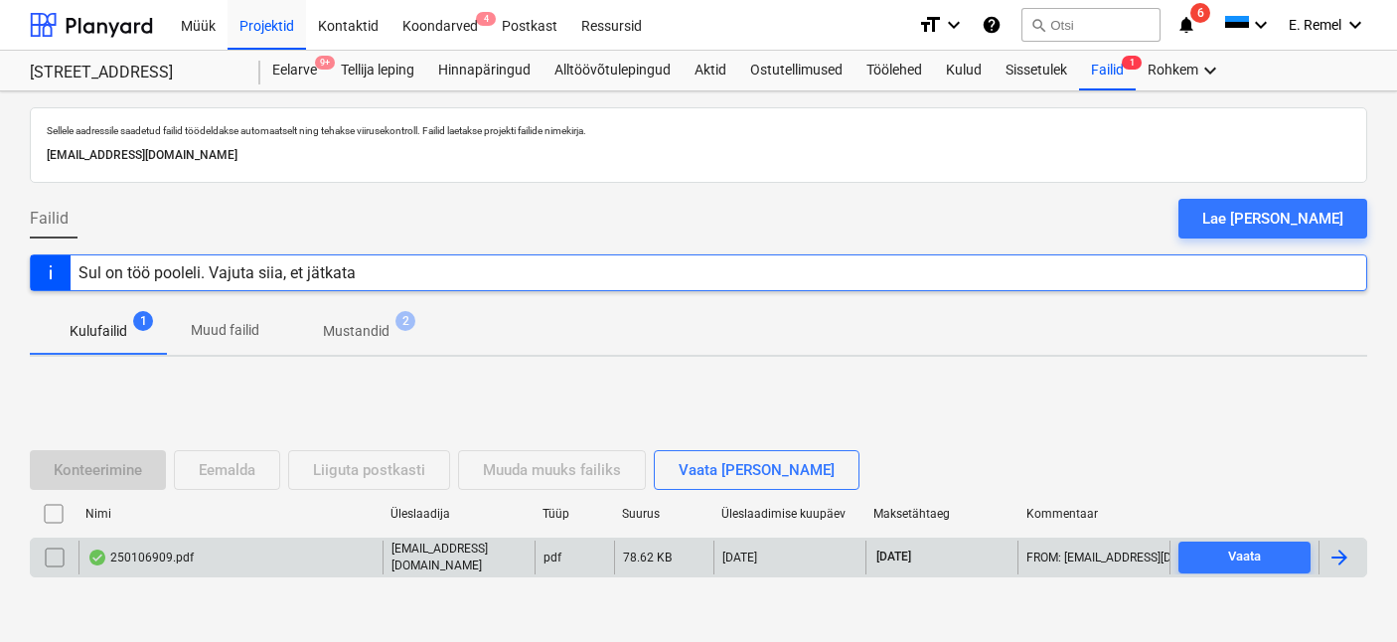
click at [167, 559] on div "250106909.pdf" at bounding box center [140, 558] width 106 height 16
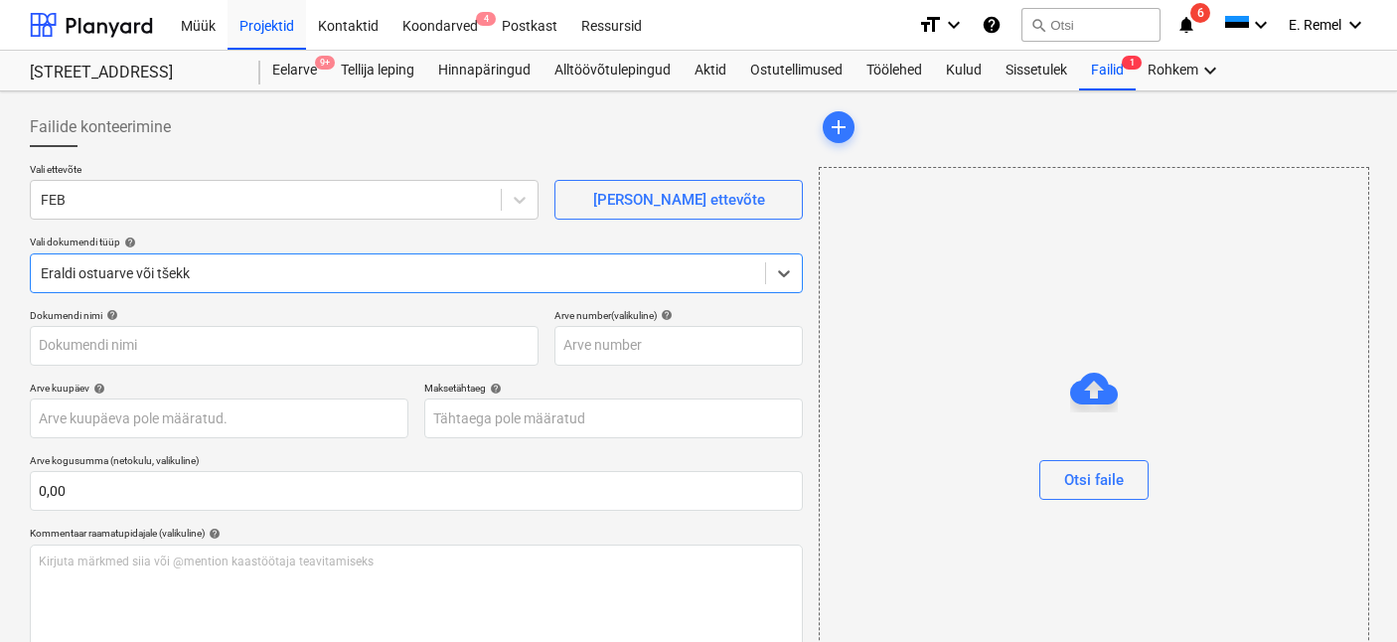
type input "250106909"
type input "26 Sep 2025"
type input "26 Oct 2025"
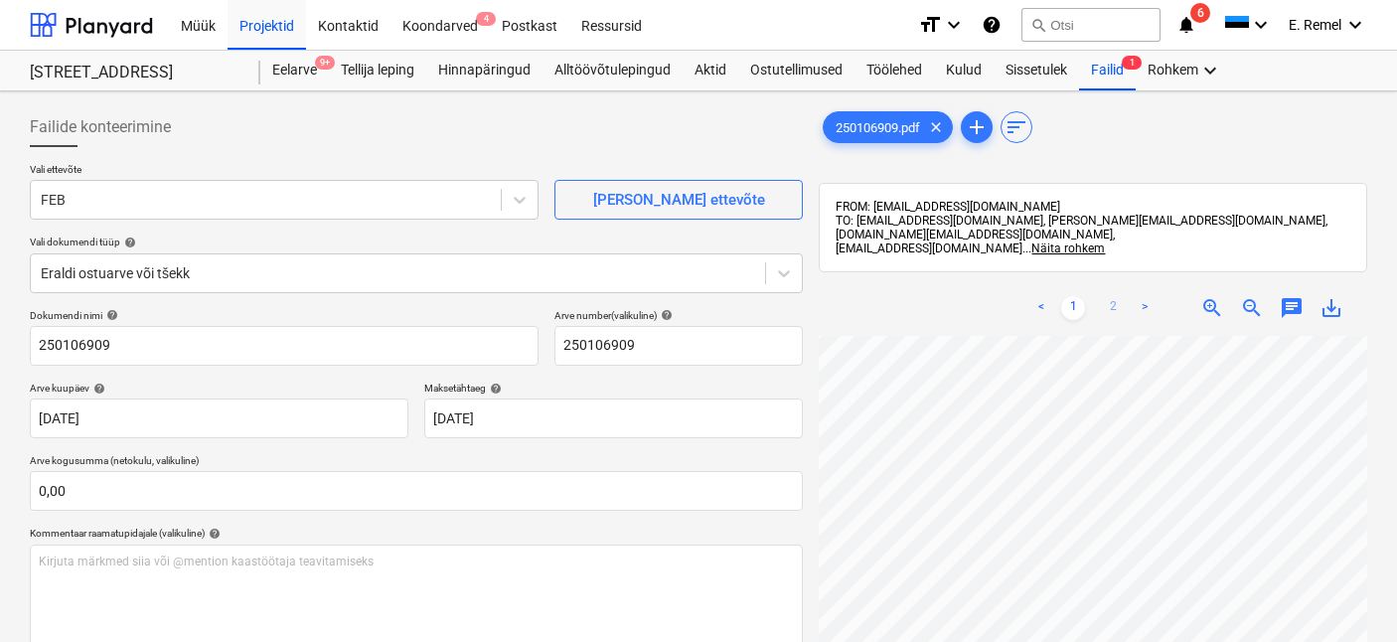
click at [1117, 296] on link "2" at bounding box center [1113, 308] width 24 height 24
click at [1076, 296] on link "1" at bounding box center [1073, 308] width 24 height 24
click at [1106, 296] on link "2" at bounding box center [1113, 308] width 24 height 24
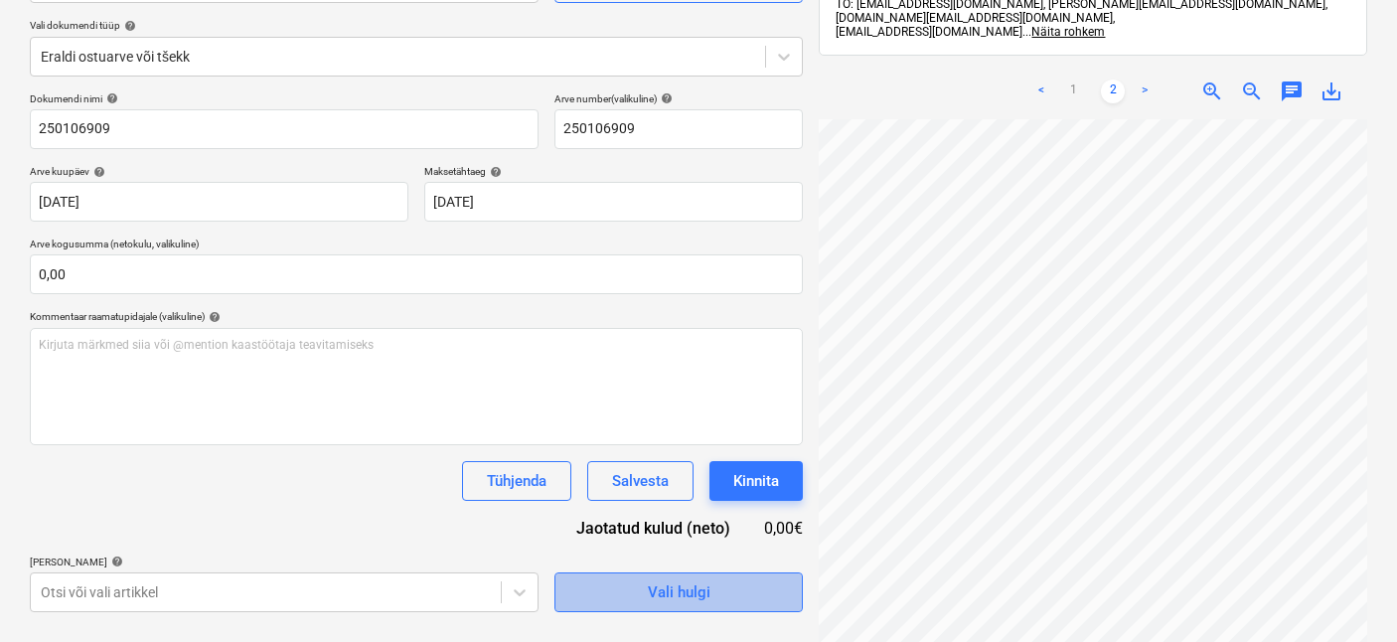
click at [693, 585] on div "Vali hulgi" at bounding box center [679, 592] width 63 height 26
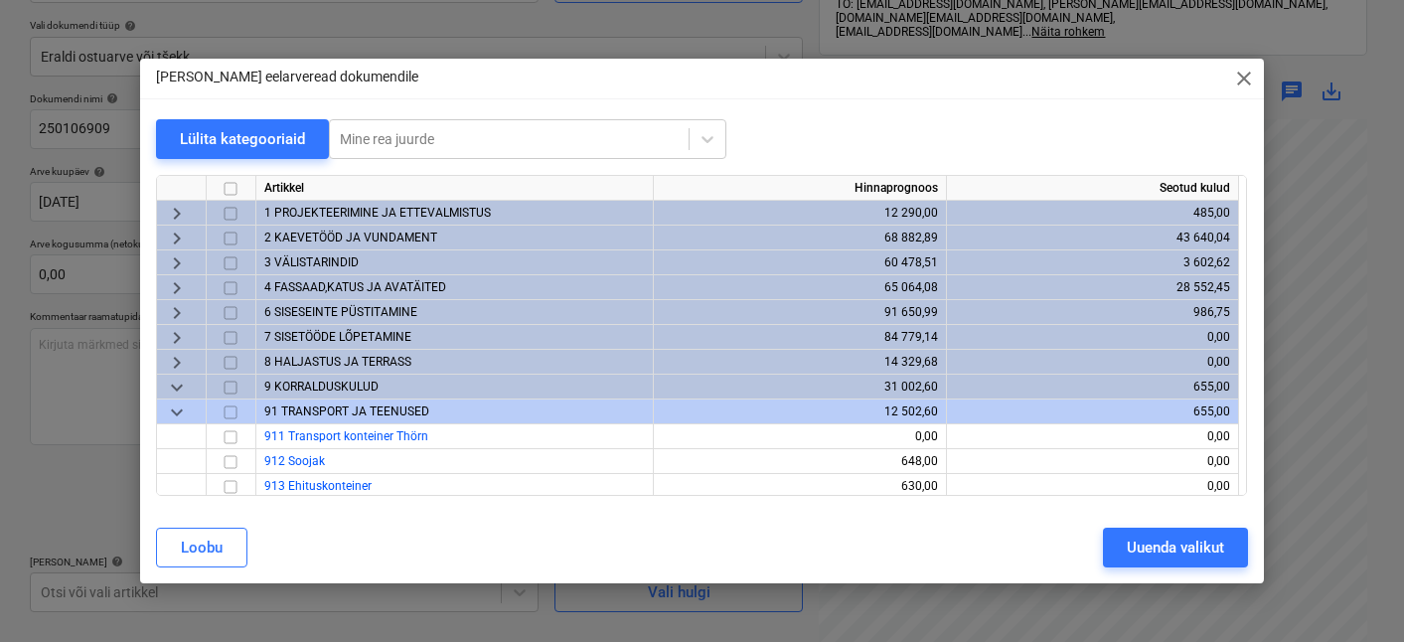
click at [186, 405] on span "keyboard_arrow_down" at bounding box center [177, 412] width 24 height 24
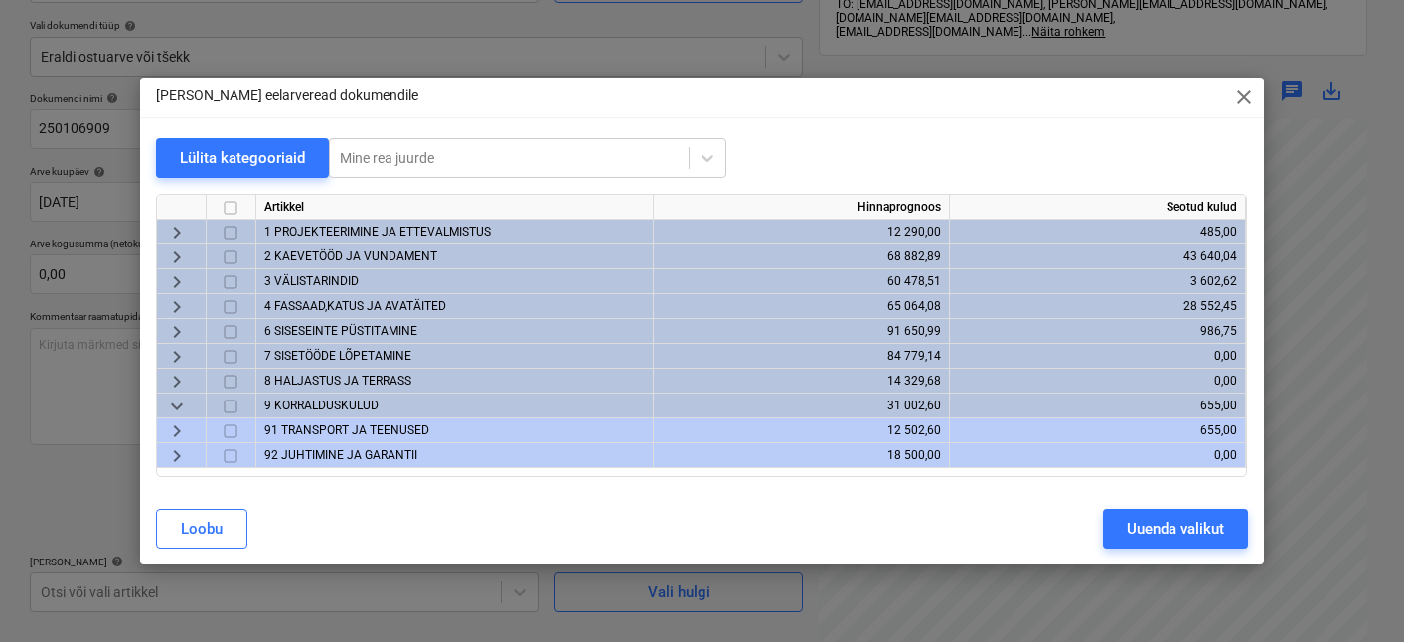
click at [282, 332] on span "6 SISESEINTE PÜSTITAMINE" at bounding box center [340, 331] width 153 height 14
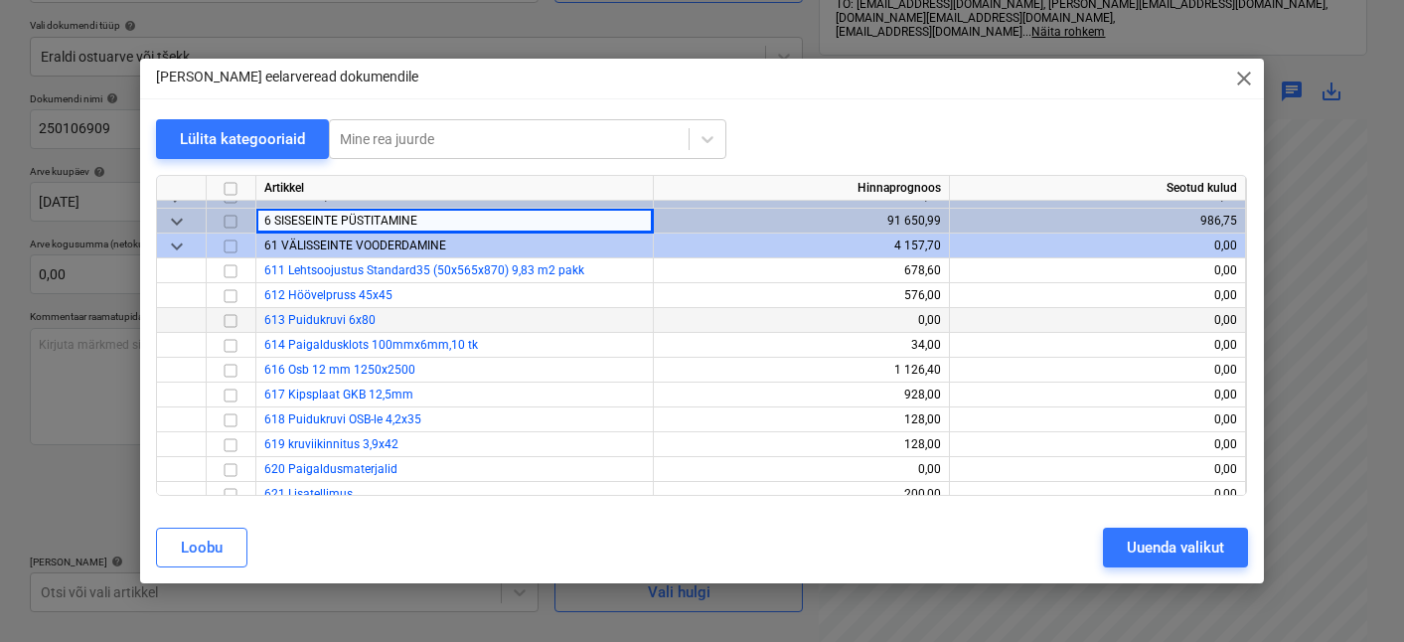
click at [187, 245] on span "keyboard_arrow_down" at bounding box center [177, 247] width 24 height 24
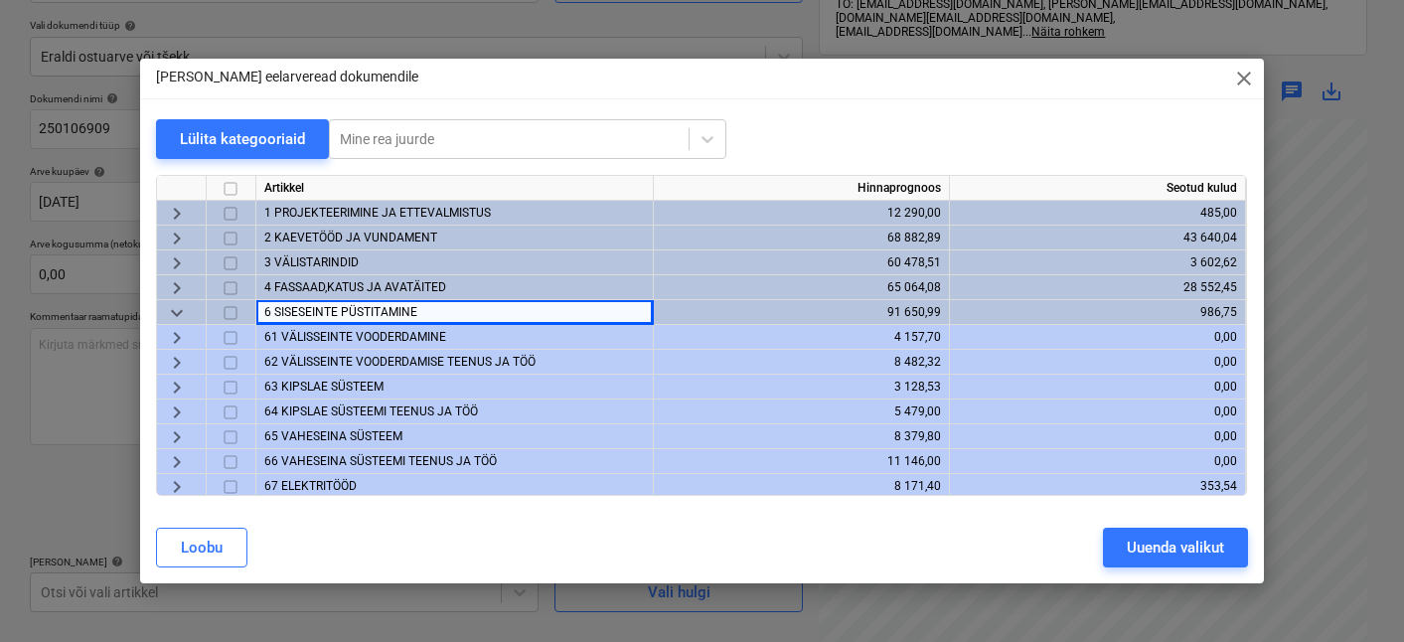
click at [329, 240] on span "2 KAEVETÖÖD JA VUNDAMENT" at bounding box center [350, 238] width 173 height 14
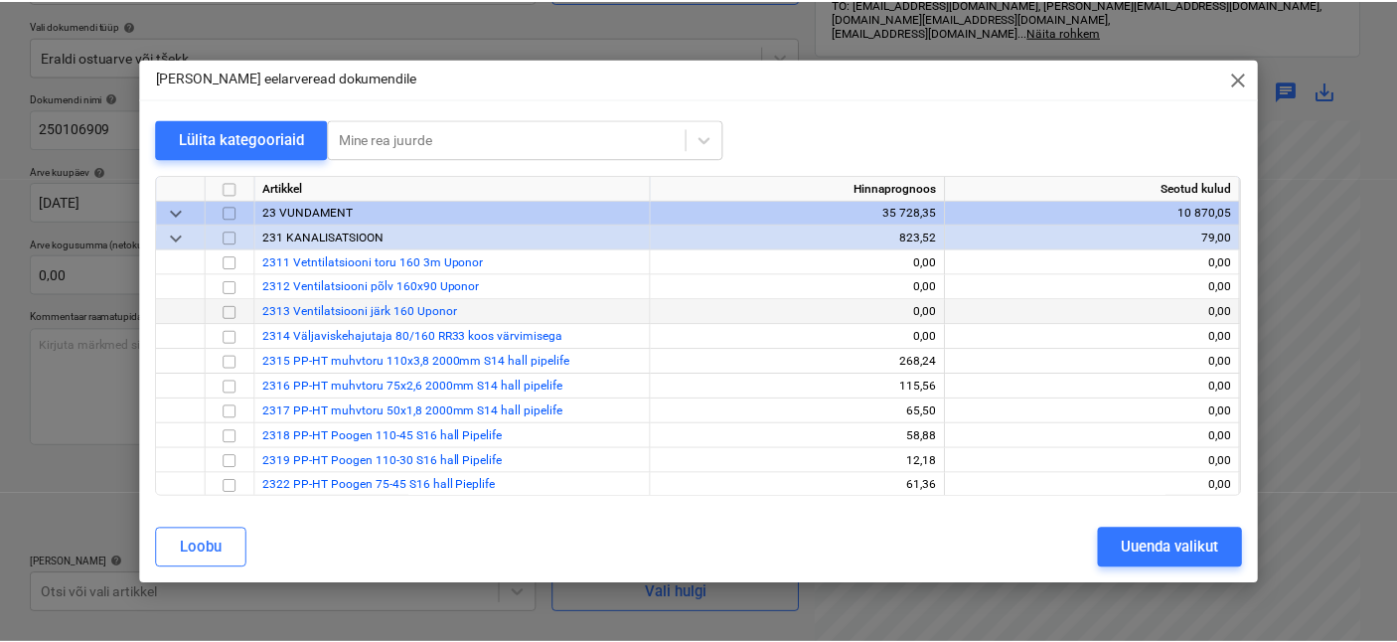
scroll to position [204, 0]
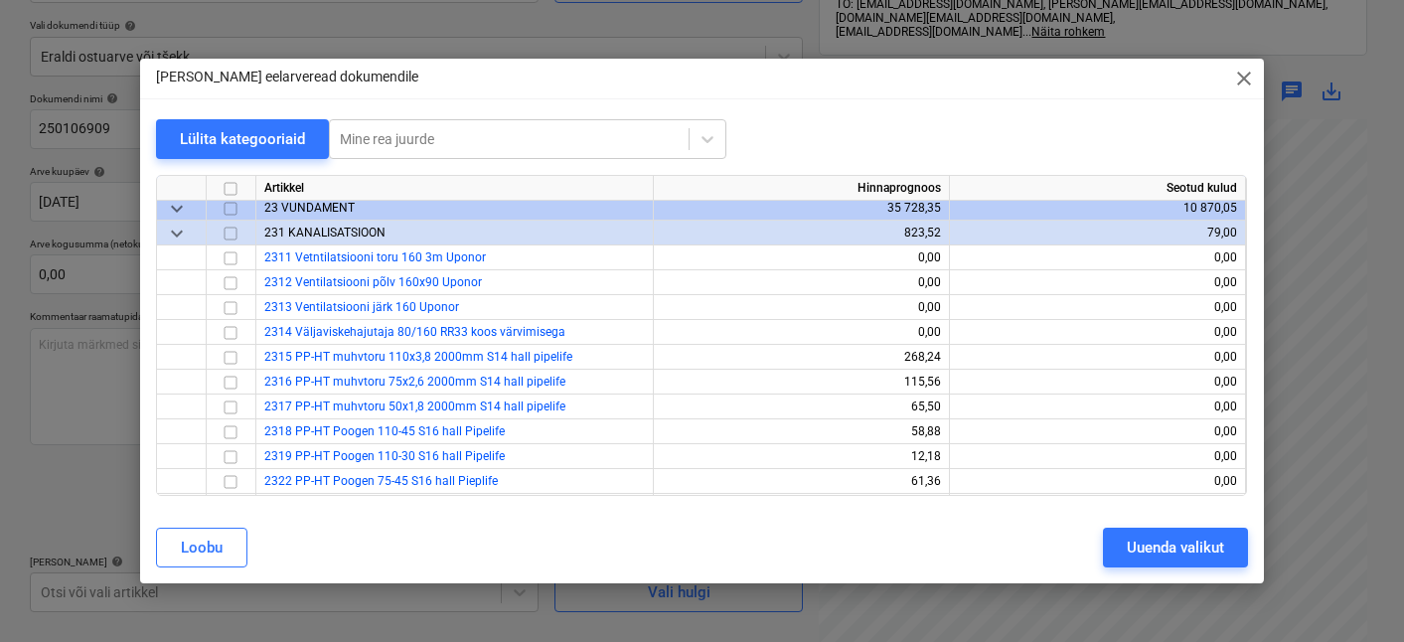
click at [187, 232] on span "keyboard_arrow_down" at bounding box center [177, 234] width 24 height 24
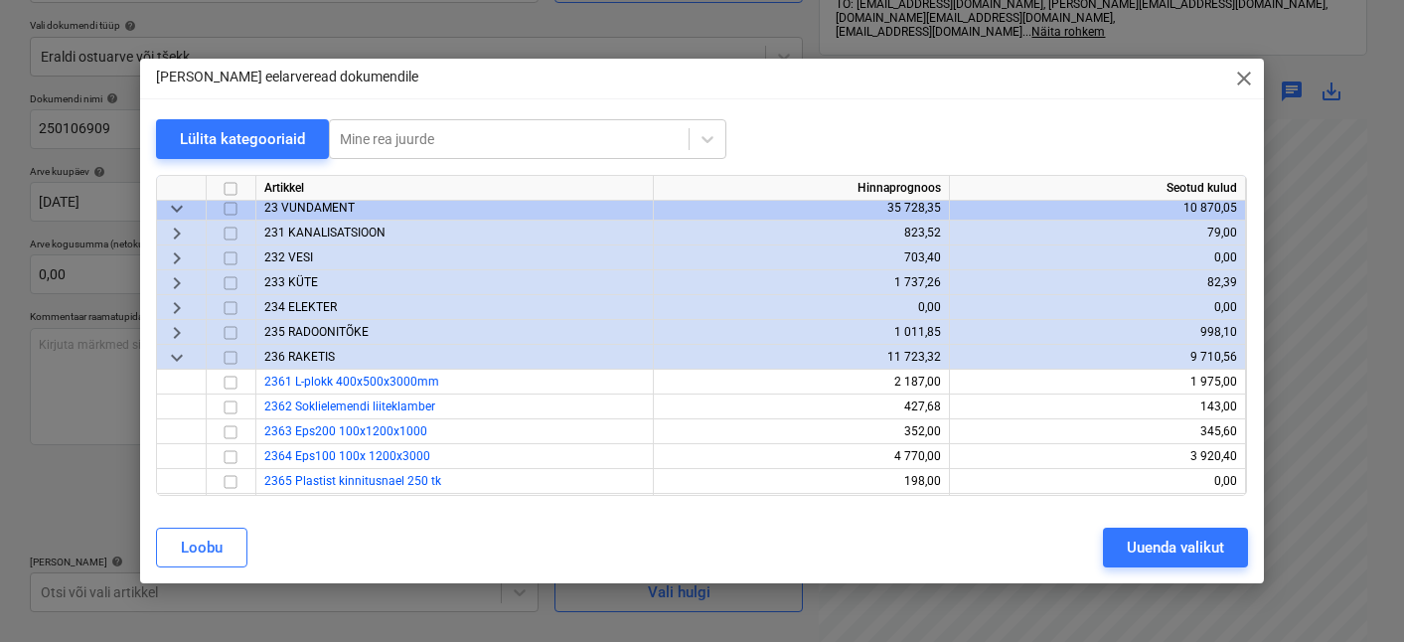
click at [187, 356] on span "keyboard_arrow_down" at bounding box center [177, 358] width 24 height 24
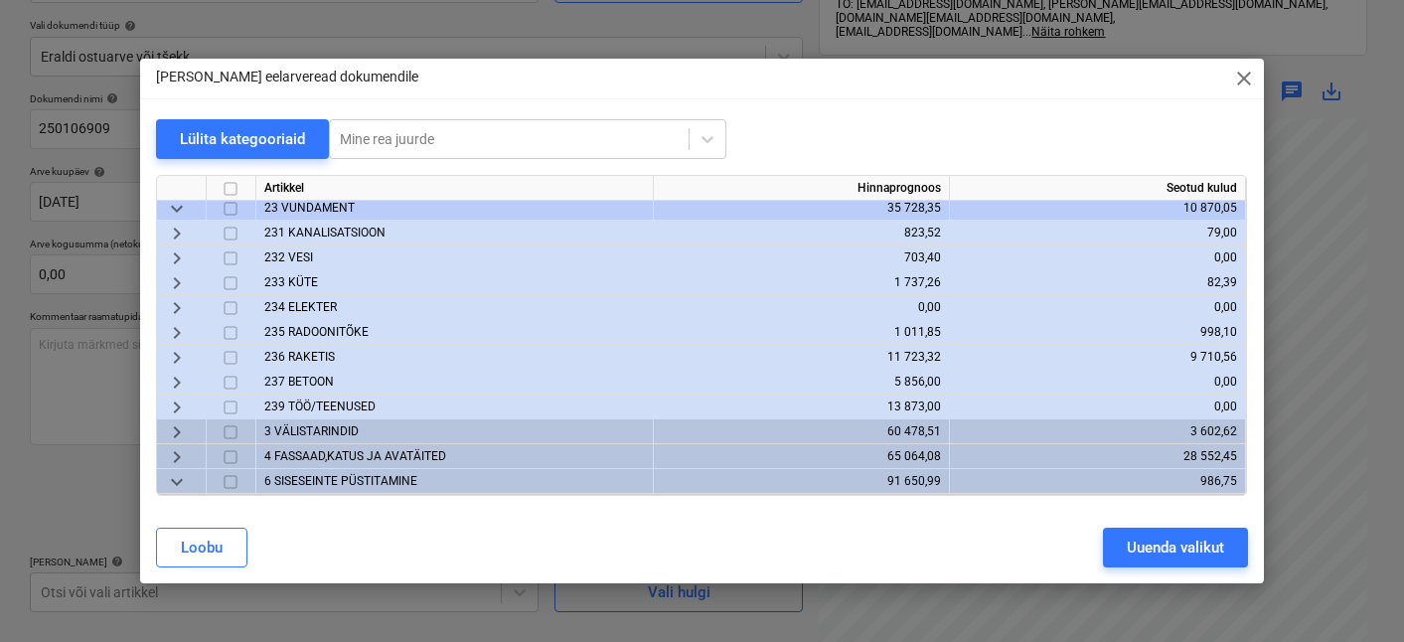
click at [297, 284] on span "233 KÜTE" at bounding box center [291, 282] width 54 height 14
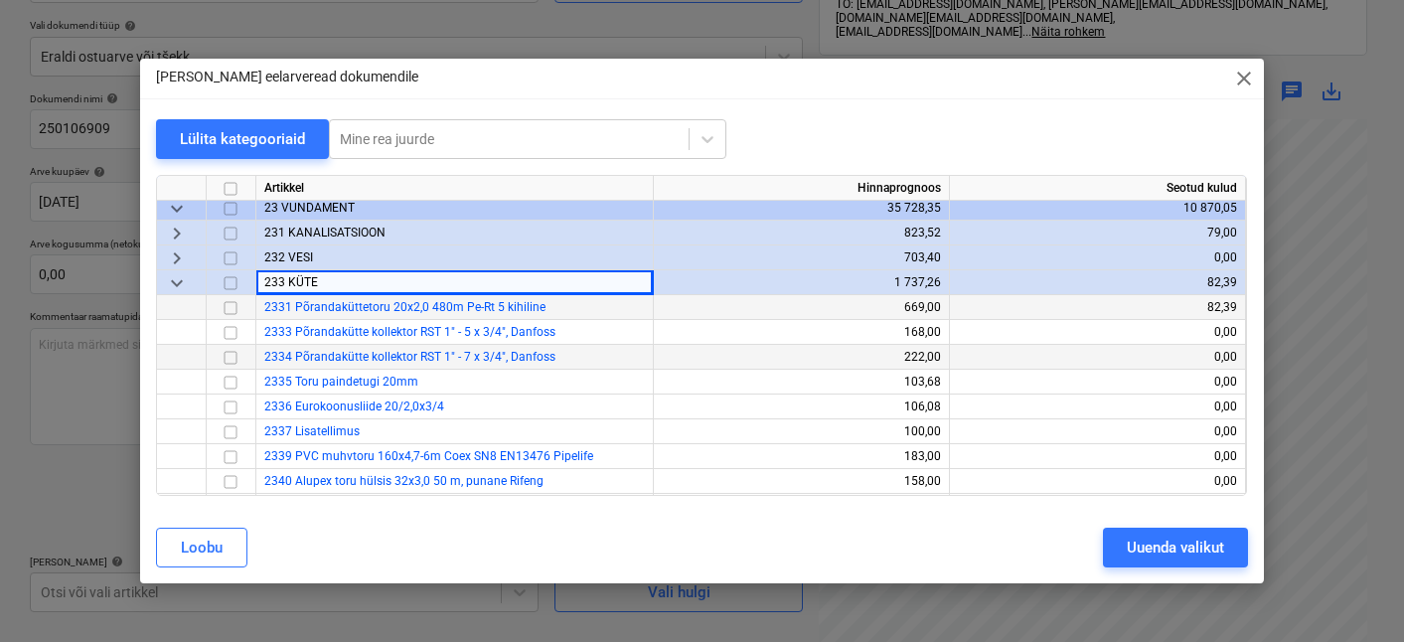
click at [235, 307] on input "checkbox" at bounding box center [231, 308] width 24 height 24
click at [1185, 549] on div "Uuenda valikut" at bounding box center [1175, 548] width 97 height 26
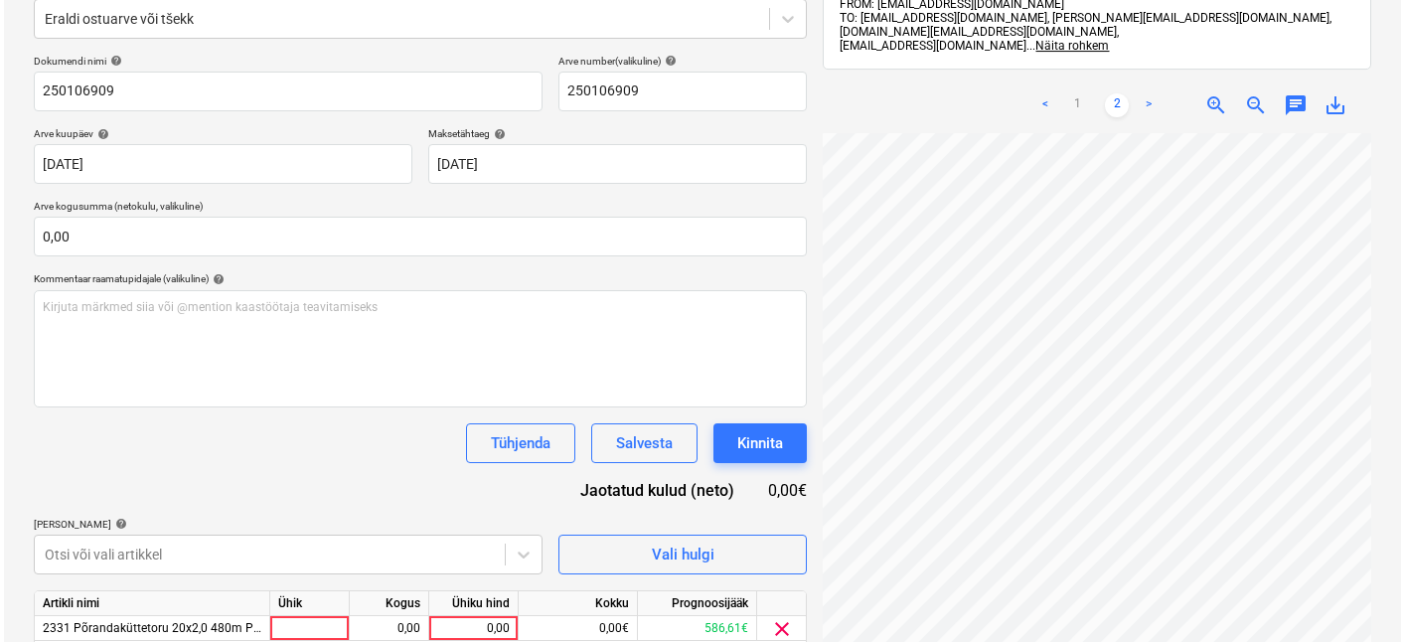
scroll to position [334, 0]
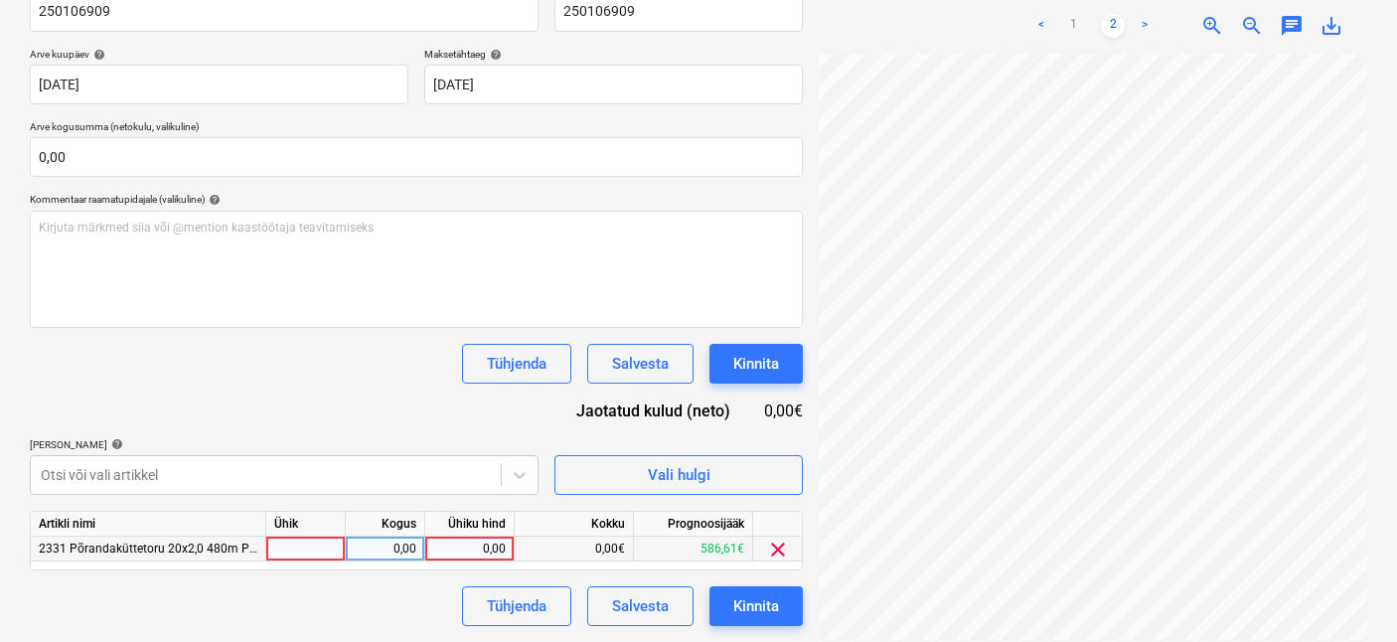
click at [330, 547] on div at bounding box center [305, 549] width 79 height 25
type input "1"
click at [407, 559] on div "0,00" at bounding box center [385, 549] width 63 height 25
type input "1"
click at [480, 555] on div "0,00" at bounding box center [469, 549] width 73 height 25
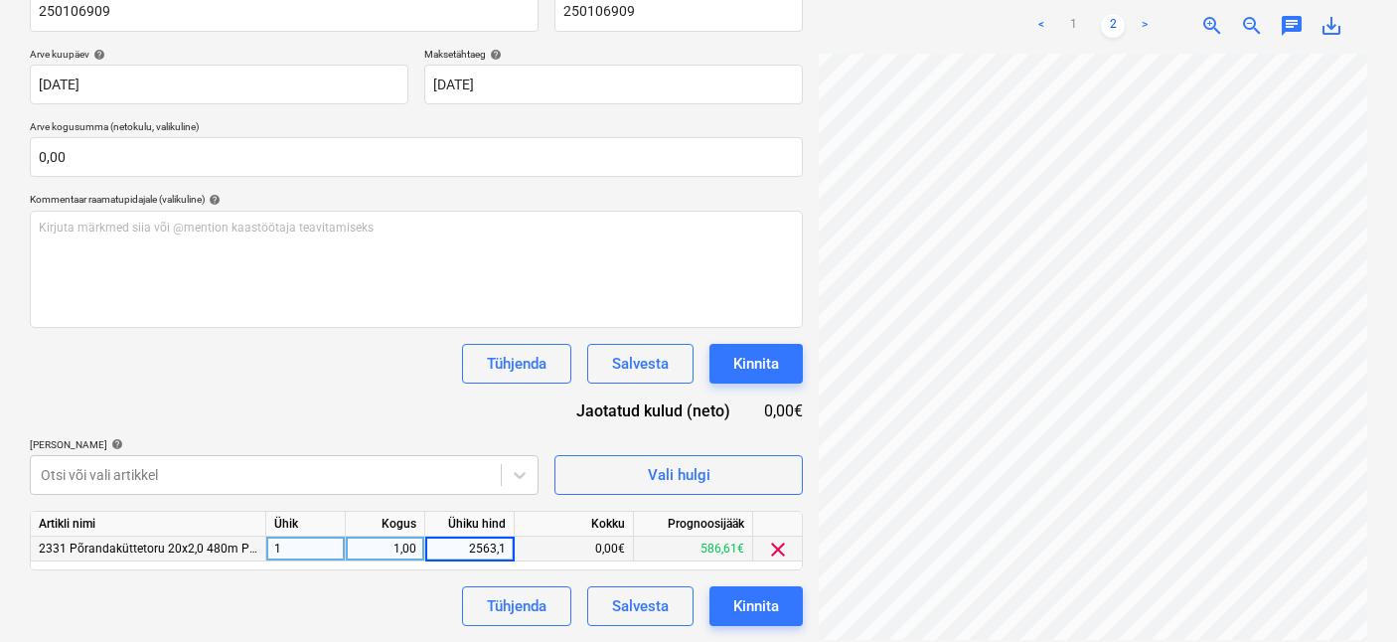
type input "2563,17"
click at [326, 613] on div "Tühjenda Salvesta Kinnita" at bounding box center [416, 606] width 773 height 40
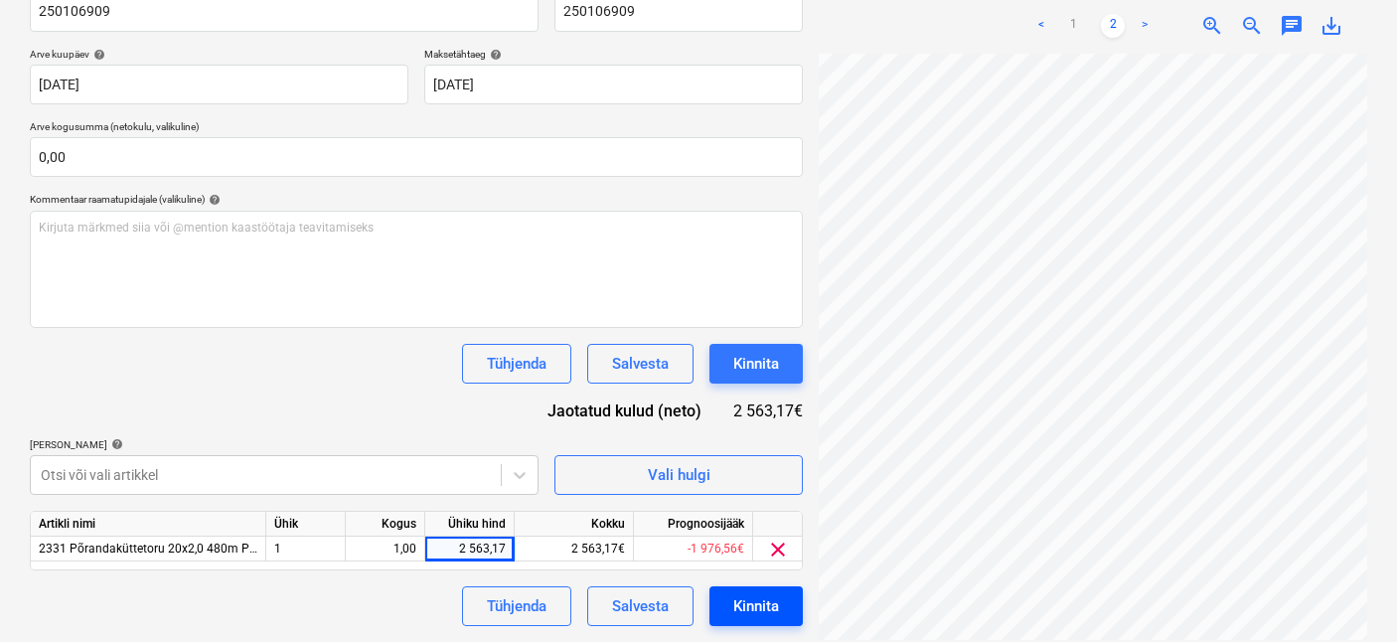
click at [726, 600] on button "Kinnita" at bounding box center [756, 606] width 93 height 40
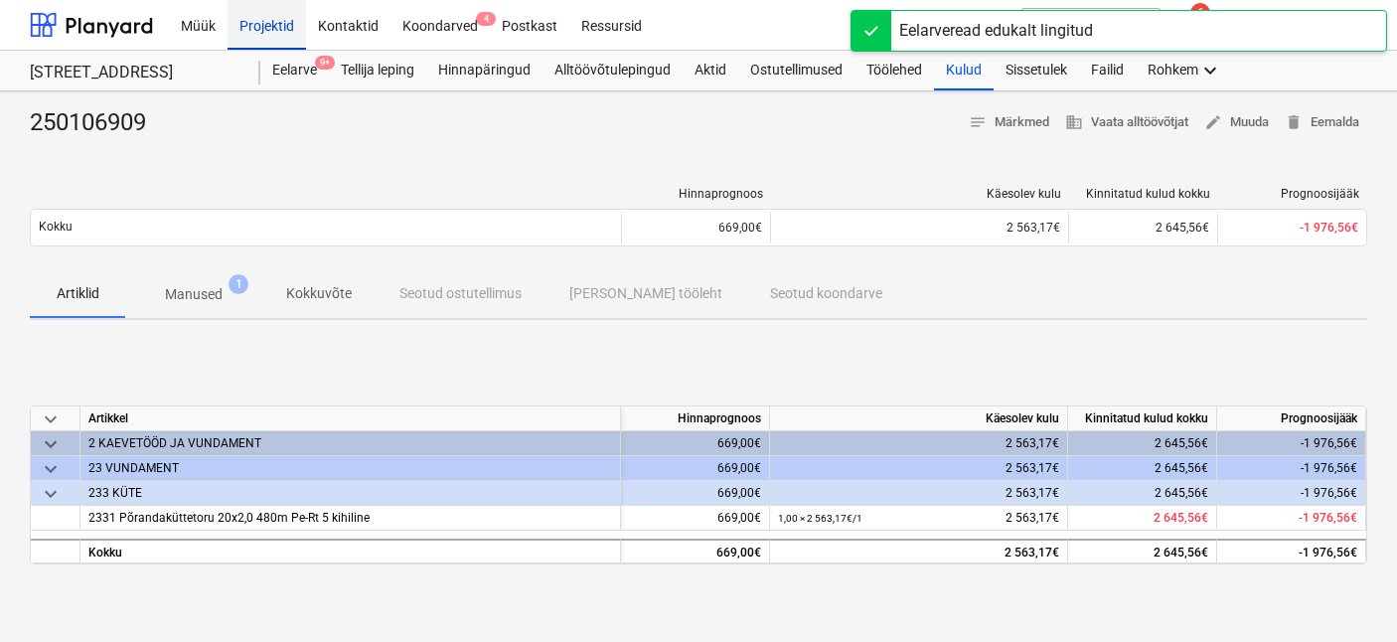
click at [269, 11] on div "Projektid" at bounding box center [267, 24] width 79 height 51
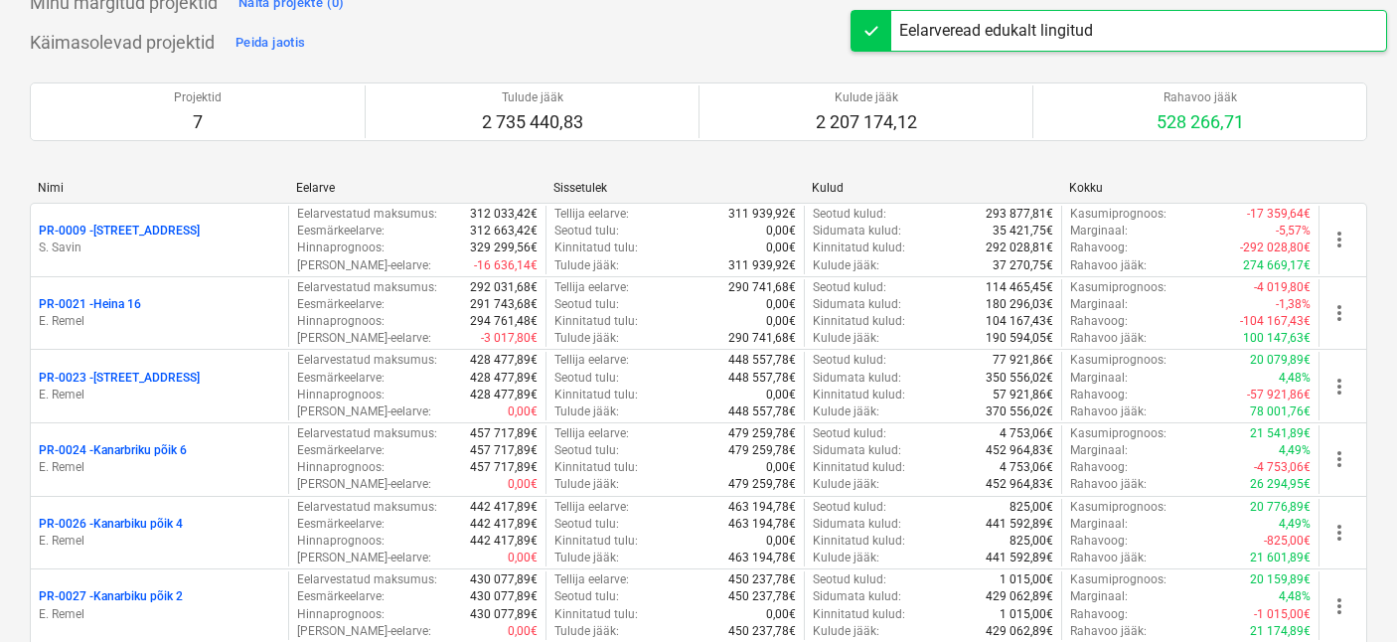
scroll to position [270, 0]
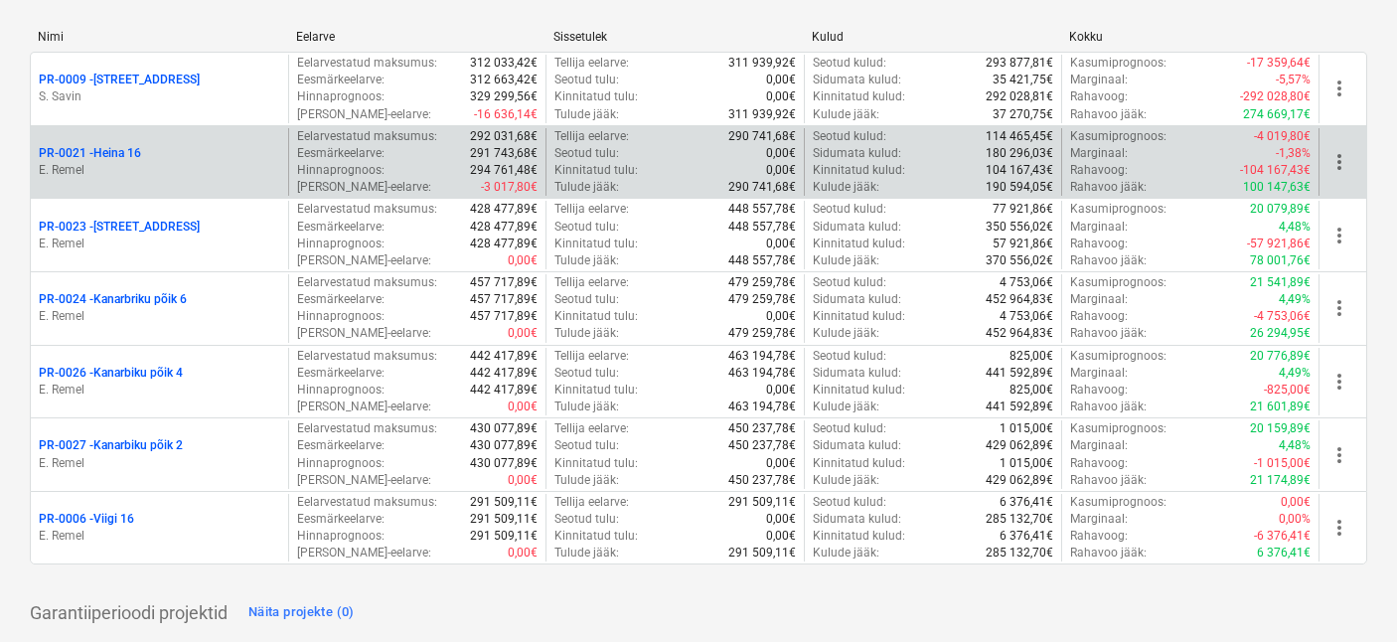
click at [136, 159] on p "PR-0021 - Heina 16" at bounding box center [90, 153] width 102 height 17
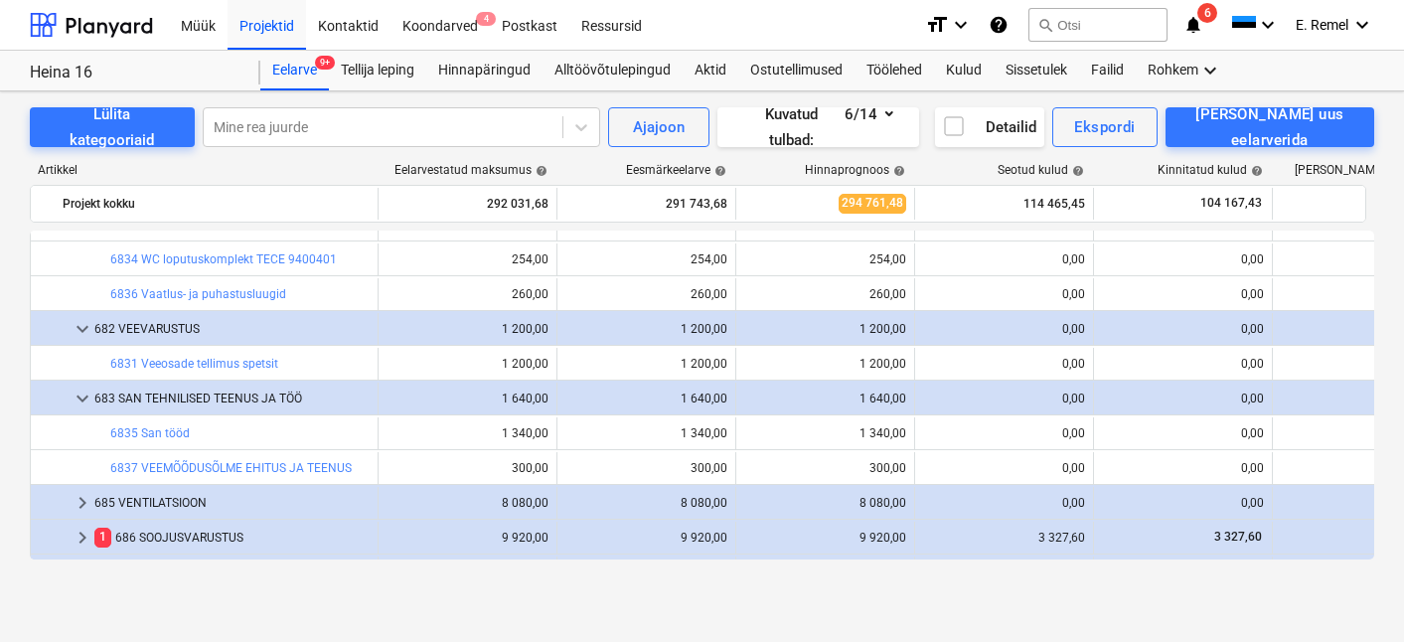
scroll to position [621, 0]
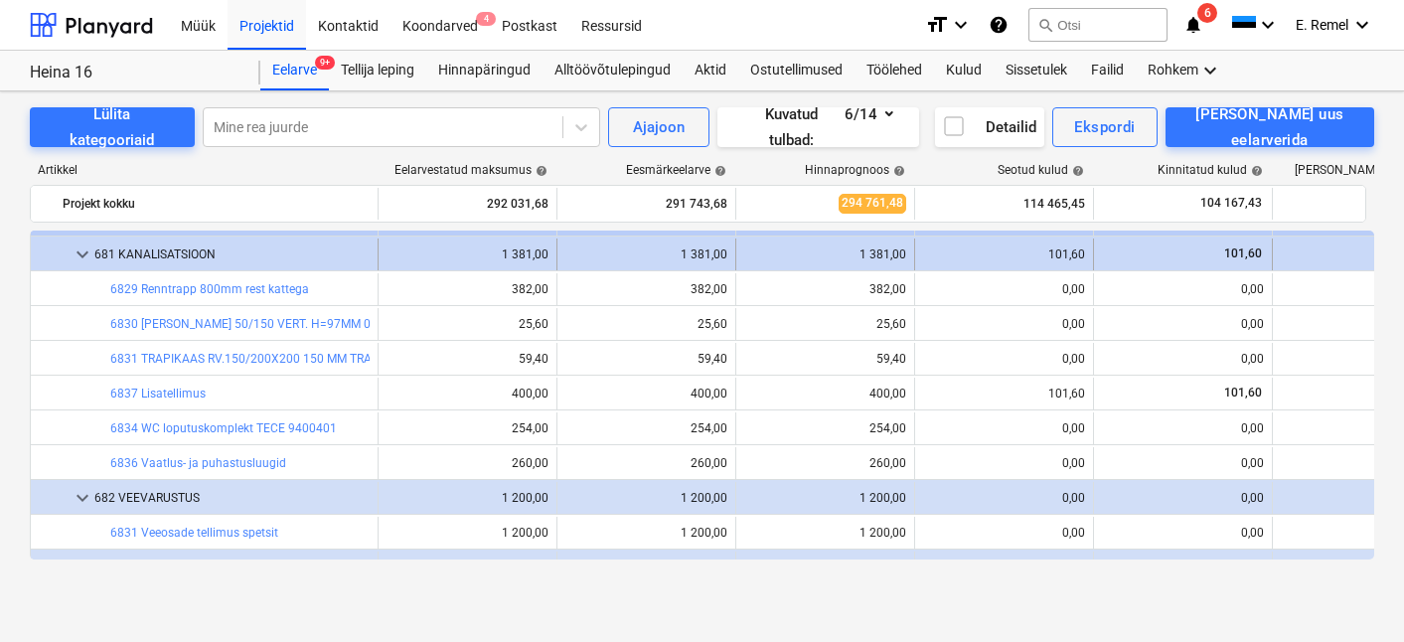
click at [63, 261] on div at bounding box center [55, 254] width 32 height 32
click at [75, 253] on span "keyboard_arrow_down" at bounding box center [83, 254] width 24 height 24
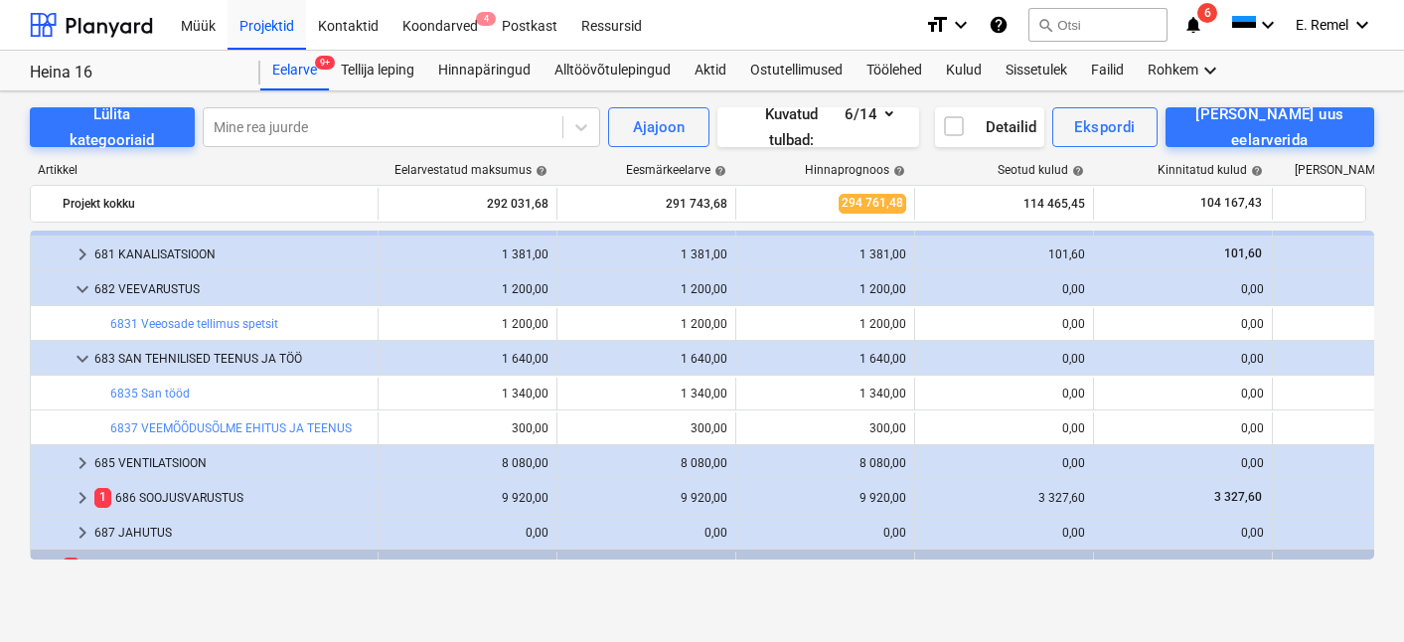
scroll to position [343, 0]
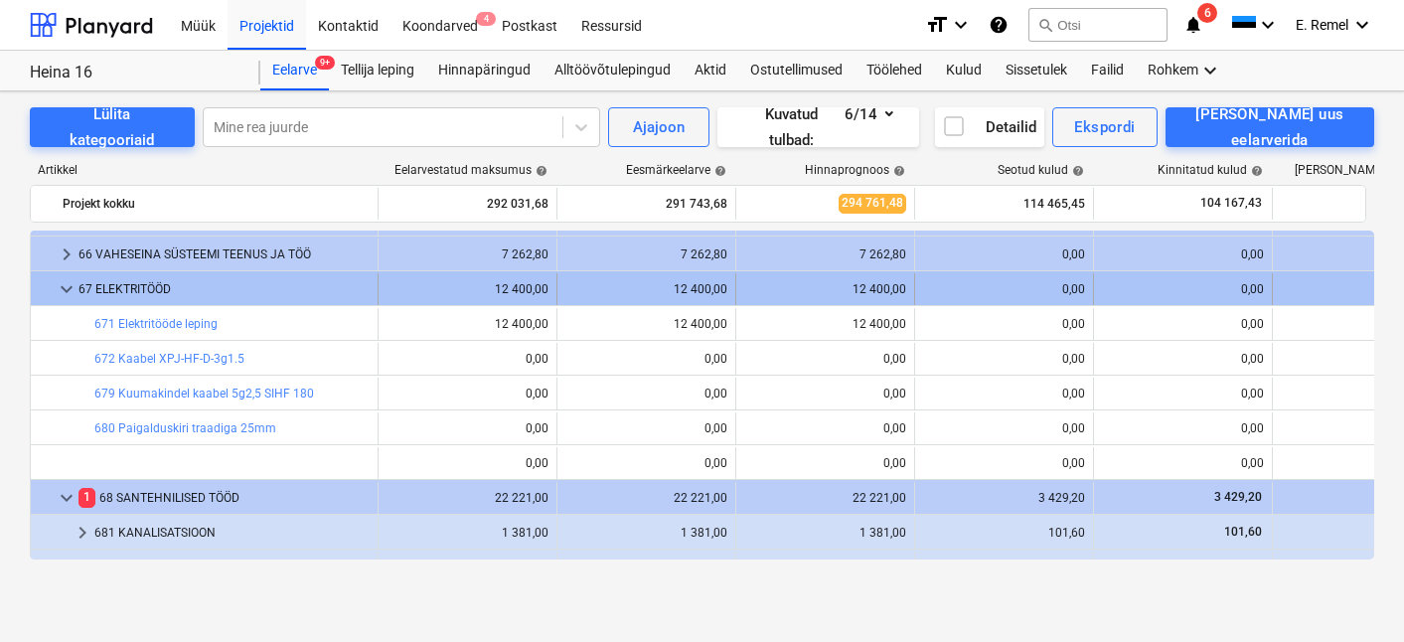
click at [60, 281] on span "keyboard_arrow_down" at bounding box center [67, 289] width 24 height 24
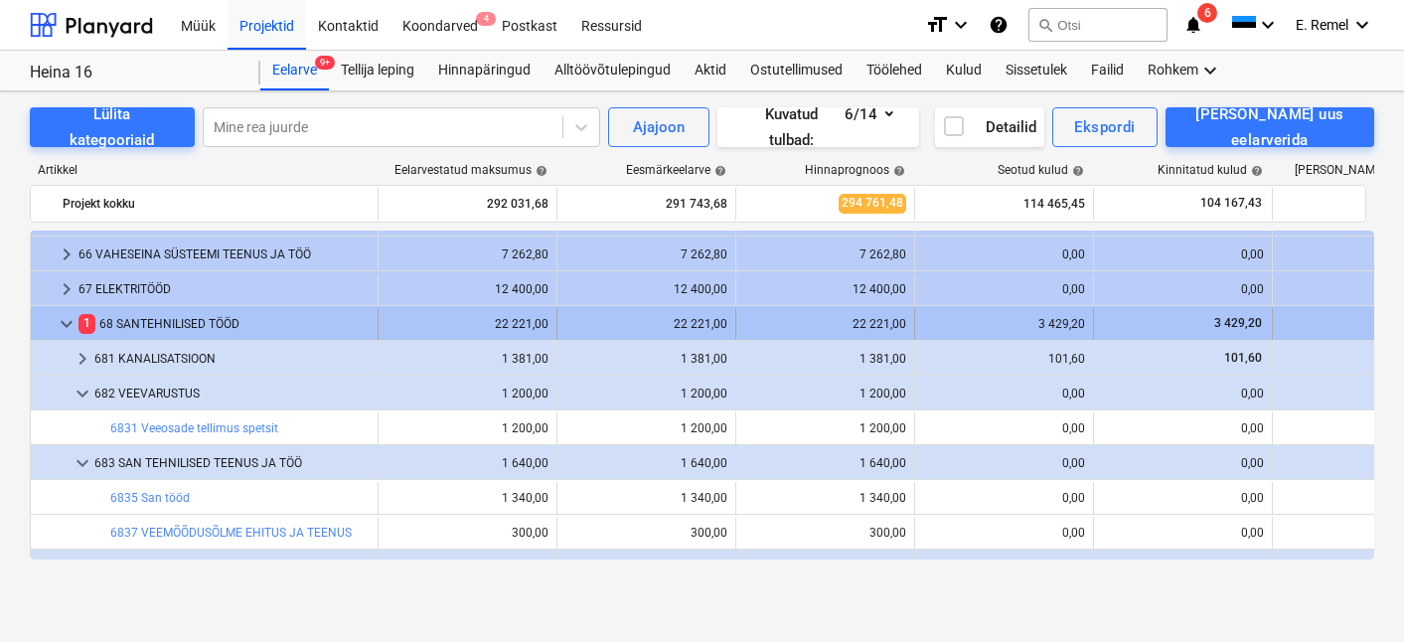
click at [64, 336] on div "keyboard_arrow_down" at bounding box center [67, 324] width 24 height 32
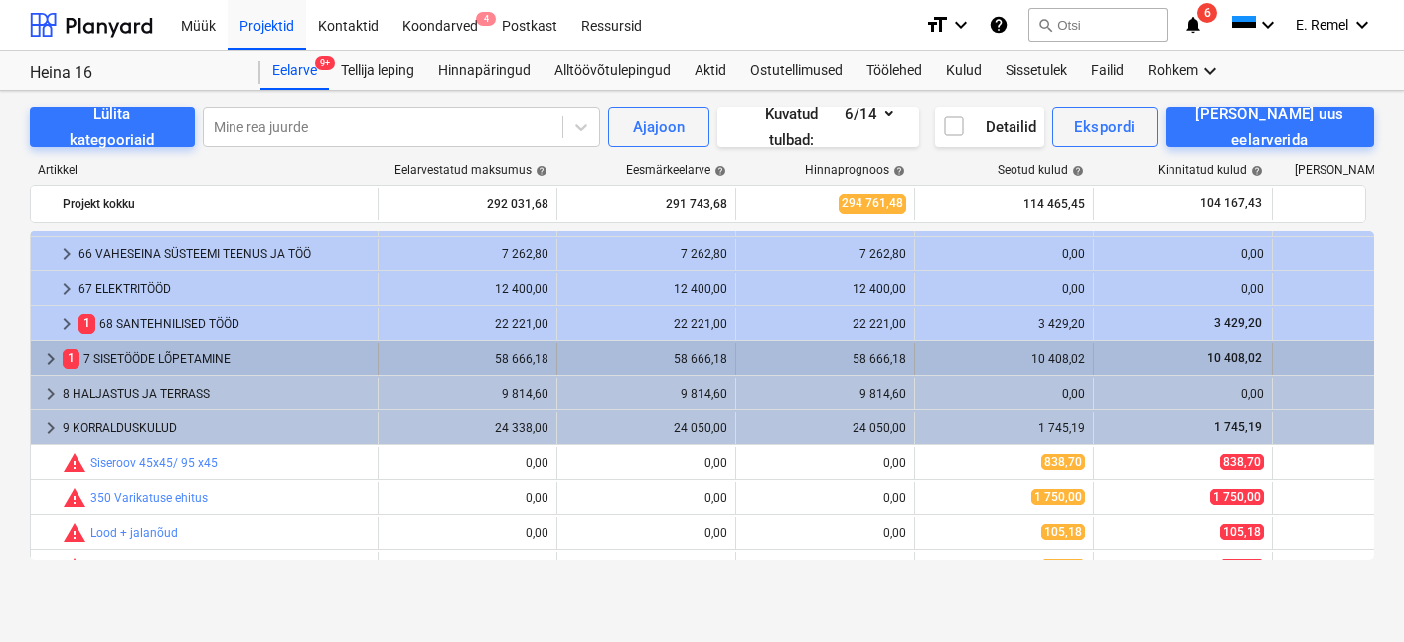
click at [125, 355] on div "1 7 SISETÖÖDE LÕPETAMINE" at bounding box center [216, 359] width 307 height 32
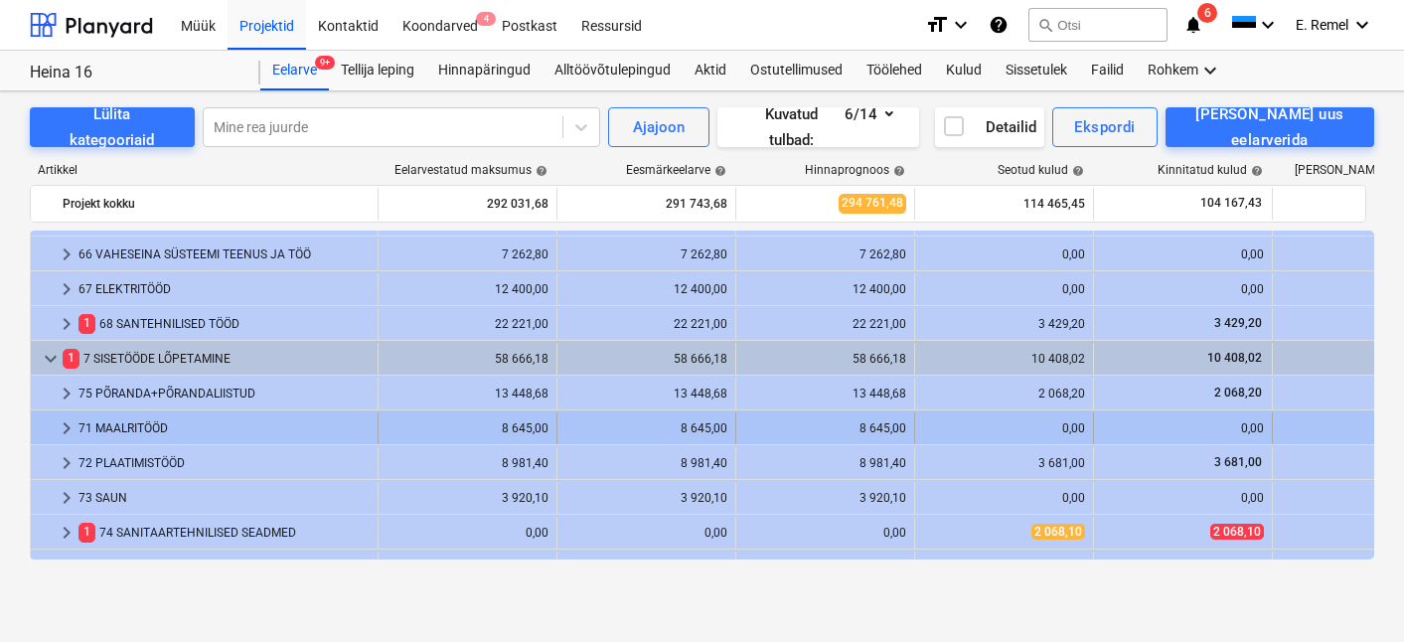
click at [160, 427] on div "71 MAALRITÖÖD" at bounding box center [224, 428] width 291 height 32
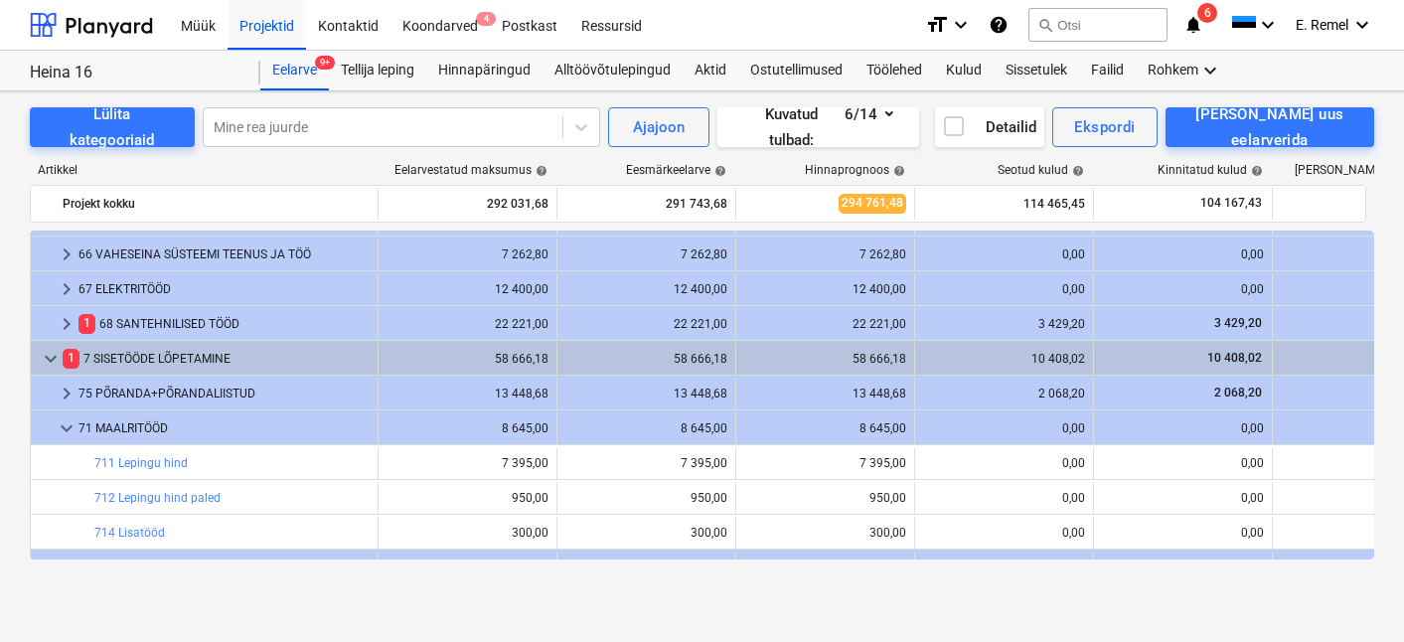
scroll to position [696, 0]
